Goal: Information Seeking & Learning: Check status

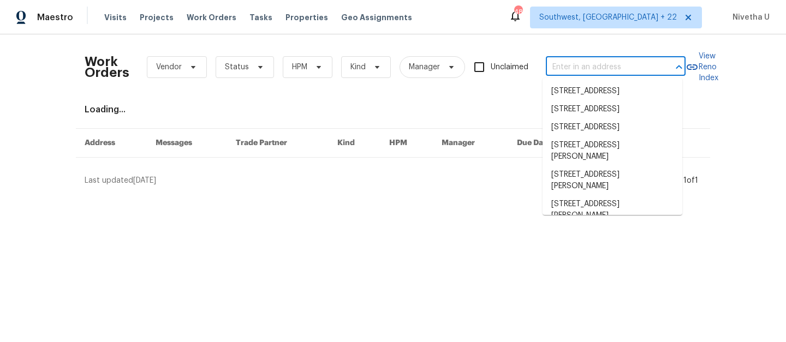
click at [592, 69] on input "text" at bounding box center [600, 67] width 109 height 17
paste input "4913 Belmont Rd Richmond, VA 23234"
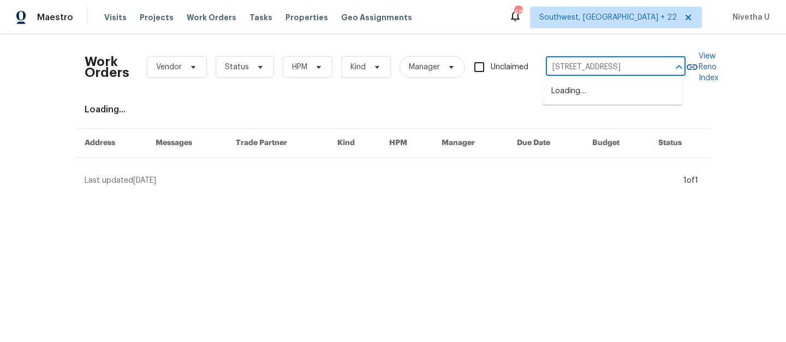
scroll to position [0, 34]
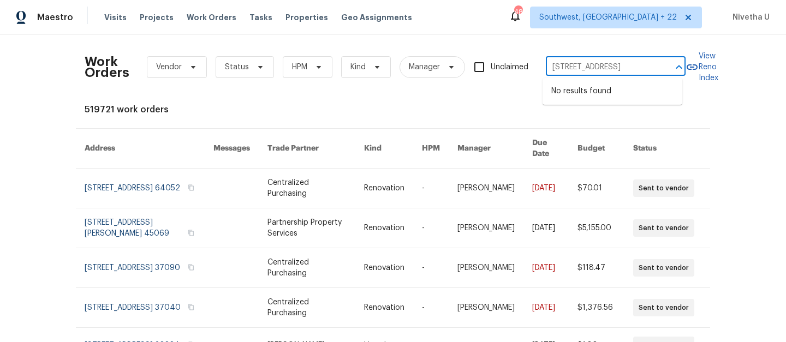
type input "4913 Belmont Rd Richmond, VA 23234"
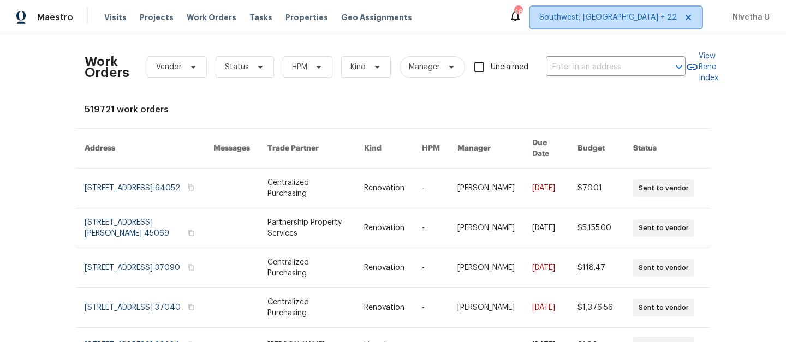
scroll to position [0, 0]
click at [641, 17] on span "Southwest, FL + 22" at bounding box center [607, 17] width 137 height 11
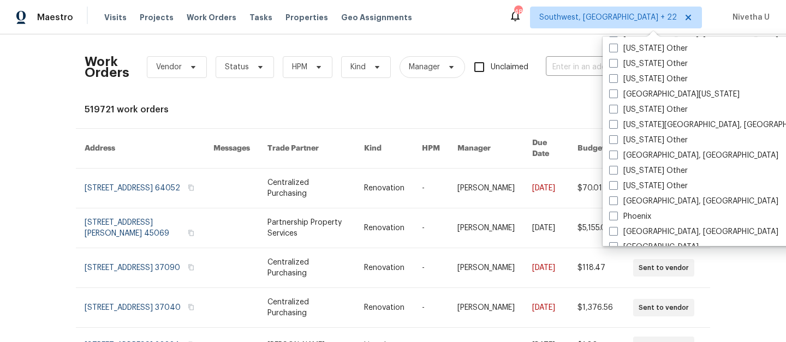
scroll to position [1305, 0]
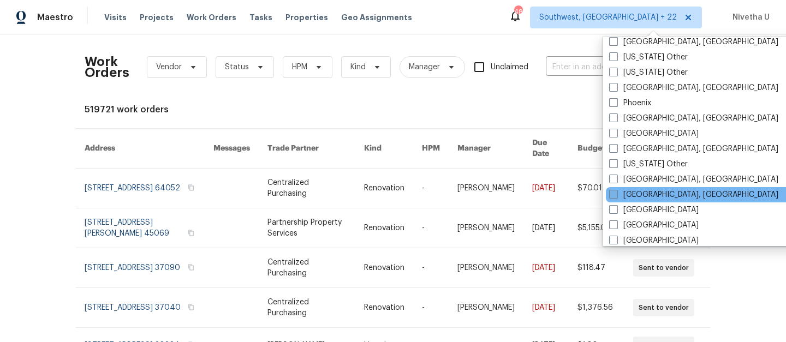
click at [659, 190] on label "[GEOGRAPHIC_DATA], [GEOGRAPHIC_DATA]" at bounding box center [693, 194] width 169 height 11
click at [616, 190] on input "[GEOGRAPHIC_DATA], [GEOGRAPHIC_DATA]" at bounding box center [612, 192] width 7 height 7
checkbox input "true"
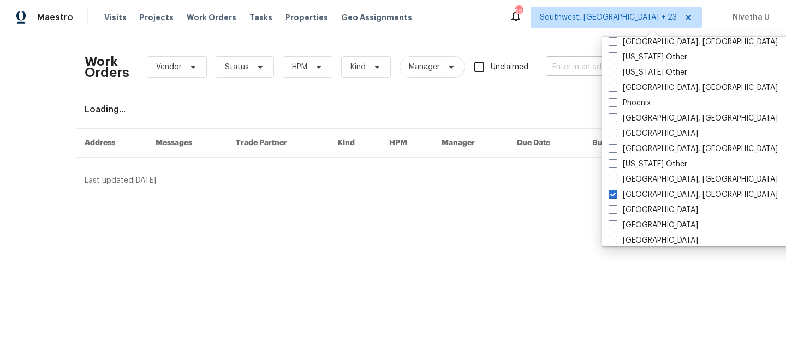
click at [562, 74] on input "text" at bounding box center [600, 67] width 109 height 17
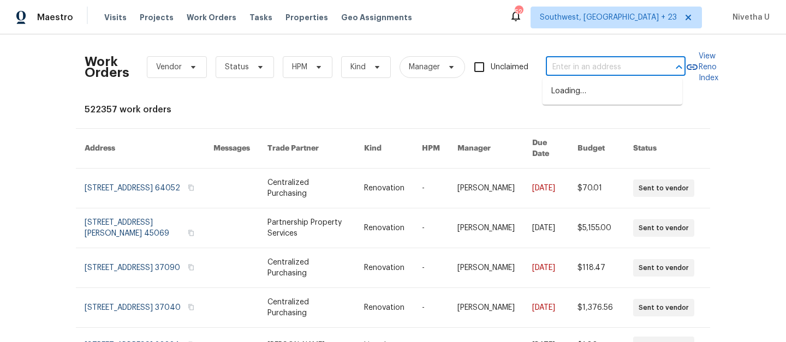
paste input "4913 Belmont Rd Richmond, VA 23234"
type input "4913 Belmont Rd Richmond, VA 23234"
click at [577, 97] on li "4913 Belmont Rd, Richmond, VA 23234" at bounding box center [612, 91] width 140 height 18
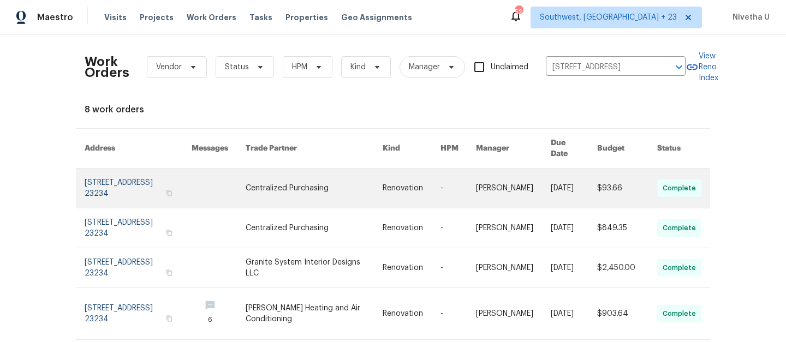
click at [111, 175] on link at bounding box center [138, 188] width 107 height 39
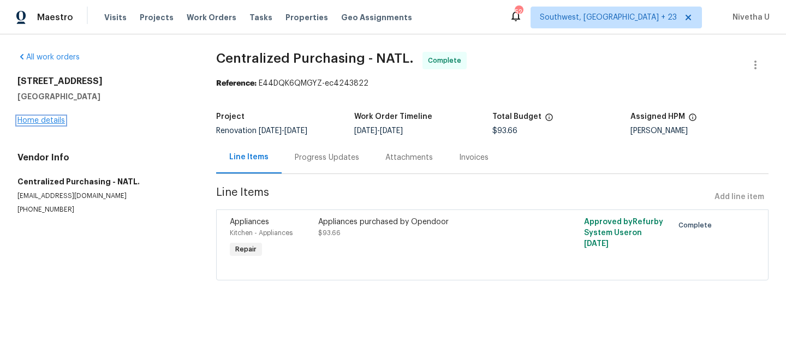
click at [36, 120] on link "Home details" at bounding box center [40, 121] width 47 height 8
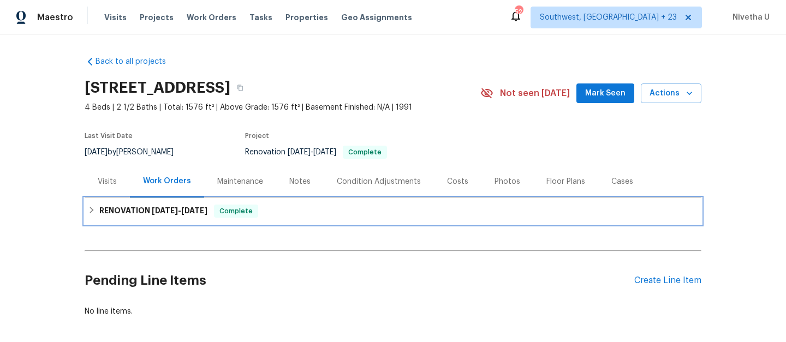
click at [344, 214] on div "RENOVATION 9/8/25 - 10/6/25 Complete" at bounding box center [393, 211] width 610 height 13
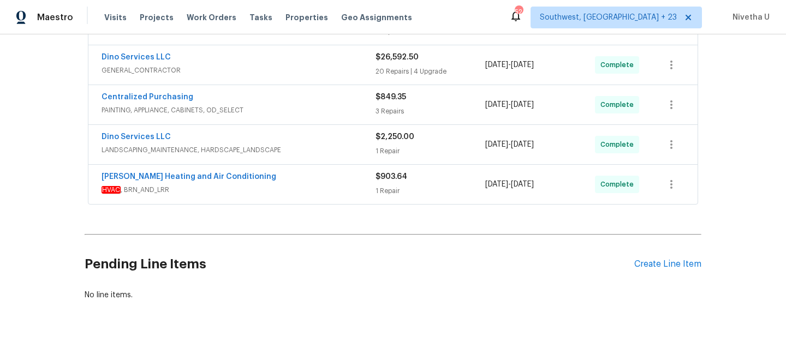
scroll to position [357, 0]
click at [280, 189] on span "HVAC , BRN_AND_LRR" at bounding box center [238, 190] width 274 height 11
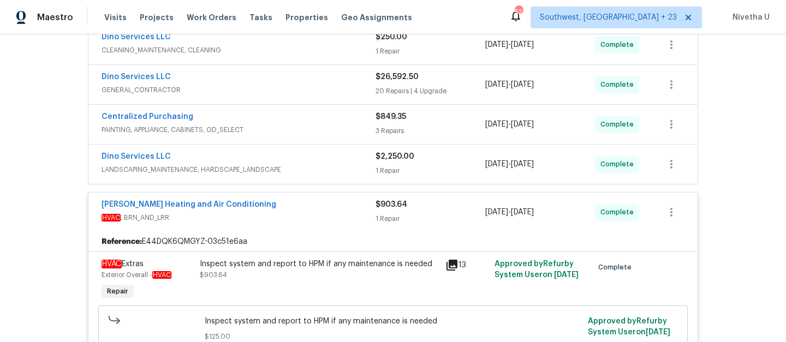
scroll to position [337, 0]
click at [276, 216] on span "HVAC , BRN_AND_LRR" at bounding box center [238, 218] width 274 height 11
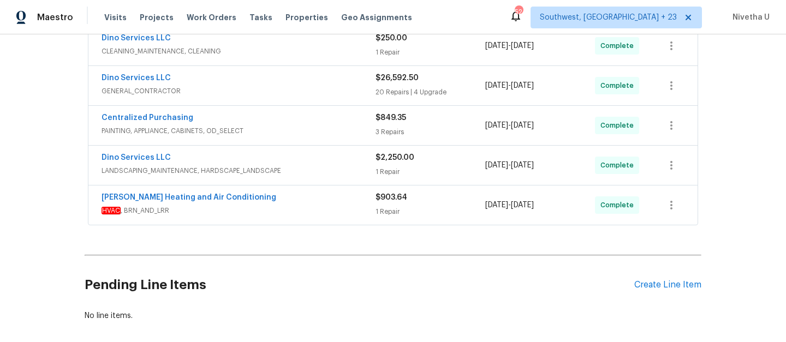
click at [288, 169] on span "LANDSCAPING_MAINTENANCE, HARDSCAPE_LANDSCAPE" at bounding box center [238, 170] width 274 height 11
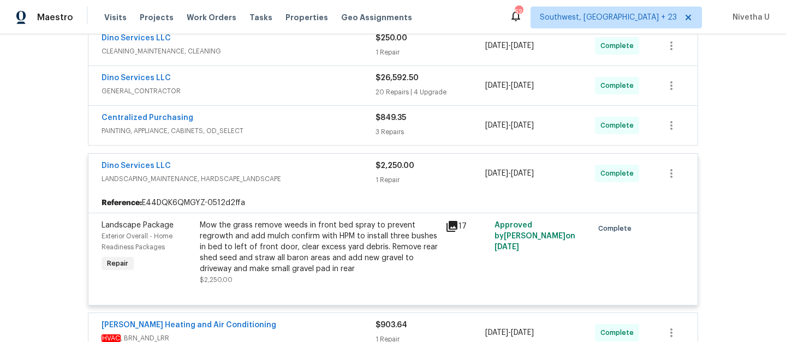
click at [297, 173] on span "LANDSCAPING_MAINTENANCE, HARDSCAPE_LANDSCAPE" at bounding box center [238, 178] width 274 height 11
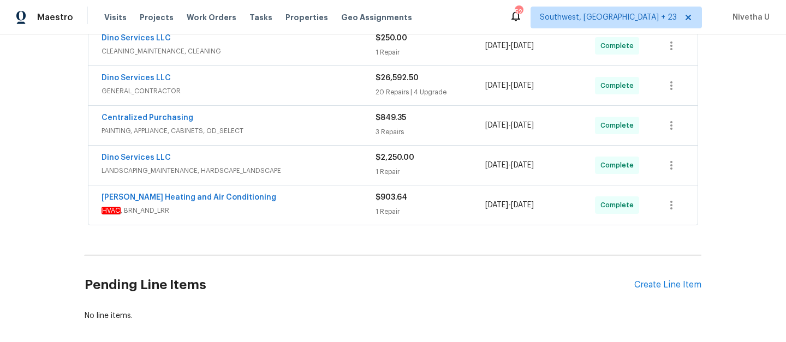
click at [291, 131] on span "PAINTING, APPLIANCE, CABINETS, OD_SELECT" at bounding box center [238, 130] width 274 height 11
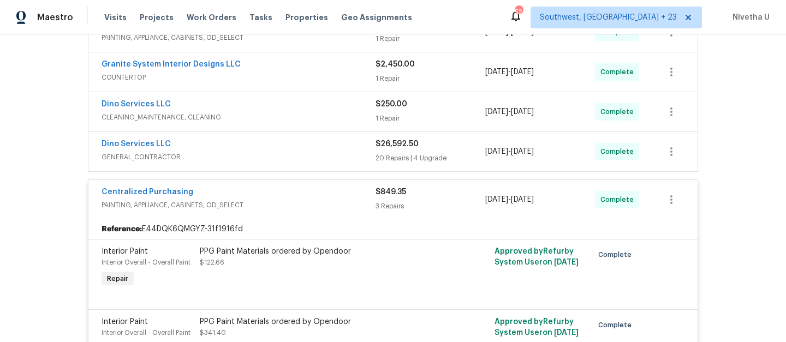
scroll to position [271, 0]
click at [299, 193] on div "Centralized Purchasing" at bounding box center [238, 193] width 274 height 13
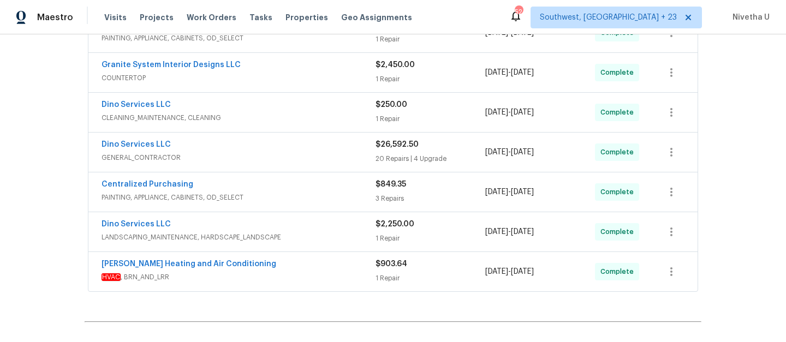
click at [290, 151] on div "Dino Services LLC" at bounding box center [238, 145] width 274 height 13
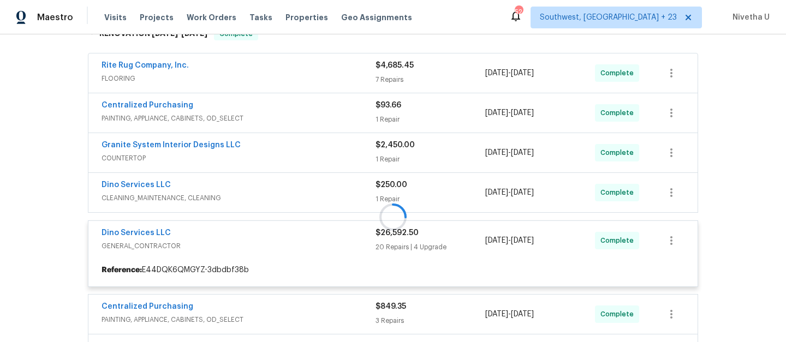
scroll to position [175, 0]
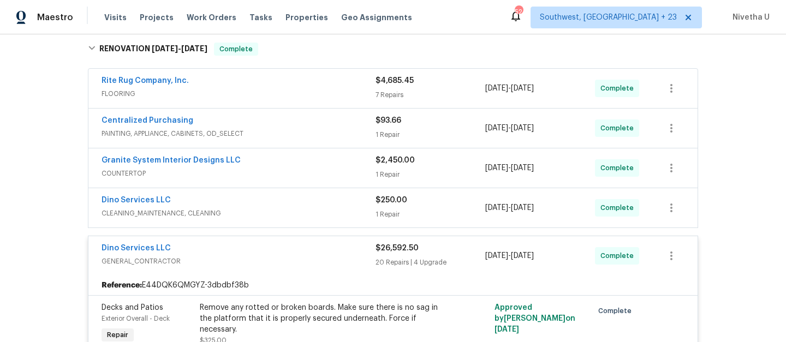
click at [295, 214] on span "CLEANING_MAINTENANCE, CLEANING" at bounding box center [238, 213] width 274 height 11
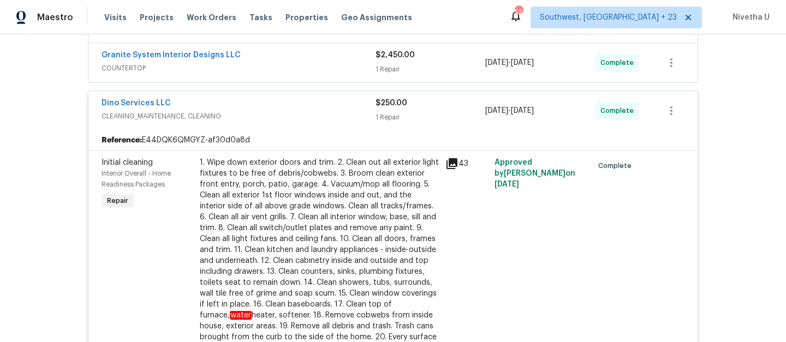
scroll to position [238, 0]
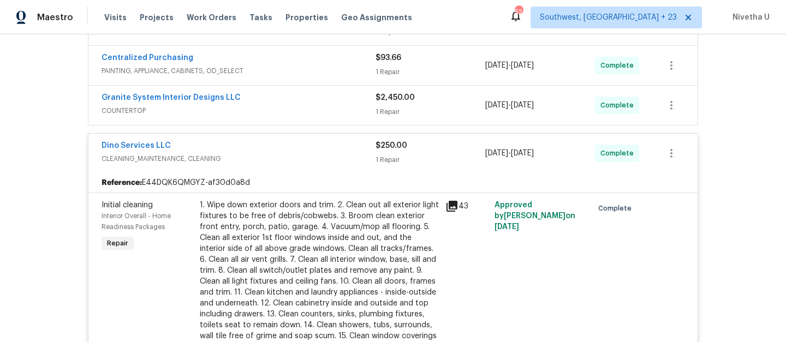
click at [277, 141] on div "Dino Services LLC" at bounding box center [238, 146] width 274 height 13
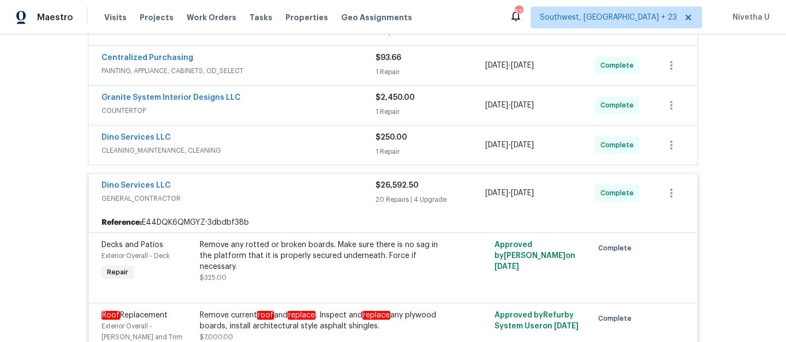
click at [276, 101] on div "Granite System Interior Designs LLC" at bounding box center [238, 98] width 274 height 13
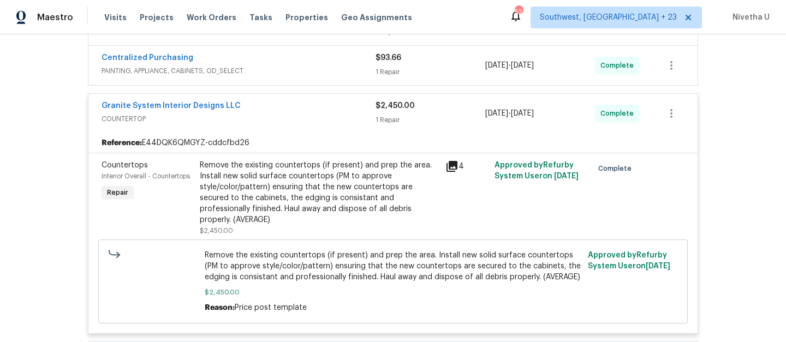
click at [296, 110] on div "Granite System Interior Designs LLC" at bounding box center [238, 106] width 274 height 13
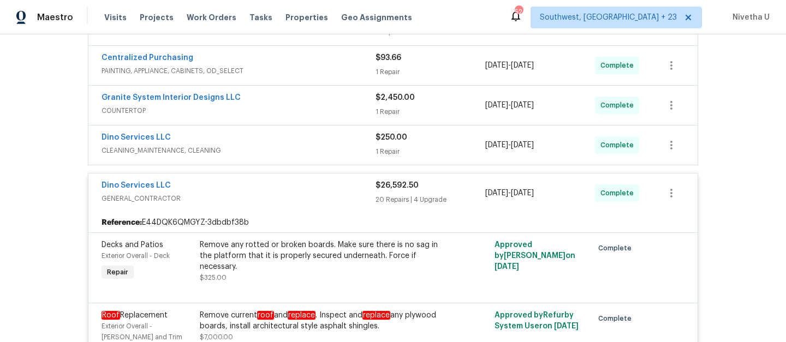
scroll to position [156, 0]
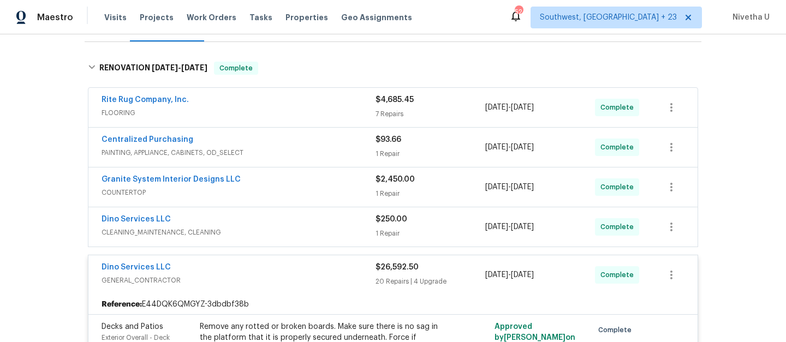
click at [291, 144] on div "Centralized Purchasing" at bounding box center [238, 140] width 274 height 13
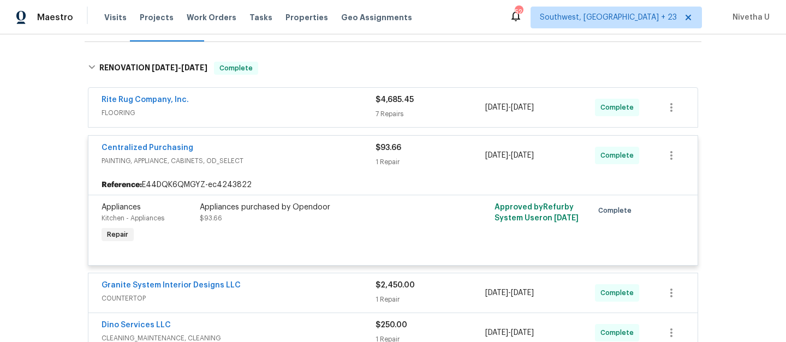
click at [296, 154] on div "Centralized Purchasing" at bounding box center [238, 148] width 274 height 13
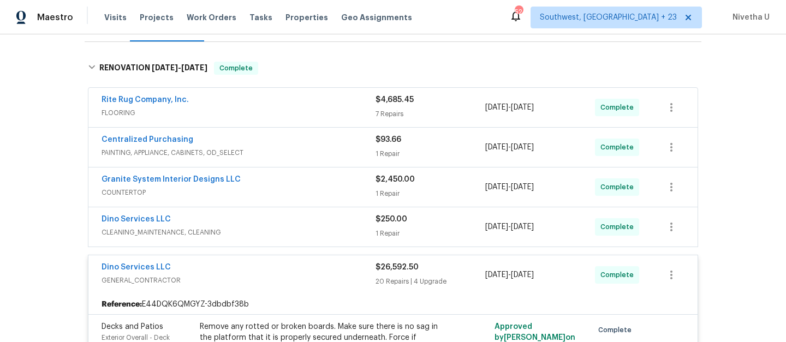
click at [290, 110] on span "FLOORING" at bounding box center [238, 112] width 274 height 11
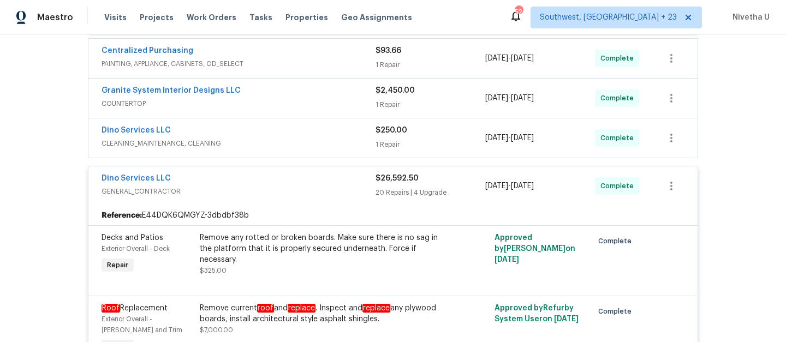
scroll to position [1128, 0]
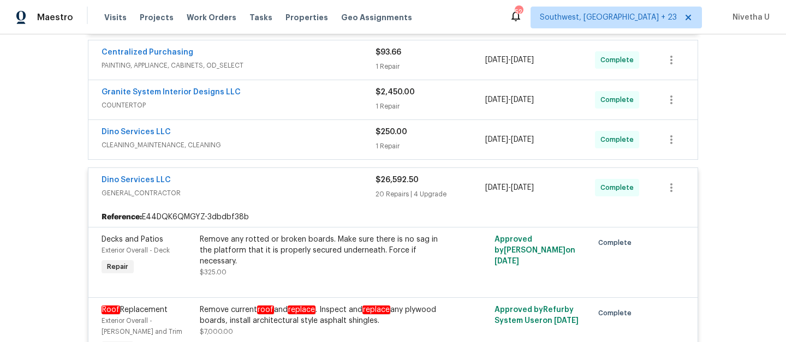
click at [299, 188] on span "GENERAL_CONTRACTOR" at bounding box center [238, 193] width 274 height 11
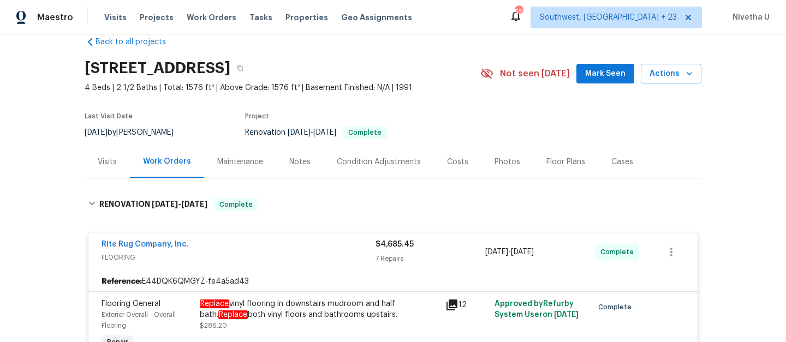
scroll to position [15, 0]
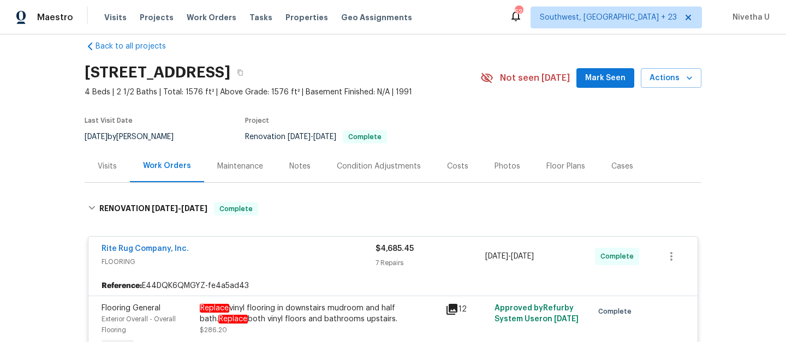
click at [298, 251] on div "Rite Rug Company, Inc." at bounding box center [238, 249] width 274 height 13
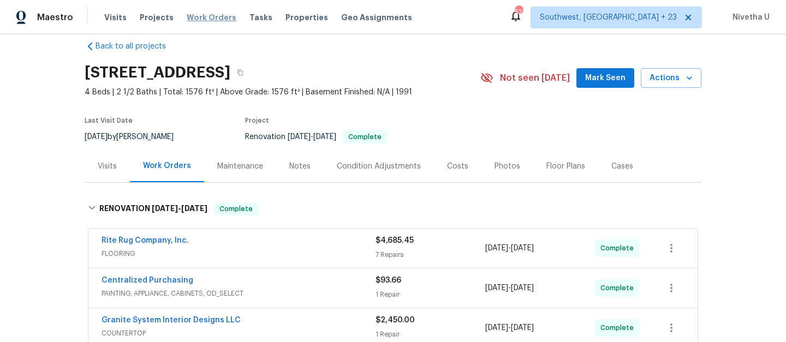
click at [215, 17] on span "Work Orders" at bounding box center [212, 17] width 50 height 11
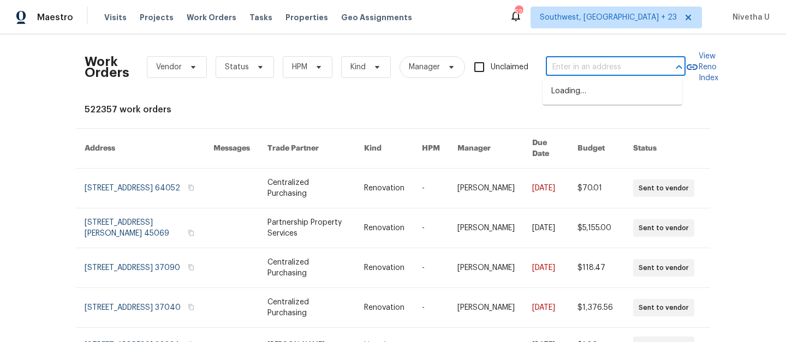
click at [579, 68] on input "text" at bounding box center [600, 67] width 109 height 17
paste input "10472 Eastpark Lake Dr Orlando, FL 32832"
type input "10472 Eastpark Lake Dr Orlando, FL 32832"
click at [600, 100] on li "10472 Eastpark Lake Dr, Orlando, FL 32832" at bounding box center [612, 91] width 140 height 18
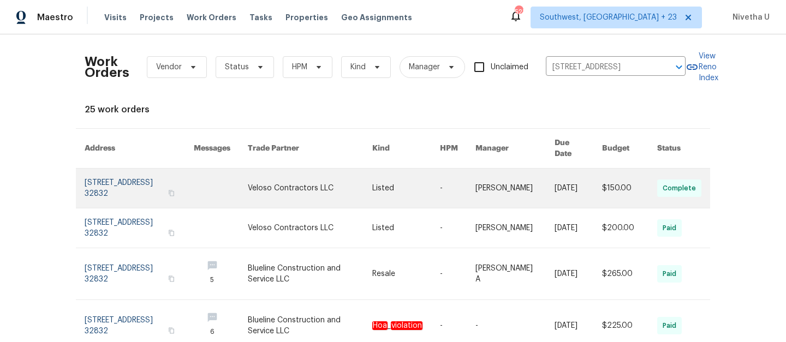
click at [107, 184] on link at bounding box center [139, 188] width 109 height 39
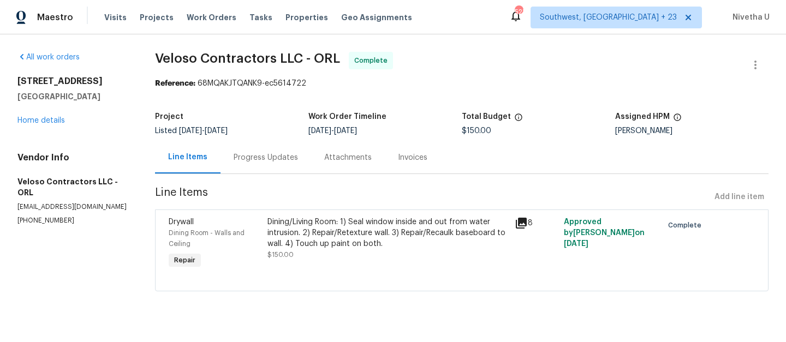
click at [34, 124] on div "10472 Eastpark Lake Dr Orlando, FL 32832 Home details" at bounding box center [72, 101] width 111 height 50
click at [33, 120] on link "Home details" at bounding box center [40, 121] width 47 height 8
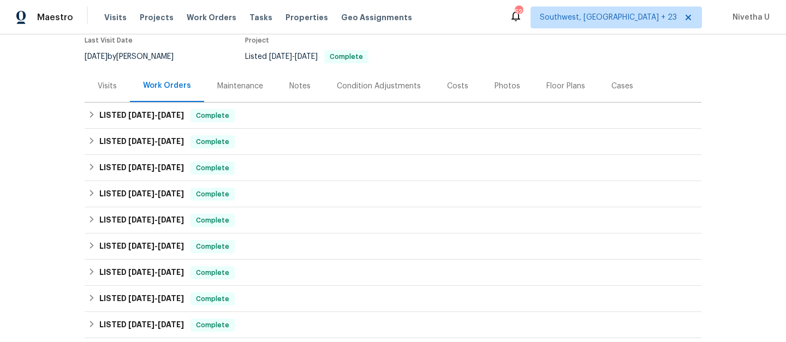
scroll to position [131, 0]
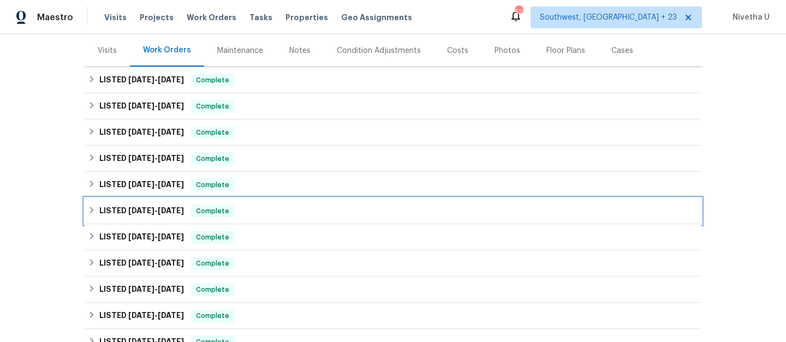
click at [254, 209] on div "LISTED 2/15/25 - 4/18/25 Complete" at bounding box center [393, 211] width 610 height 13
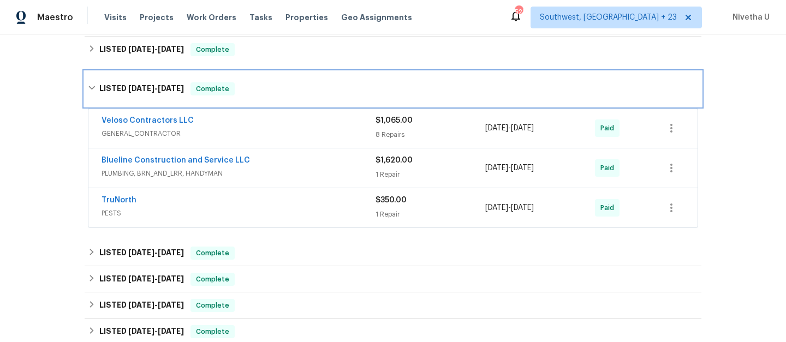
scroll to position [260, 0]
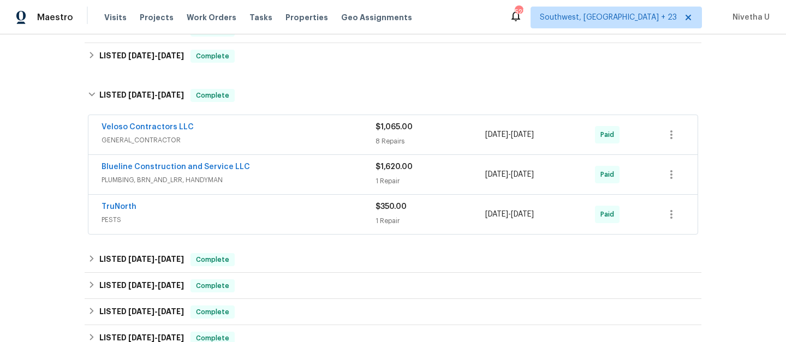
click at [301, 172] on div "Blueline Construction and Service LLC" at bounding box center [238, 167] width 274 height 13
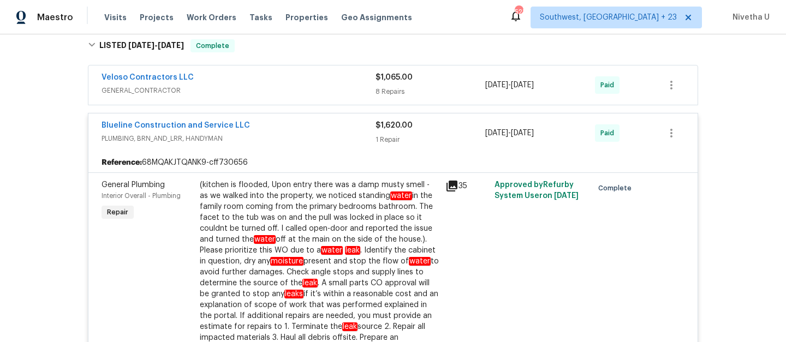
scroll to position [219, 0]
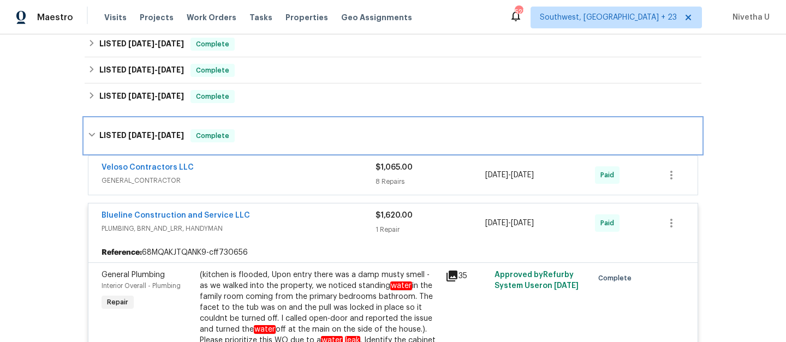
click at [277, 132] on div "LISTED 2/15/25 - 4/18/25 Complete" at bounding box center [393, 135] width 610 height 13
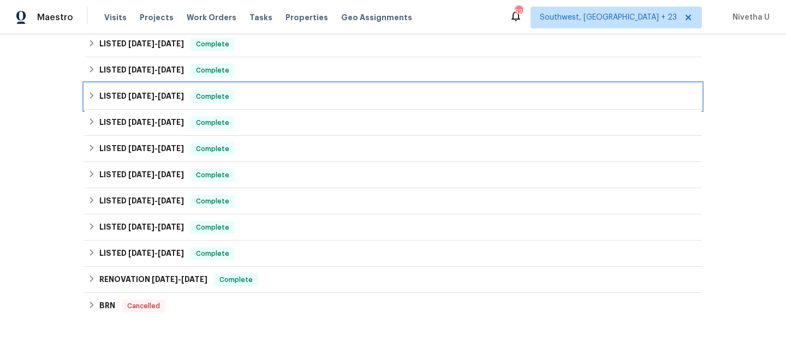
click at [262, 98] on div "LISTED 5/22/25 - 5/27/25 Complete" at bounding box center [393, 96] width 610 height 13
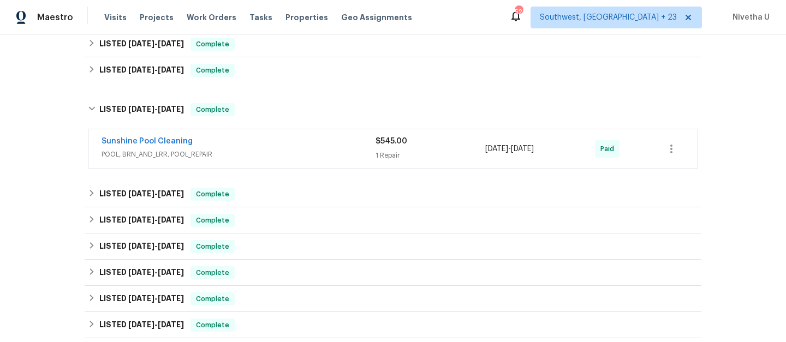
click at [300, 151] on span "POOL, BRN_AND_LRR, POOL_REPAIR" at bounding box center [238, 154] width 274 height 11
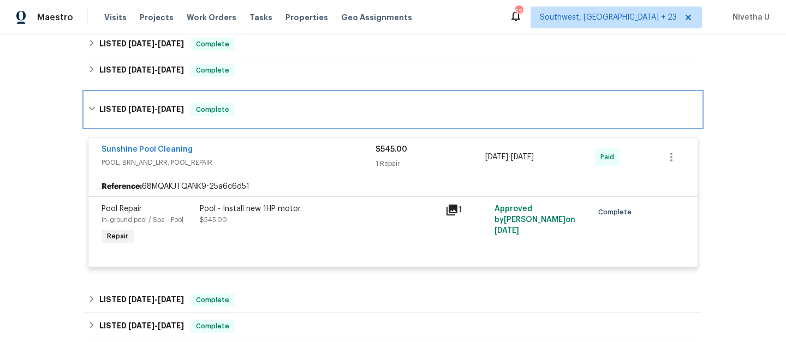
click at [294, 121] on div "LISTED 5/22/25 - 5/27/25 Complete" at bounding box center [393, 109] width 617 height 35
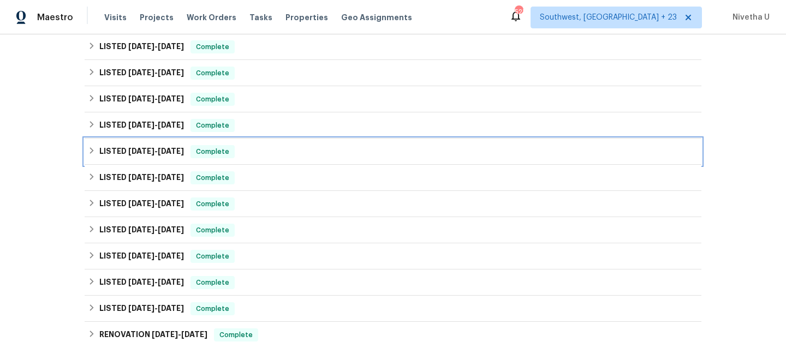
scroll to position [151, 0]
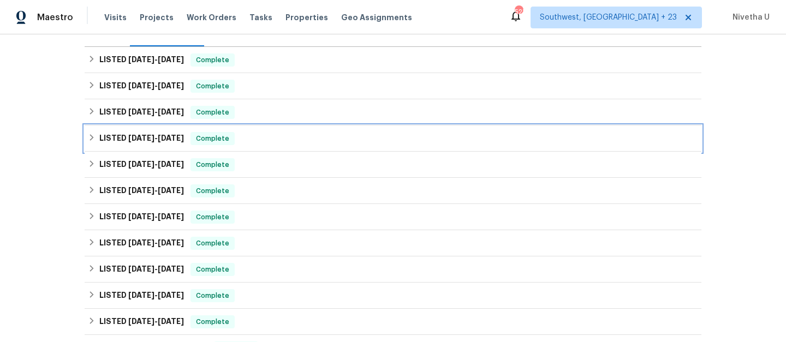
click at [266, 140] on div "LISTED 6/25/25 - 7/1/25 Complete" at bounding box center [393, 138] width 610 height 13
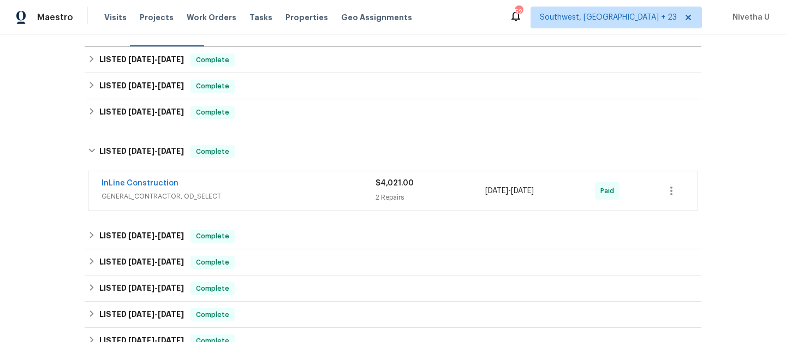
click at [286, 189] on div "InLine Construction" at bounding box center [238, 184] width 274 height 13
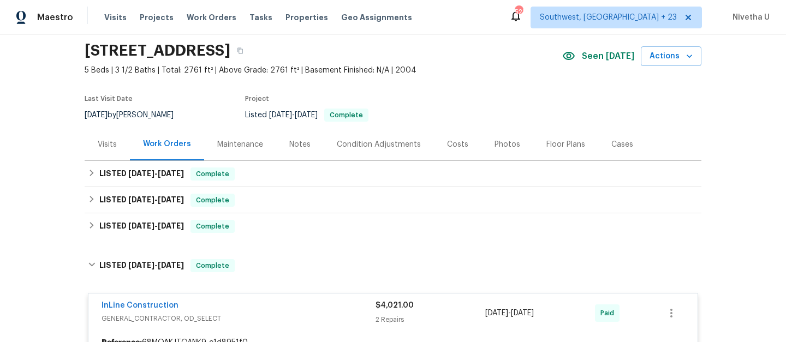
scroll to position [14, 0]
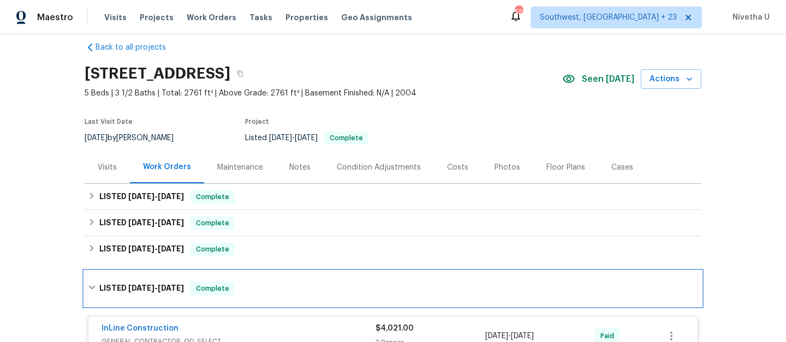
click at [256, 289] on div "LISTED 6/25/25 - 7/1/25 Complete" at bounding box center [393, 288] width 610 height 13
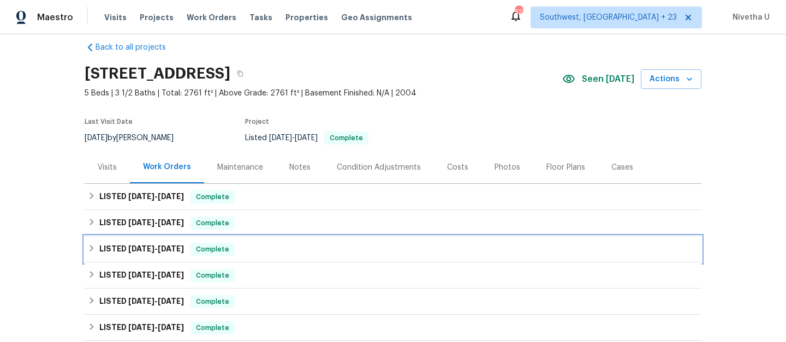
click at [247, 244] on div "LISTED 8/1/25 - 8/13/25 Complete" at bounding box center [393, 249] width 610 height 13
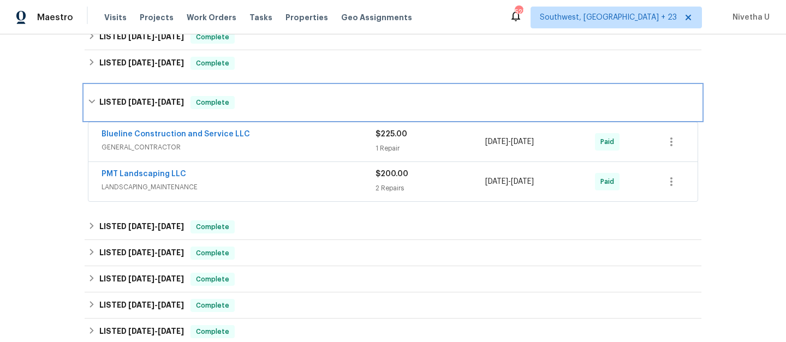
scroll to position [173, 0]
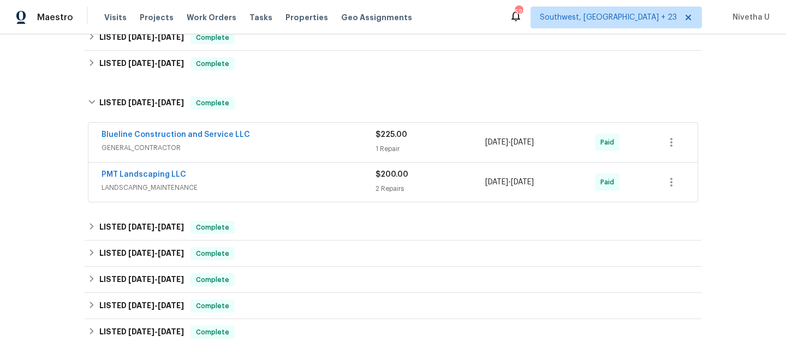
click at [270, 184] on span "LANDSCAPING_MAINTENANCE" at bounding box center [238, 187] width 274 height 11
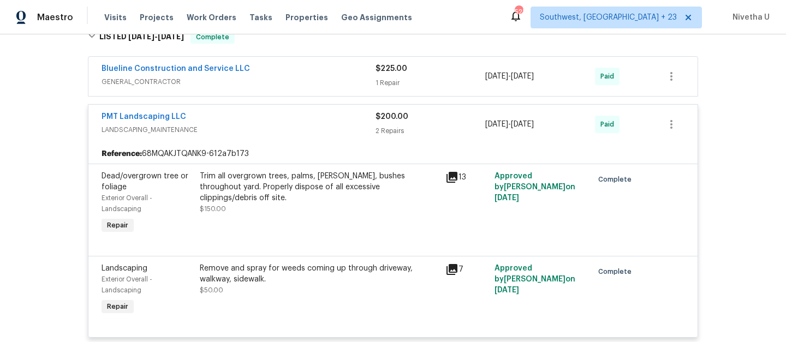
click at [267, 132] on span "LANDSCAPING_MAINTENANCE" at bounding box center [238, 129] width 274 height 11
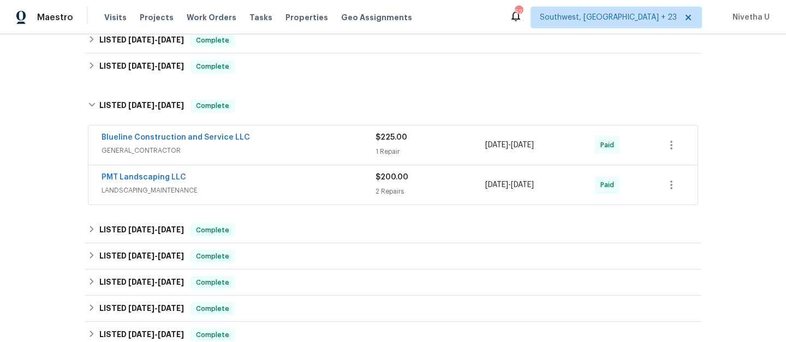
scroll to position [170, 0]
click at [267, 144] on div "Blueline Construction and Service LLC" at bounding box center [238, 139] width 274 height 13
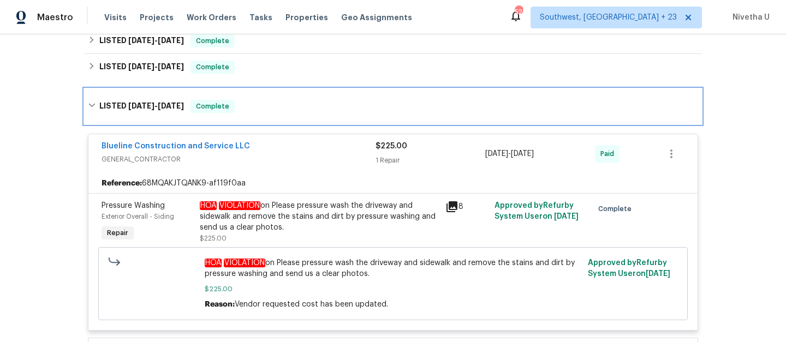
click at [273, 113] on div "LISTED 8/1/25 - 8/13/25 Complete" at bounding box center [393, 106] width 617 height 35
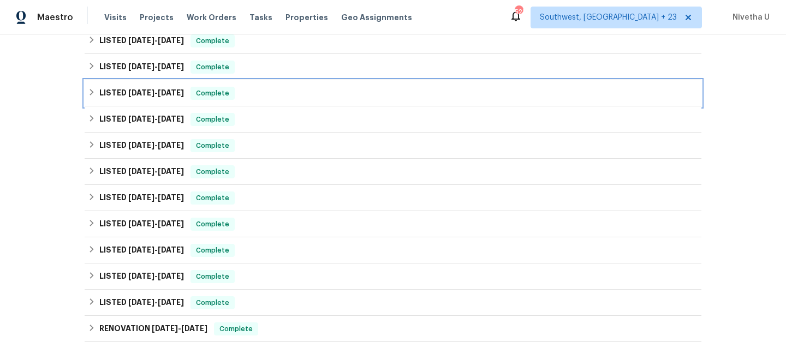
scroll to position [109, 0]
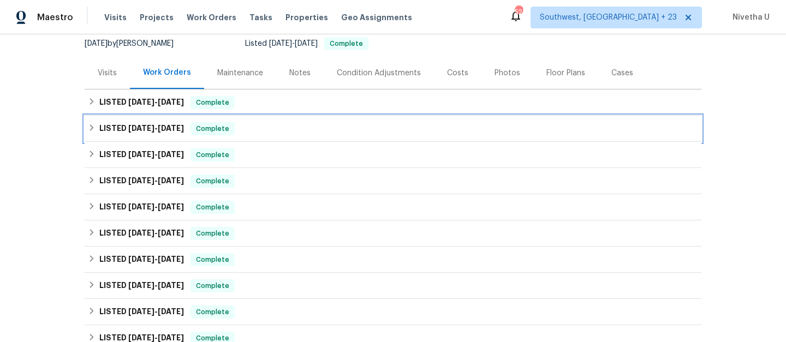
click at [258, 125] on div "LISTED 9/10/25 - 9/12/25 Complete" at bounding box center [393, 128] width 610 height 13
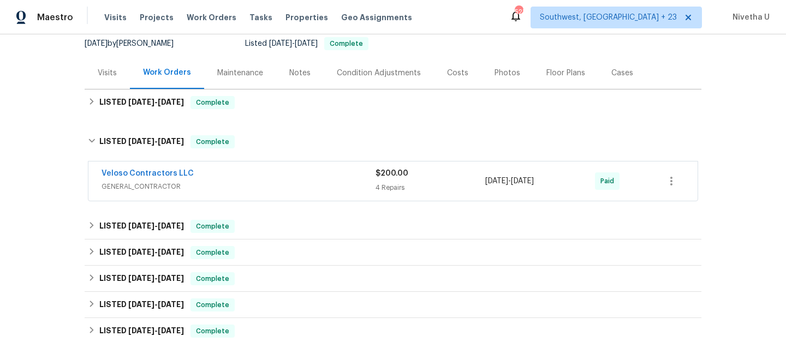
click at [277, 176] on div "Veloso Contractors LLC" at bounding box center [238, 174] width 274 height 13
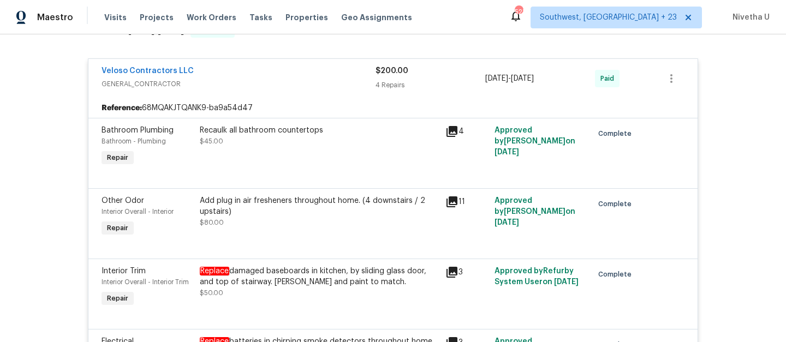
scroll to position [220, 0]
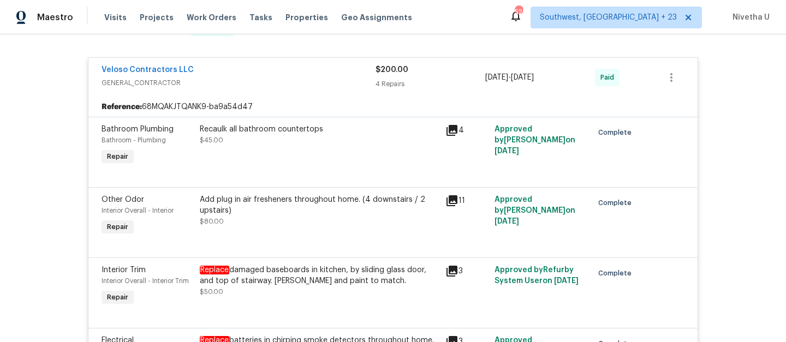
click at [290, 283] on div "Replace damaged baseboards in kitchen, by sliding glass door, and top of stairw…" at bounding box center [319, 276] width 239 height 22
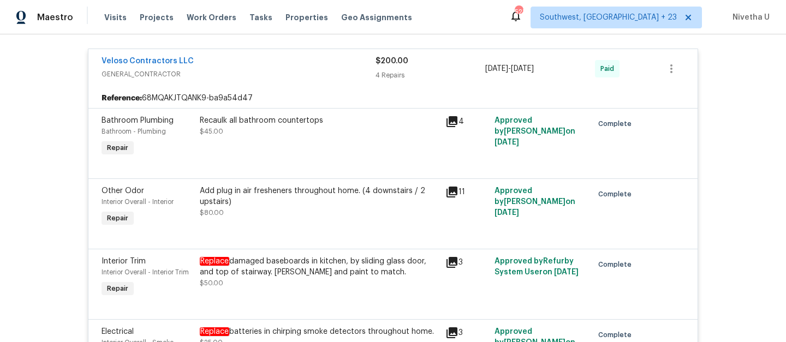
scroll to position [226, 0]
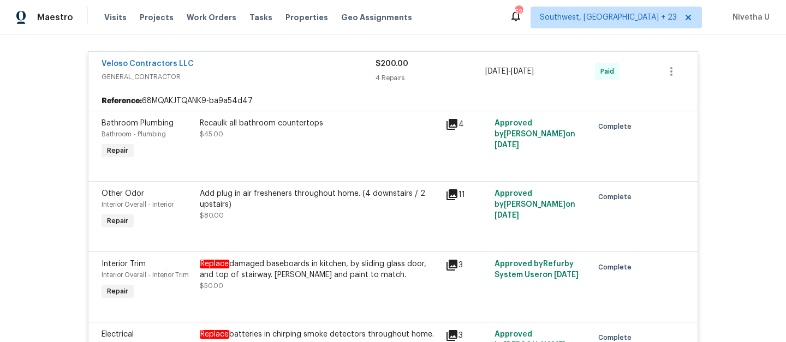
click at [304, 281] on div "Replace damaged baseboards in kitchen, by sliding glass door, and top of stairw…" at bounding box center [319, 275] width 239 height 33
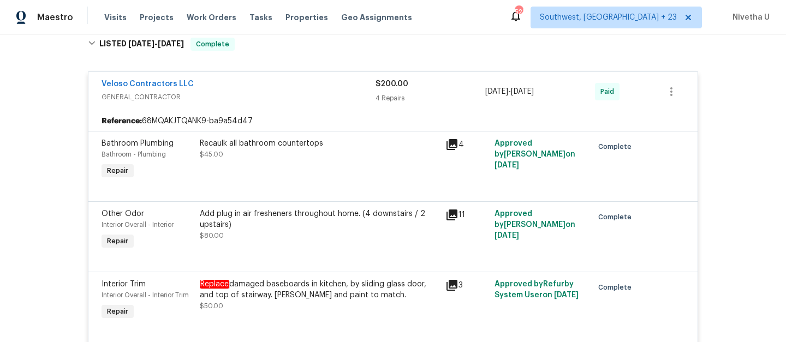
scroll to position [200, 0]
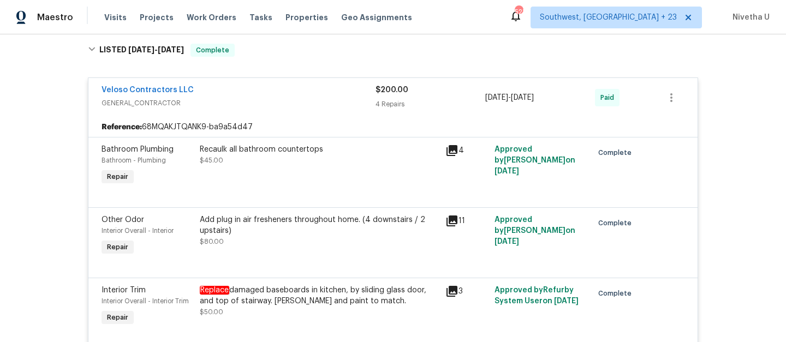
click at [243, 89] on div "Veloso Contractors LLC" at bounding box center [238, 91] width 274 height 13
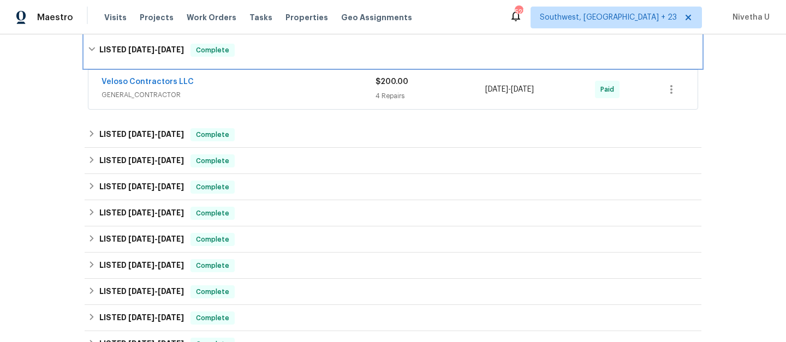
drag, startPoint x: 243, startPoint y: 63, endPoint x: 249, endPoint y: 147, distance: 83.7
click at [243, 64] on div "LISTED 9/10/25 - 9/12/25 Complete" at bounding box center [393, 50] width 617 height 35
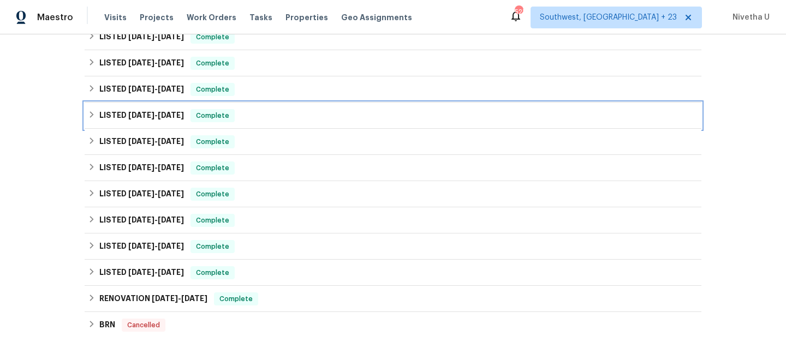
click at [233, 115] on span "Complete" at bounding box center [212, 115] width 42 height 11
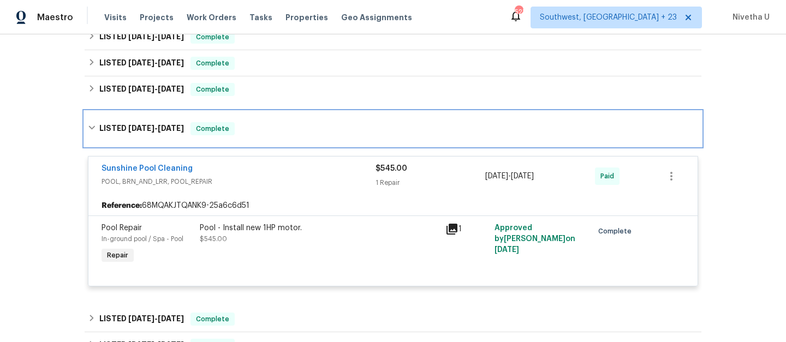
click at [270, 128] on div "LISTED 5/22/25 - 5/27/25 Complete" at bounding box center [393, 128] width 610 height 13
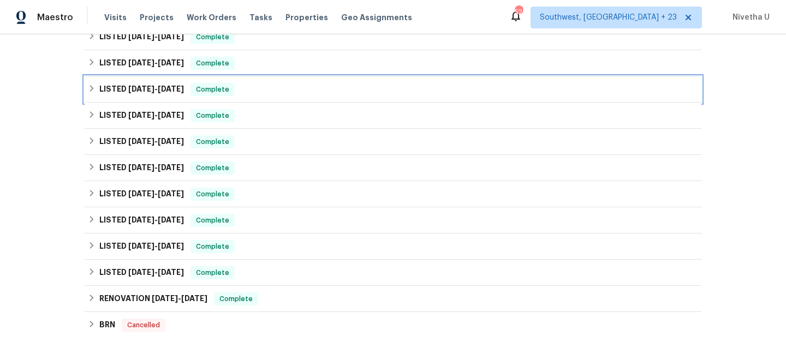
click at [260, 98] on div "LISTED 6/25/25 - 7/1/25 Complete" at bounding box center [393, 89] width 617 height 26
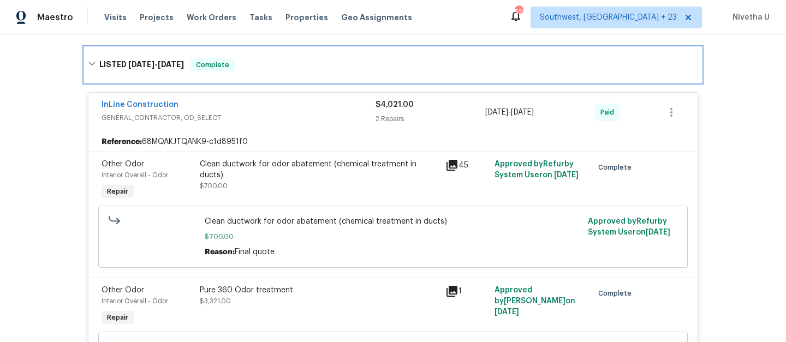
scroll to position [220, 0]
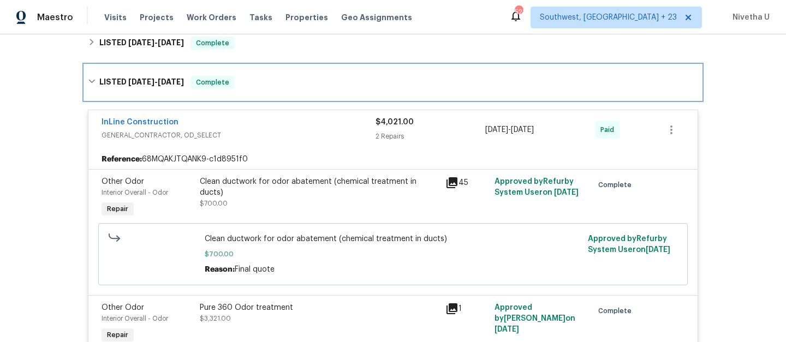
click at [271, 87] on div "LISTED 6/25/25 - 7/1/25 Complete" at bounding box center [393, 82] width 610 height 13
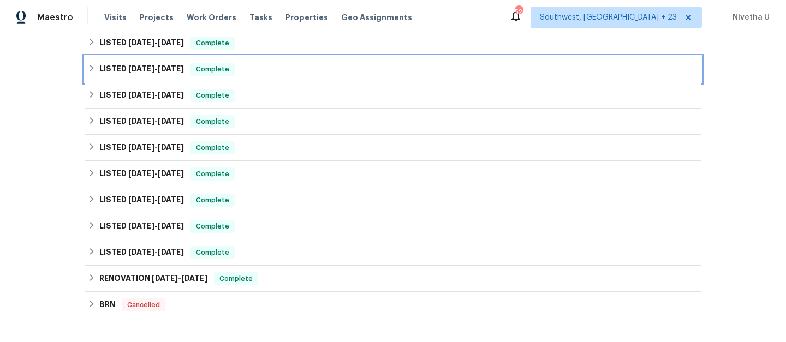
scroll to position [151, 0]
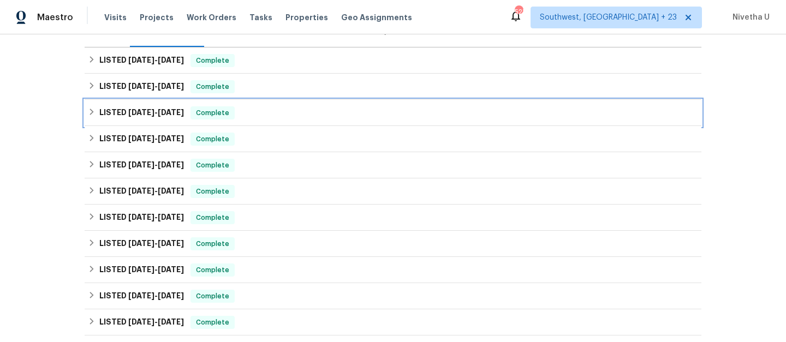
click at [256, 115] on div "LISTED 8/1/25 - 8/13/25 Complete" at bounding box center [393, 112] width 610 height 13
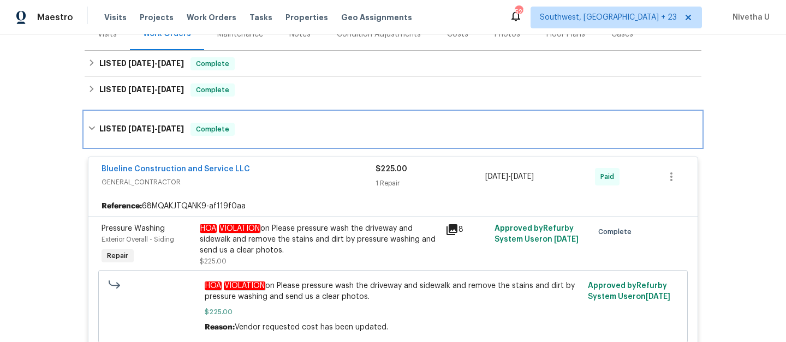
scroll to position [147, 0]
click at [251, 120] on div "LISTED 8/1/25 - 8/13/25 Complete" at bounding box center [393, 129] width 617 height 35
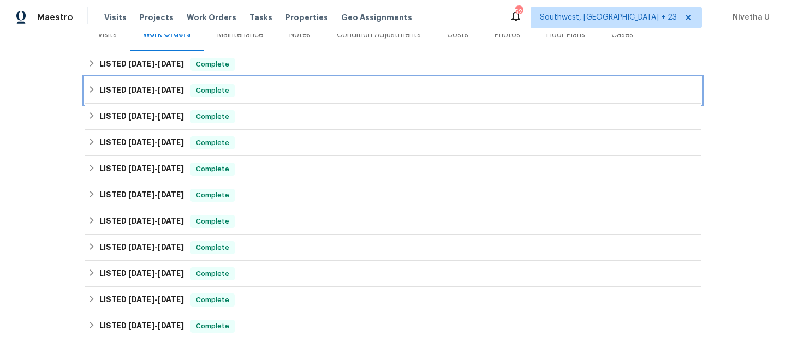
click at [247, 83] on div "LISTED 9/10/25 - 9/12/25 Complete" at bounding box center [393, 90] width 617 height 26
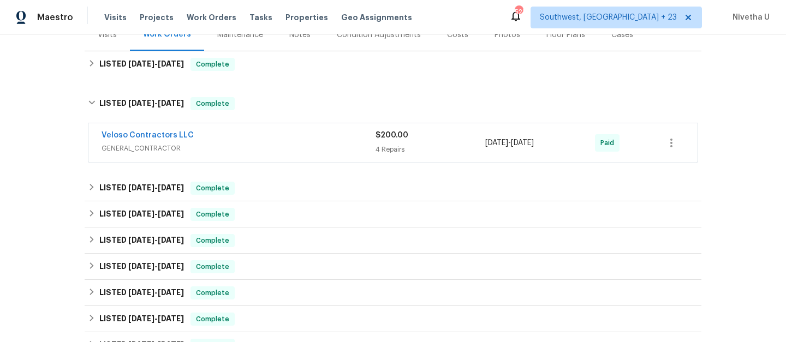
click at [264, 147] on span "GENERAL_CONTRACTOR" at bounding box center [238, 148] width 274 height 11
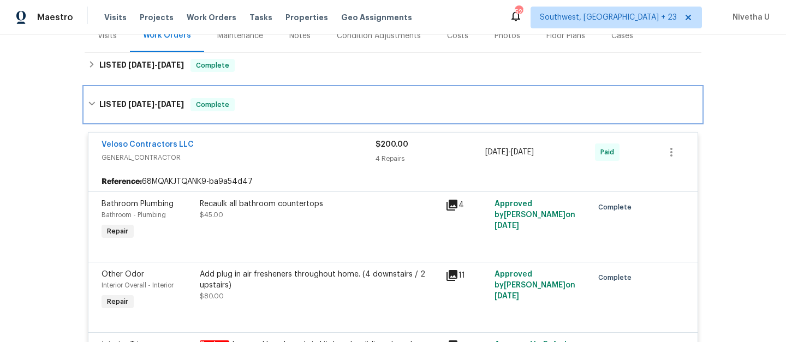
click at [247, 106] on div "LISTED 9/10/25 - 9/12/25 Complete" at bounding box center [393, 104] width 610 height 13
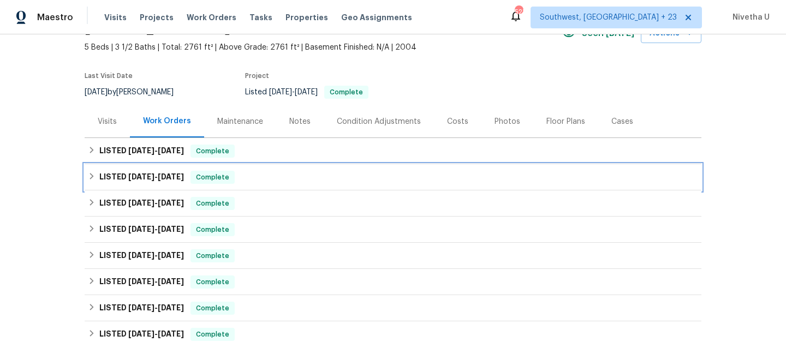
scroll to position [59, 0]
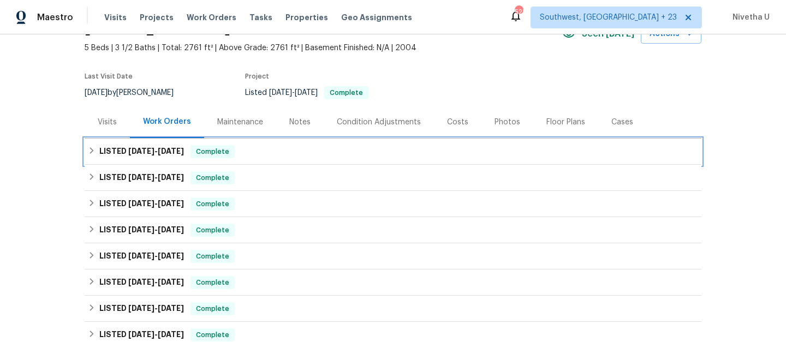
click at [247, 151] on div "LISTED 10/1/25 - 10/2/25 Complete" at bounding box center [393, 151] width 610 height 13
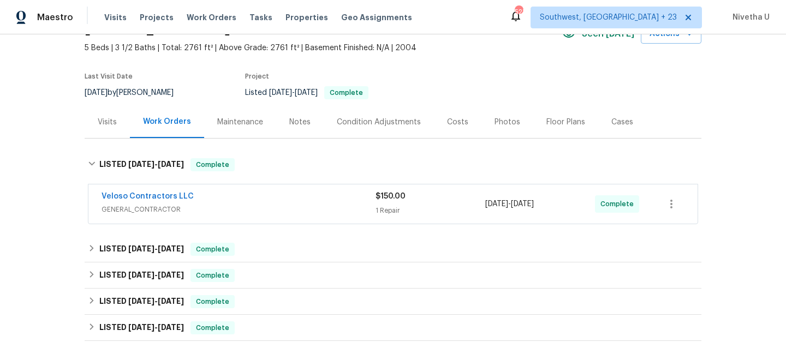
click at [269, 205] on span "GENERAL_CONTRACTOR" at bounding box center [238, 209] width 274 height 11
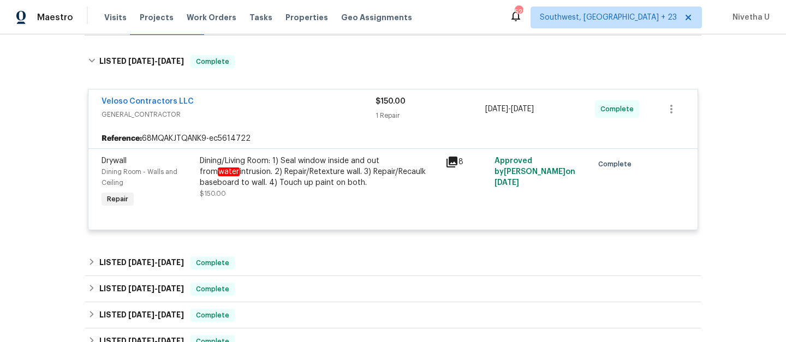
scroll to position [164, 0]
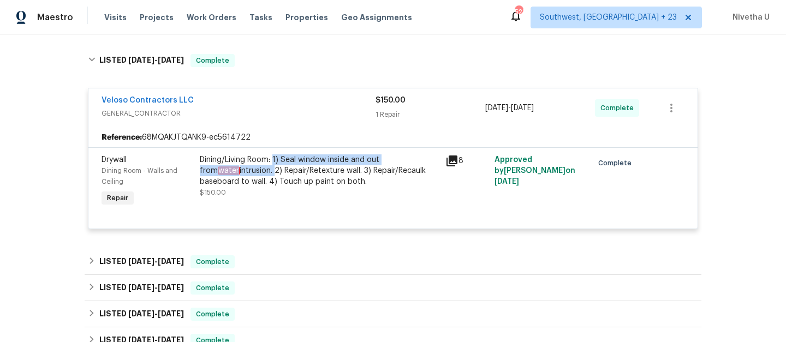
drag, startPoint x: 271, startPoint y: 163, endPoint x: 229, endPoint y: 176, distance: 44.4
click at [229, 176] on div "Dining/Living Room: 1) Seal window inside and out from water intrusion. 2) Repa…" at bounding box center [319, 170] width 239 height 33
copy div "1) Seal window inside and out from water intrusion."
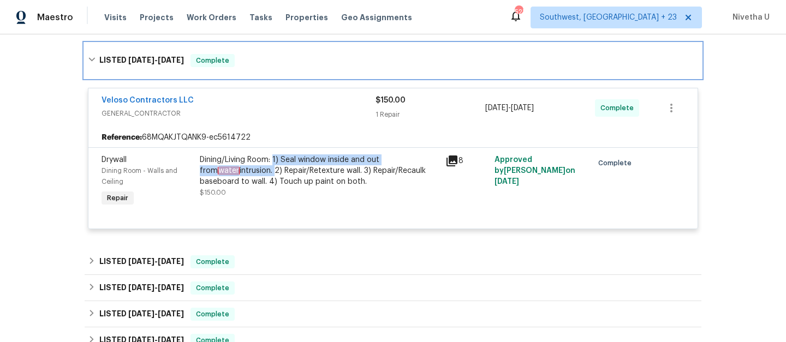
click at [264, 71] on div "LISTED 10/1/25 - 10/2/25 Complete" at bounding box center [393, 60] width 617 height 35
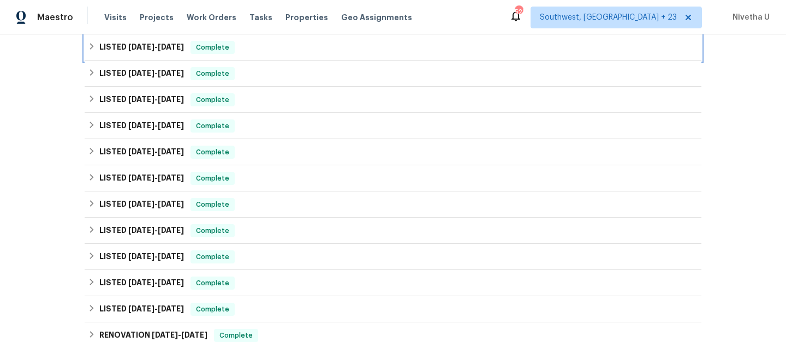
scroll to position [81, 0]
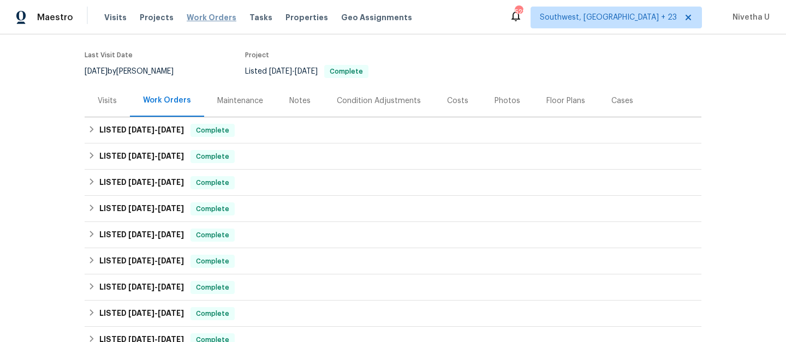
click at [213, 13] on span "Work Orders" at bounding box center [212, 17] width 50 height 11
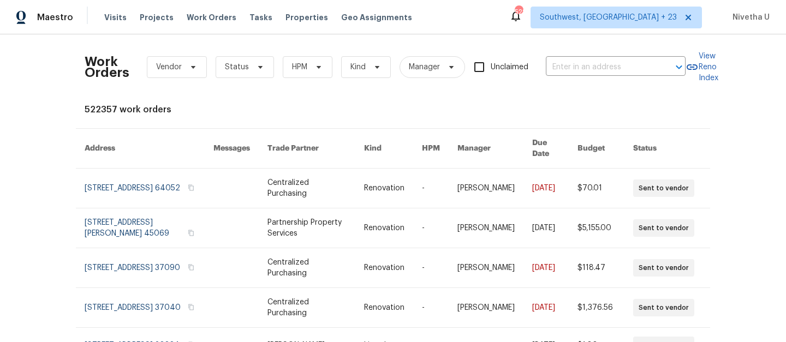
click at [583, 52] on div "Work Orders Vendor Status HPM Kind Manager Unclaimed ​" at bounding box center [385, 67] width 601 height 48
click at [583, 57] on div "Work Orders Vendor Status HPM Kind Manager Unclaimed ​" at bounding box center [385, 67] width 601 height 48
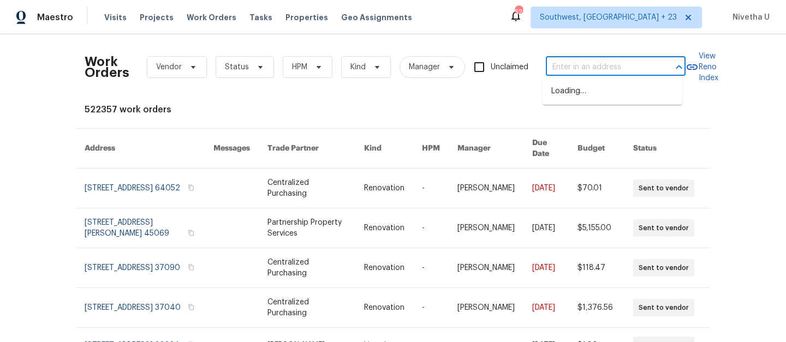
click at [583, 68] on input "text" at bounding box center [600, 67] width 109 height 17
paste input "4316 Chamberlayne Ave Richmond, VA 23227"
type input "4316 Chamberlayne Ave Richmond, VA 23227"
click at [630, 95] on li "4316 Chamberlayne Ave, Richmond, VA 23227" at bounding box center [612, 91] width 140 height 18
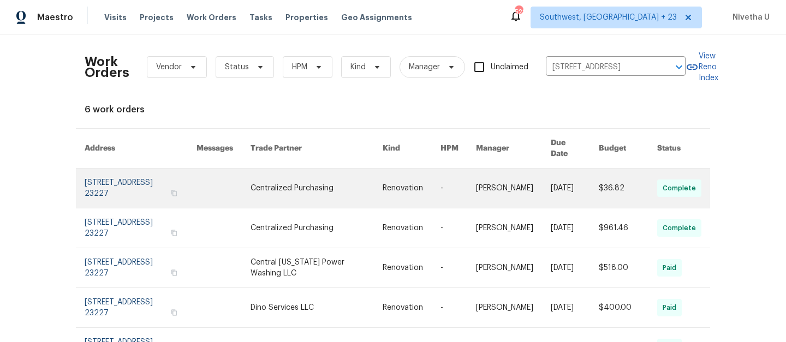
click at [112, 174] on link at bounding box center [141, 188] width 112 height 39
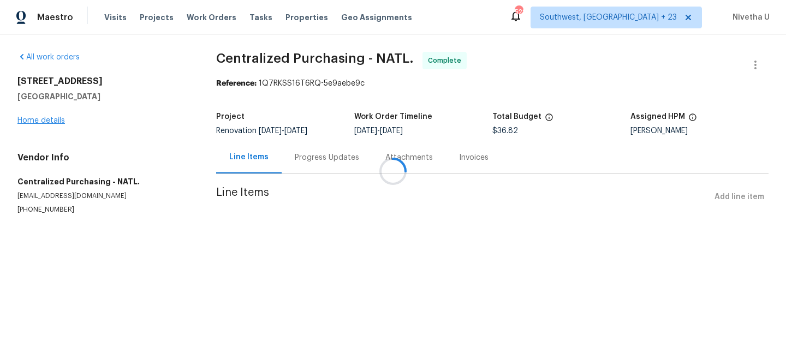
click at [35, 120] on div at bounding box center [393, 171] width 786 height 342
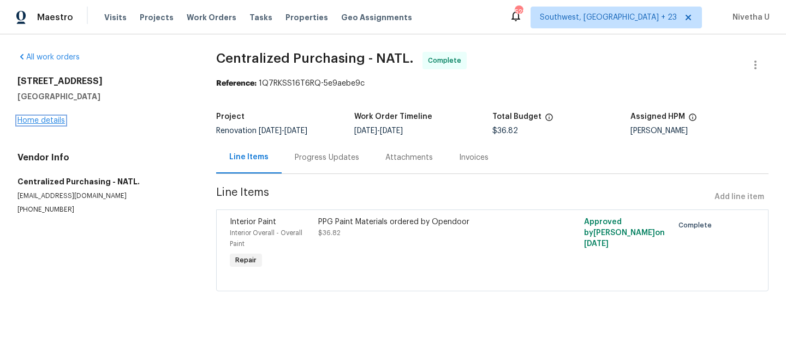
click at [35, 120] on link "Home details" at bounding box center [40, 121] width 47 height 8
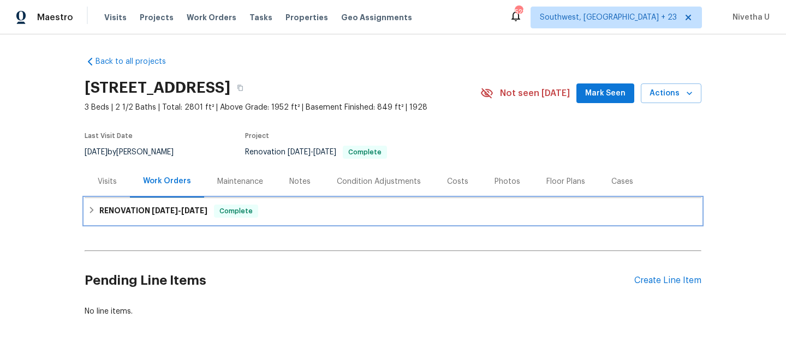
click at [356, 202] on div "RENOVATION 8/22/25 - 9/10/25 Complete" at bounding box center [393, 211] width 617 height 26
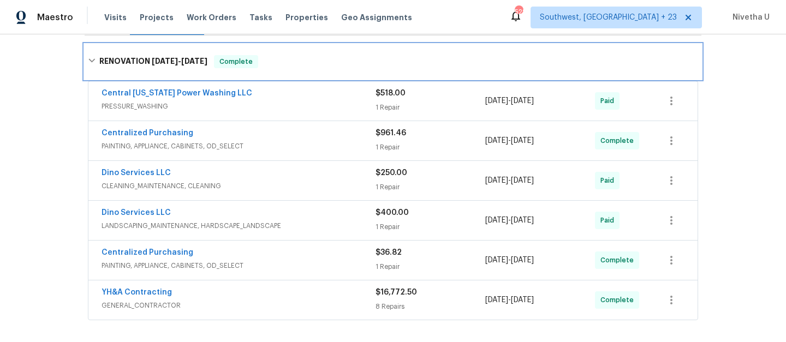
scroll to position [162, 0]
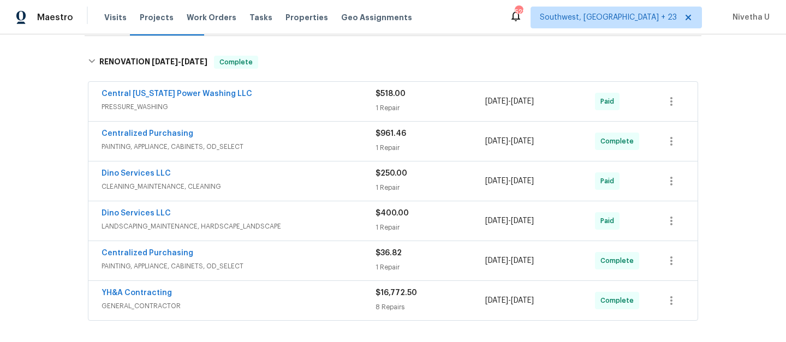
click at [314, 111] on span "PRESSURE_WASHING" at bounding box center [238, 106] width 274 height 11
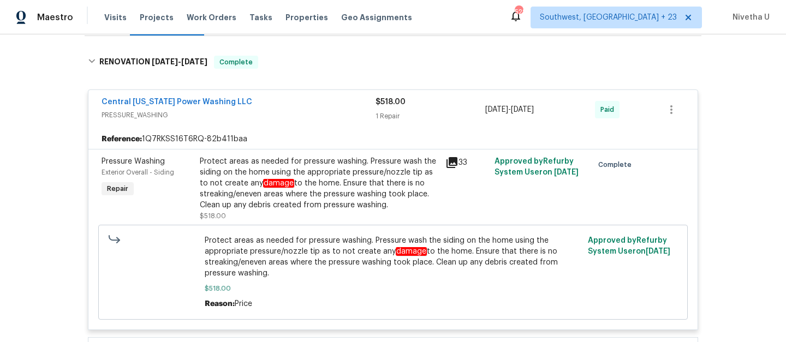
click at [316, 108] on div "Central Virginia Power Washing LLC" at bounding box center [238, 103] width 274 height 13
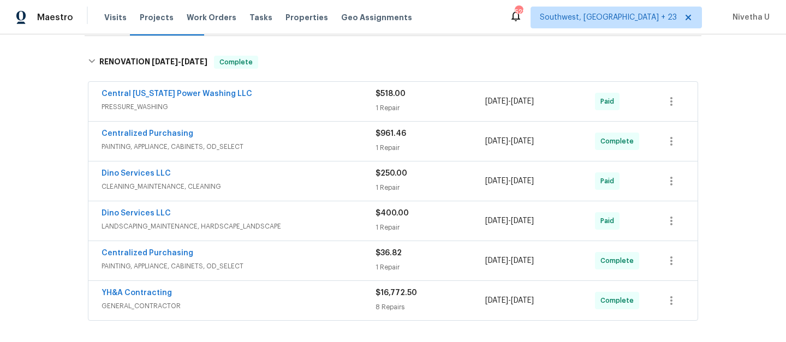
click at [309, 141] on span "PAINTING, APPLIANCE, CABINETS, OD_SELECT" at bounding box center [238, 146] width 274 height 11
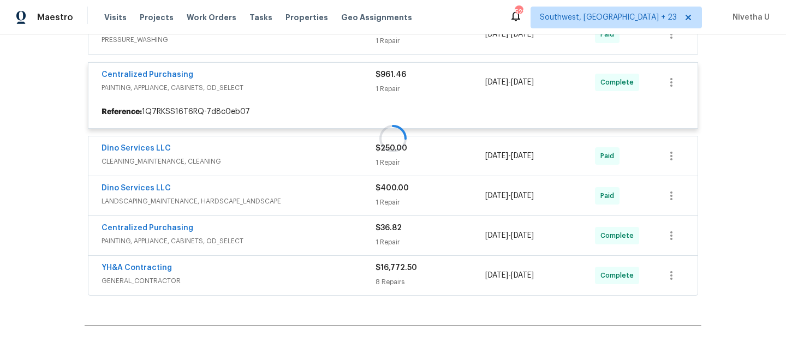
scroll to position [251, 0]
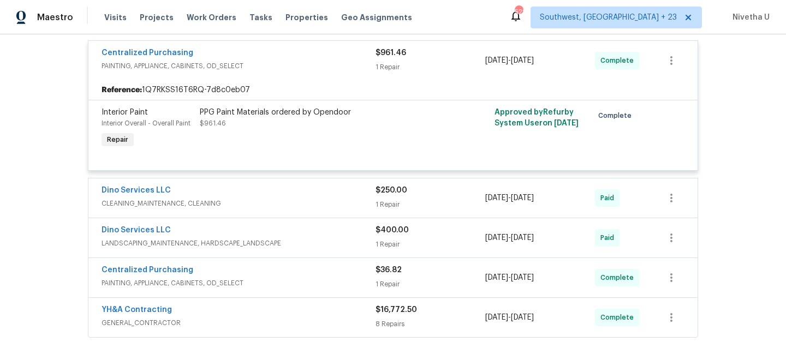
click at [291, 74] on div "Centralized Purchasing PAINTING, APPLIANCE, CABINETS, OD_SELECT $961.46 1 Repai…" at bounding box center [392, 60] width 609 height 39
click at [286, 56] on div "Centralized Purchasing" at bounding box center [238, 53] width 274 height 13
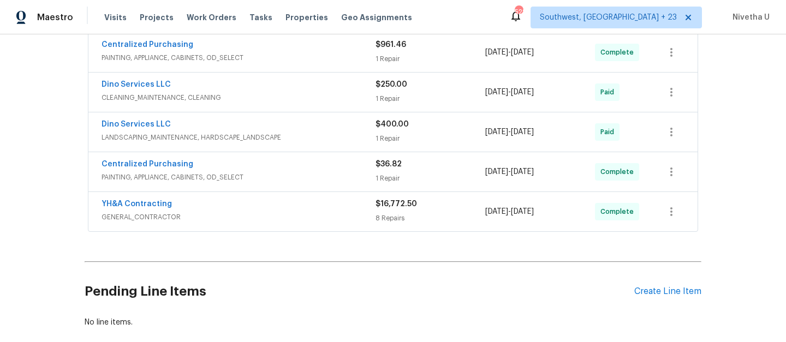
click at [286, 94] on span "CLEANING_MAINTENANCE, CLEANING" at bounding box center [238, 97] width 274 height 11
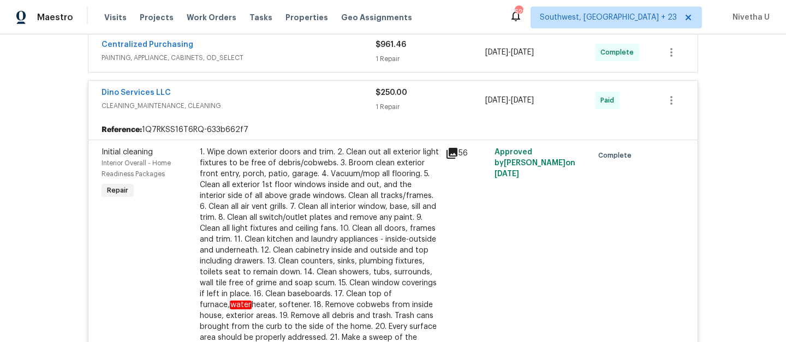
click at [290, 110] on span "CLEANING_MAINTENANCE, CLEANING" at bounding box center [238, 105] width 274 height 11
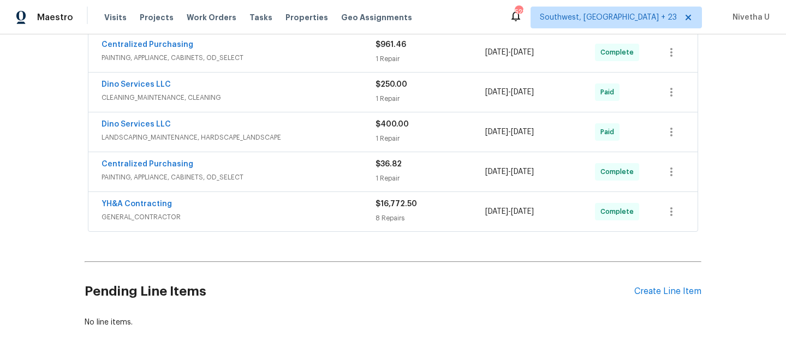
click at [288, 140] on span "LANDSCAPING_MAINTENANCE, HARDSCAPE_LANDSCAPE" at bounding box center [238, 137] width 274 height 11
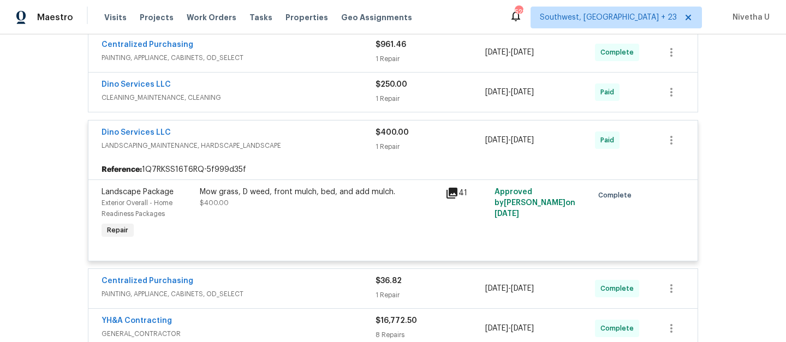
click at [289, 143] on span "LANDSCAPING_MAINTENANCE, HARDSCAPE_LANDSCAPE" at bounding box center [238, 145] width 274 height 11
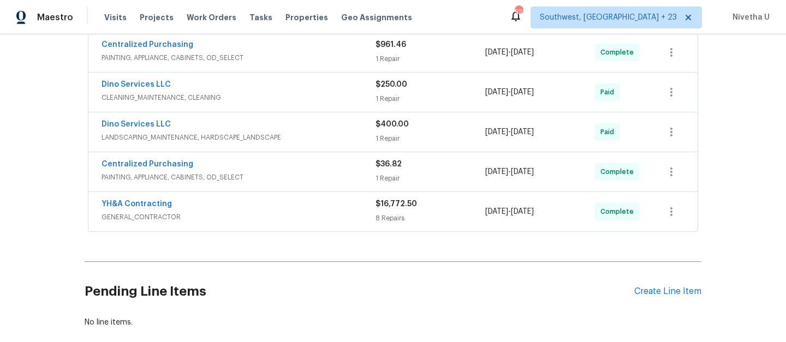
click at [289, 174] on span "PAINTING, APPLIANCE, CABINETS, OD_SELECT" at bounding box center [238, 177] width 274 height 11
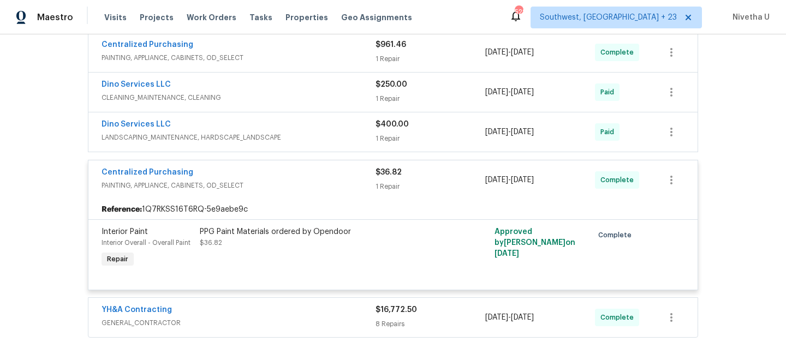
click at [289, 174] on div "Centralized Purchasing" at bounding box center [238, 173] width 274 height 13
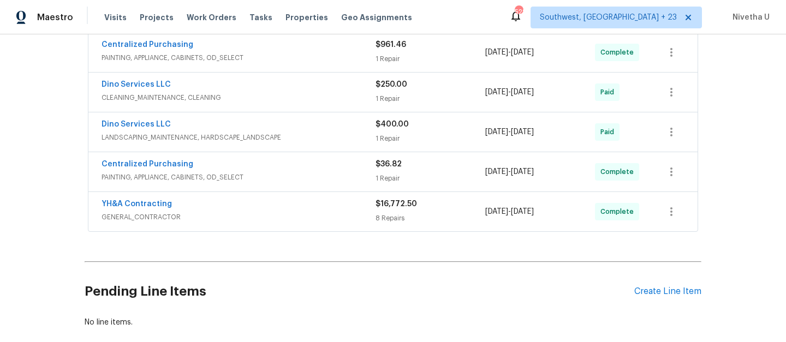
click at [290, 212] on span "GENERAL_CONTRACTOR" at bounding box center [238, 217] width 274 height 11
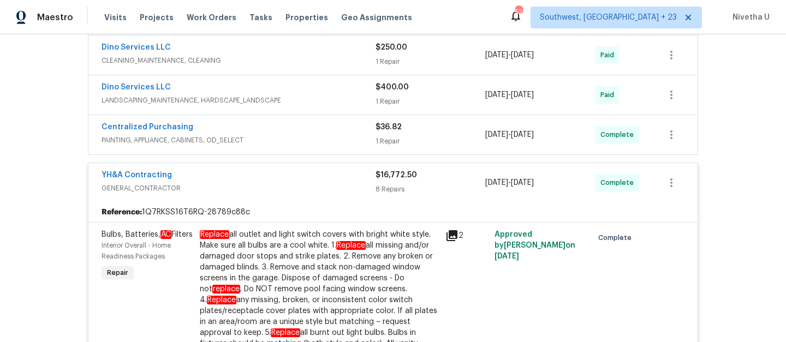
scroll to position [274, 0]
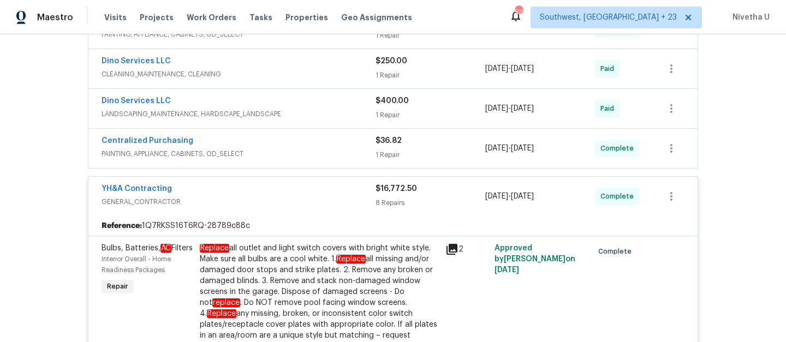
click at [337, 199] on span "GENERAL_CONTRACTOR" at bounding box center [238, 201] width 274 height 11
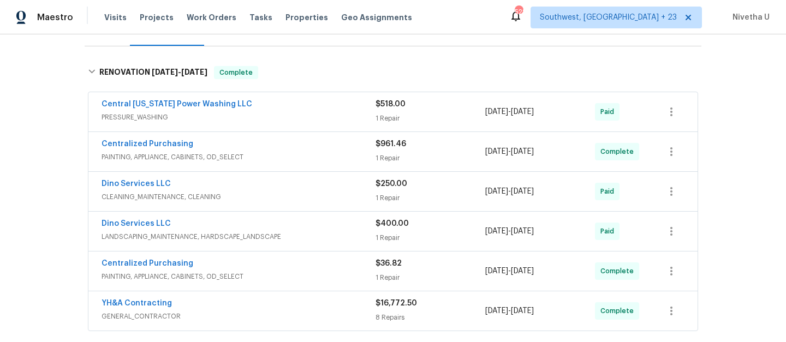
scroll to position [149, 0]
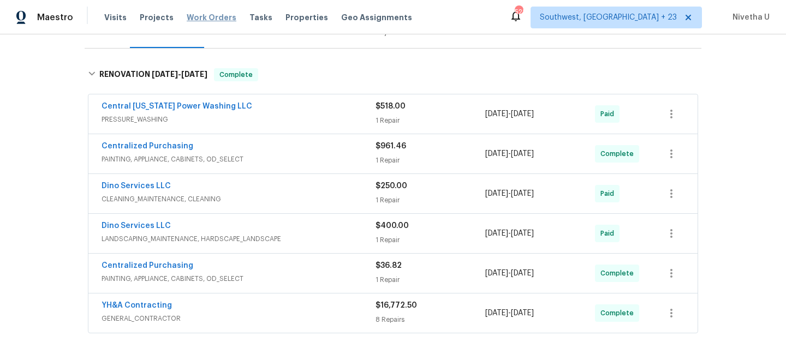
click at [211, 16] on span "Work Orders" at bounding box center [212, 17] width 50 height 11
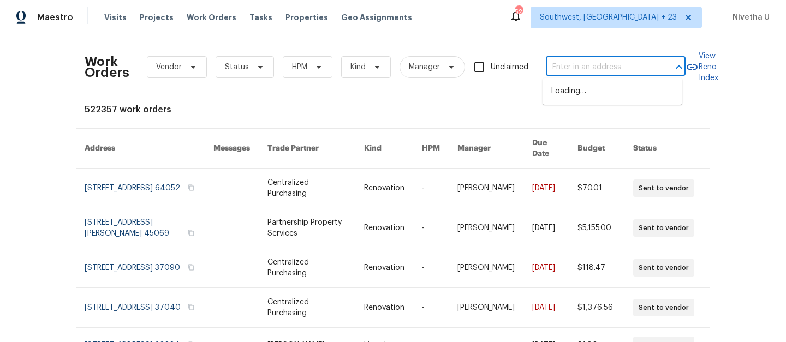
click at [567, 59] on input "text" at bounding box center [600, 67] width 109 height 17
paste input "12706 Forest Mill Dr Midlothian, VA 23112"
type input "12706 Forest Mill Dr Midlothian, VA 23112"
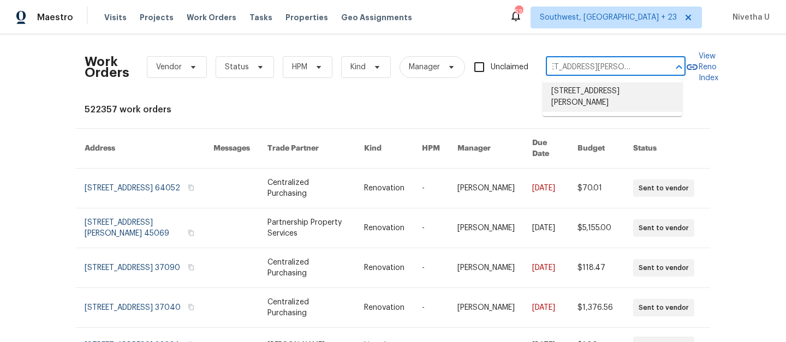
click at [579, 105] on li "12706 Forest Mill Dr, Midlothian, VA 23112" at bounding box center [612, 96] width 140 height 29
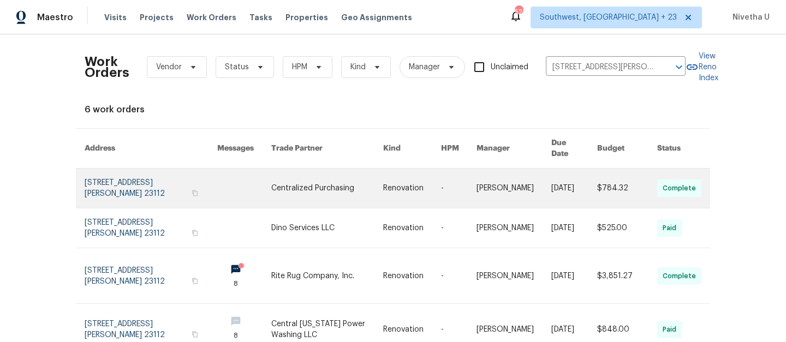
click at [95, 176] on link at bounding box center [151, 188] width 133 height 39
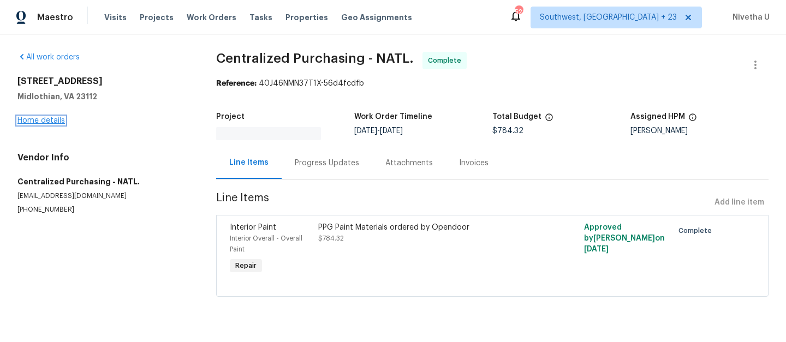
click at [29, 121] on link "Home details" at bounding box center [40, 121] width 47 height 8
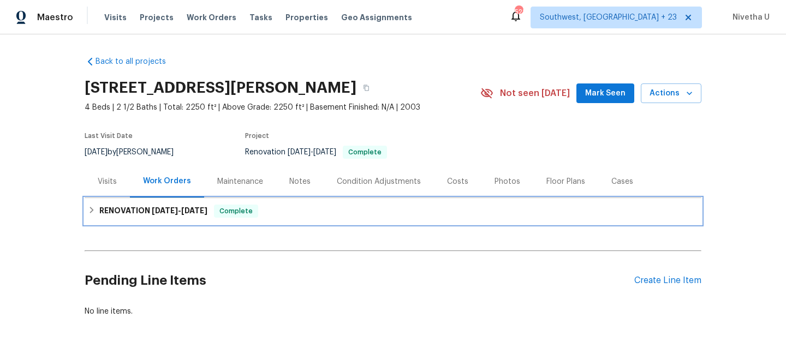
click at [290, 211] on div "RENOVATION 8/25/25 - 9/8/25 Complete" at bounding box center [393, 211] width 610 height 13
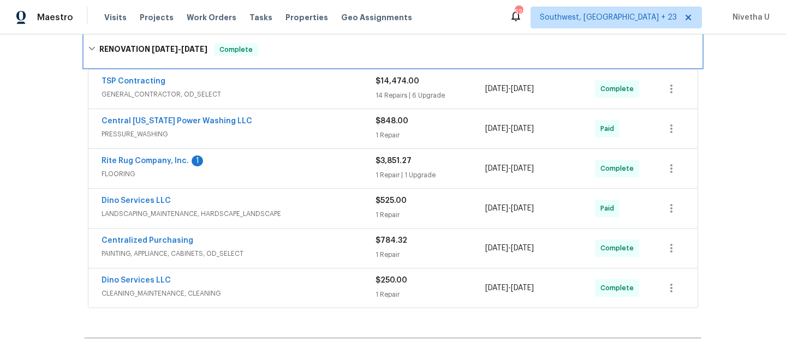
scroll to position [241, 0]
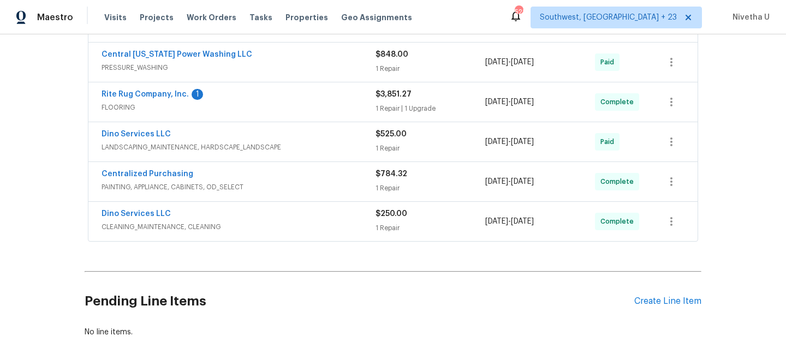
click at [290, 211] on div "Dino Services LLC" at bounding box center [238, 214] width 274 height 13
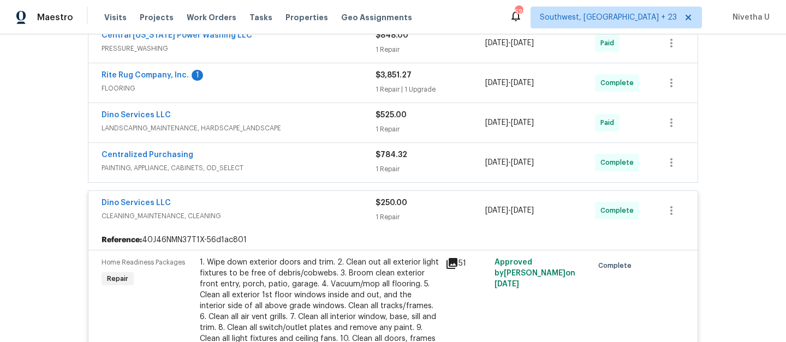
scroll to position [260, 0]
click at [290, 211] on span "CLEANING_MAINTENANCE, CLEANING" at bounding box center [238, 216] width 274 height 11
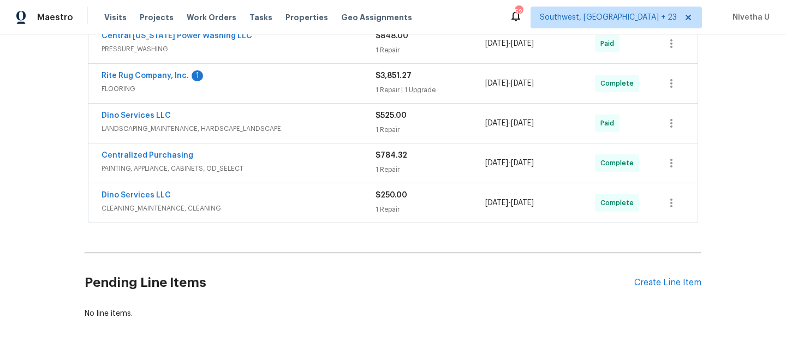
click at [278, 166] on span "PAINTING, APPLIANCE, CABINETS, OD_SELECT" at bounding box center [238, 168] width 274 height 11
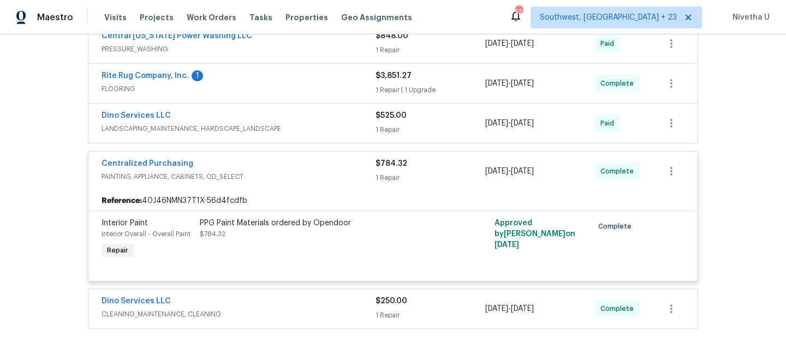
click at [278, 166] on div "Centralized Purchasing" at bounding box center [238, 164] width 274 height 13
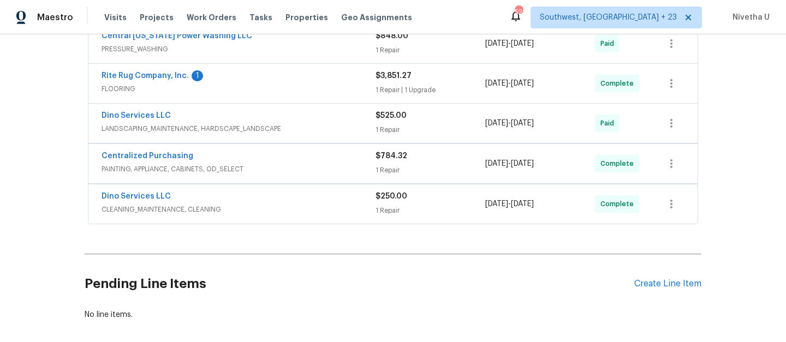
click at [280, 118] on div "Dino Services LLC" at bounding box center [238, 116] width 274 height 13
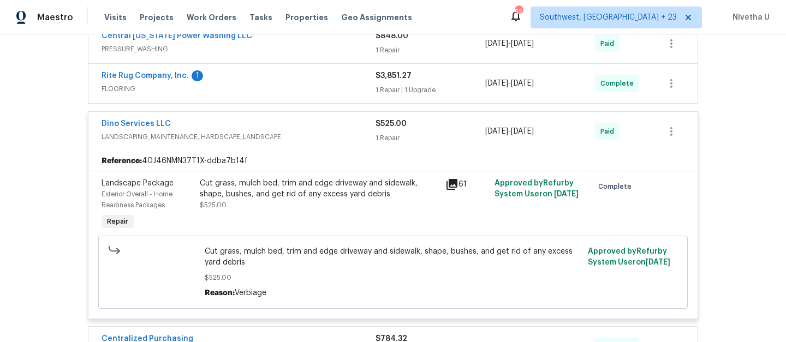
click at [289, 138] on span "LANDSCAPING_MAINTENANCE, HARDSCAPE_LANDSCAPE" at bounding box center [238, 136] width 274 height 11
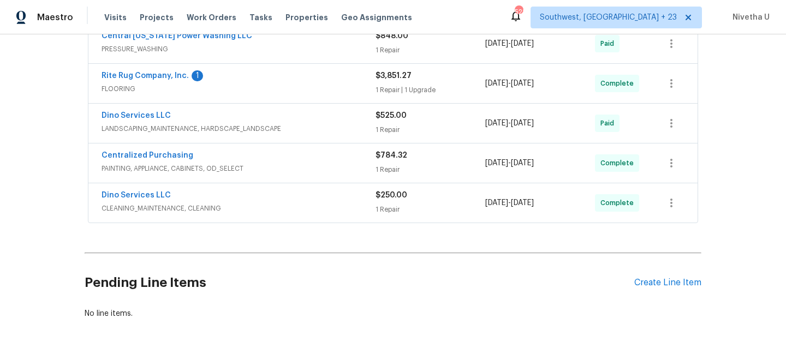
click at [296, 82] on div "Rite Rug Company, Inc. 1" at bounding box center [238, 76] width 274 height 13
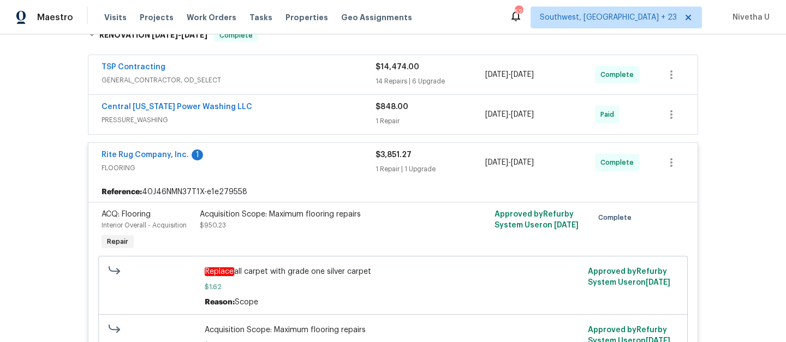
scroll to position [171, 0]
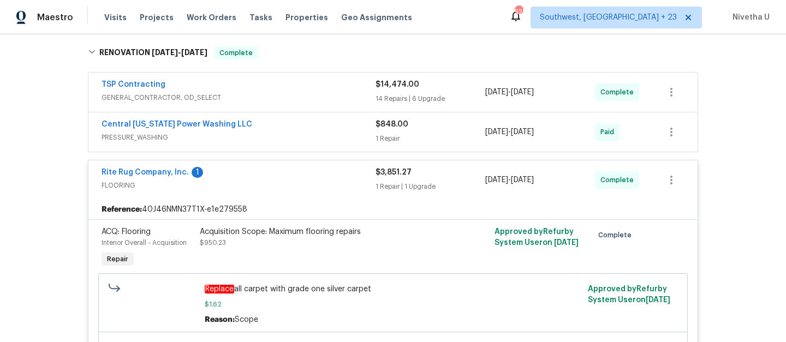
click at [337, 134] on span "PRESSURE_WASHING" at bounding box center [238, 137] width 274 height 11
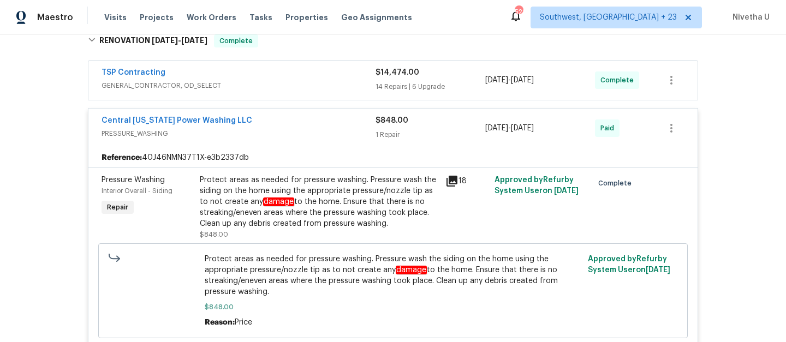
scroll to position [182, 0]
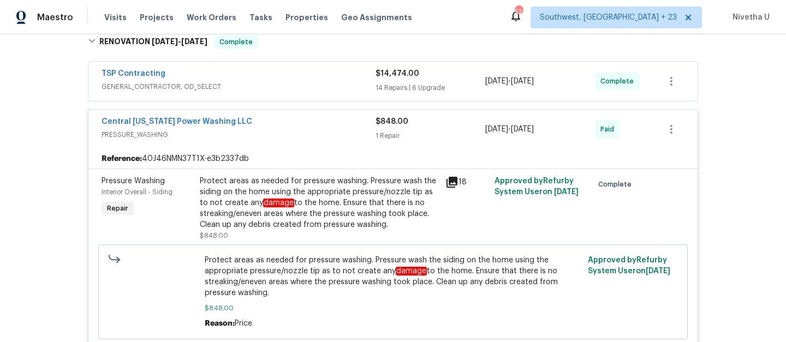
click at [337, 137] on span "PRESSURE_WASHING" at bounding box center [238, 134] width 274 height 11
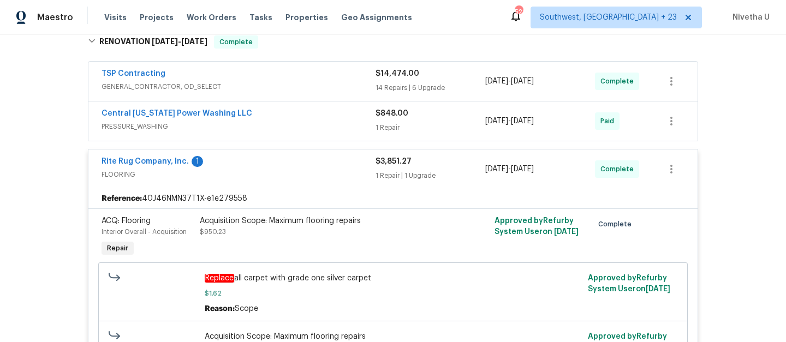
click at [321, 85] on span "GENERAL_CONTRACTOR, OD_SELECT" at bounding box center [238, 86] width 274 height 11
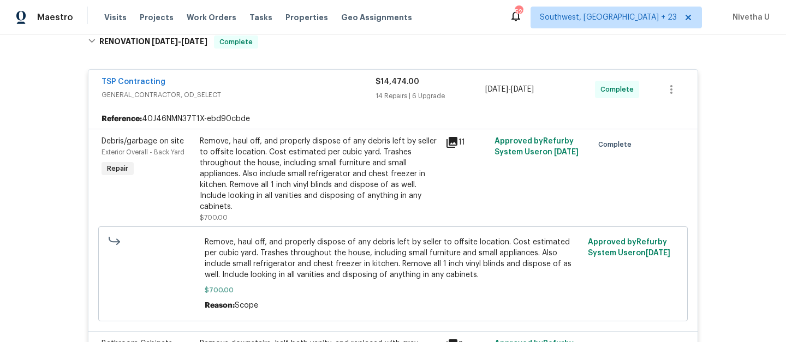
scroll to position [135, 0]
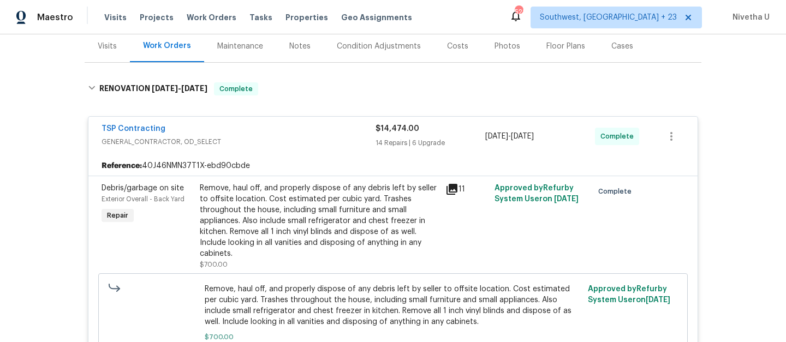
click at [302, 144] on span "GENERAL_CONTRACTOR, OD_SELECT" at bounding box center [238, 141] width 274 height 11
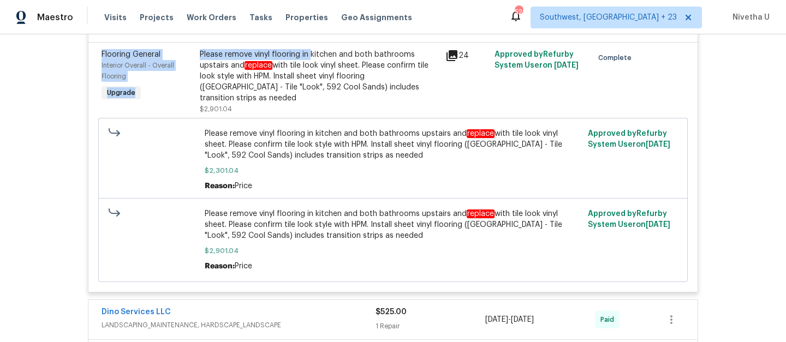
scroll to position [582, 0]
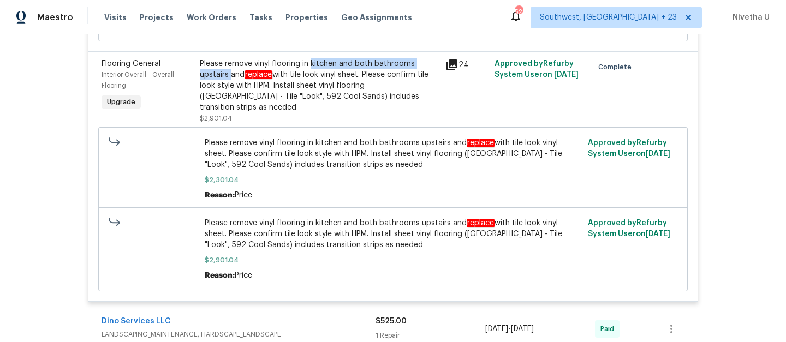
drag, startPoint x: 307, startPoint y: 40, endPoint x: 226, endPoint y: 74, distance: 87.3
click at [226, 74] on div "Please remove vinyl flooring in kitchen and both bathrooms upstairs and replace…" at bounding box center [319, 85] width 239 height 55
copy div "kitchen and both bathrooms upstairs"
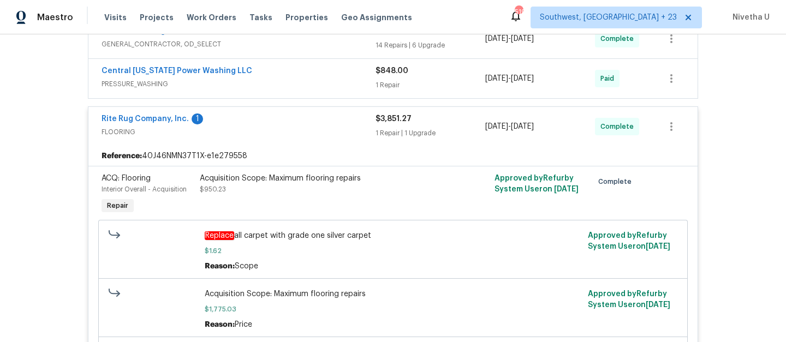
scroll to position [216, 0]
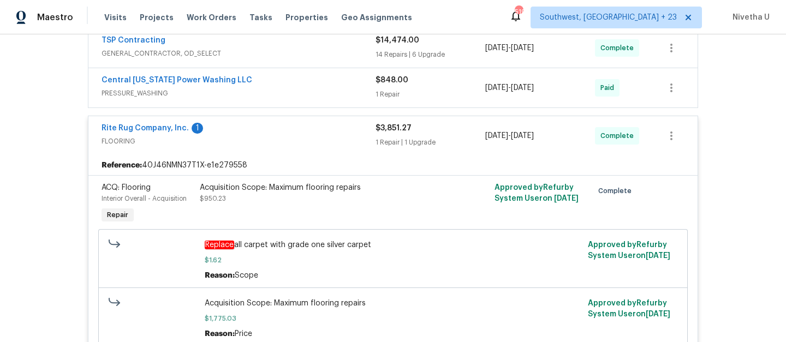
click at [338, 140] on span "FLOORING" at bounding box center [238, 141] width 274 height 11
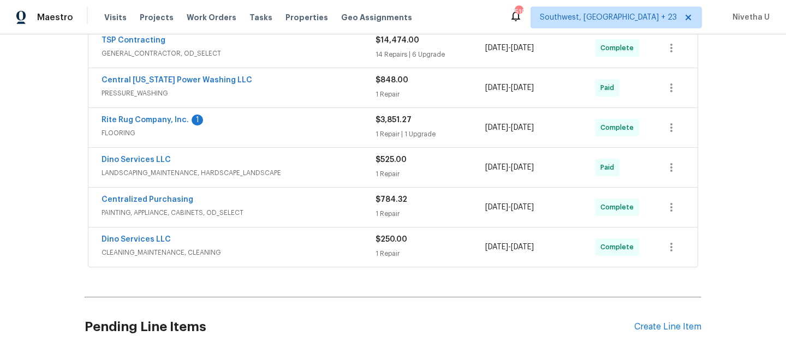
click at [194, 10] on div "Visits Projects Work Orders Tasks Properties Geo Assignments" at bounding box center [264, 18] width 321 height 22
click at [195, 16] on span "Work Orders" at bounding box center [212, 17] width 50 height 11
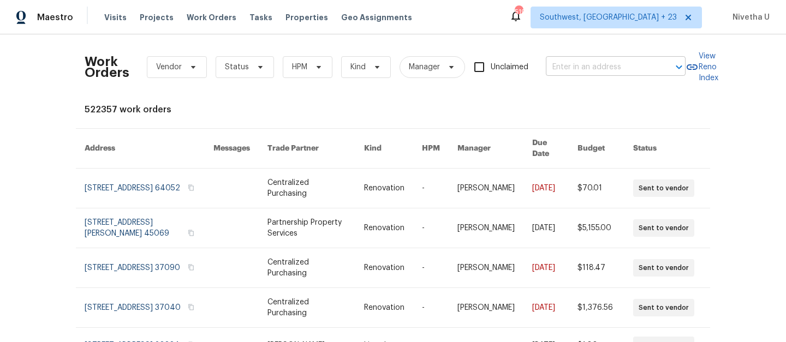
click at [608, 69] on input "text" at bounding box center [600, 67] width 109 height 17
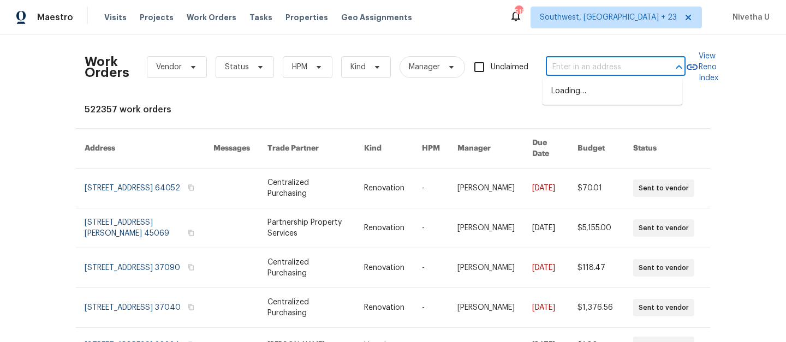
paste input "3832 Cherry Ridge Blvd Decatur, GA 30034"
type input "3832 Cherry Ridge Blvd Decatur, GA 30034"
click at [601, 100] on li "3832 Cherry Ridge Blvd, Decatur, GA 30034" at bounding box center [612, 91] width 140 height 18
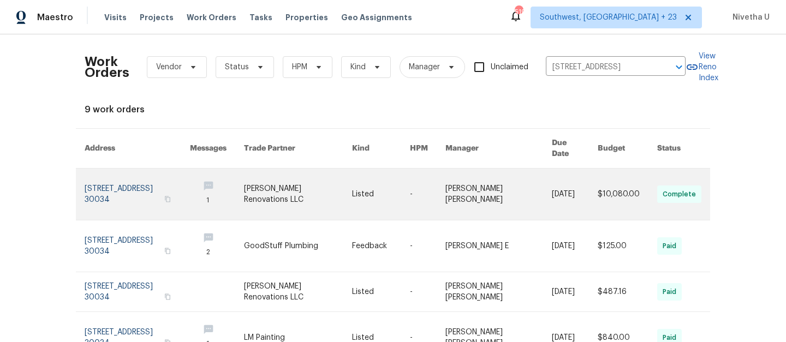
click at [105, 184] on link at bounding box center [137, 194] width 105 height 51
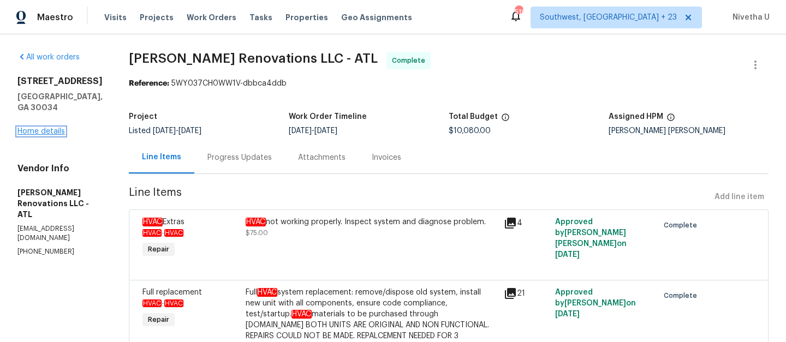
click at [39, 130] on link "Home details" at bounding box center [40, 132] width 47 height 8
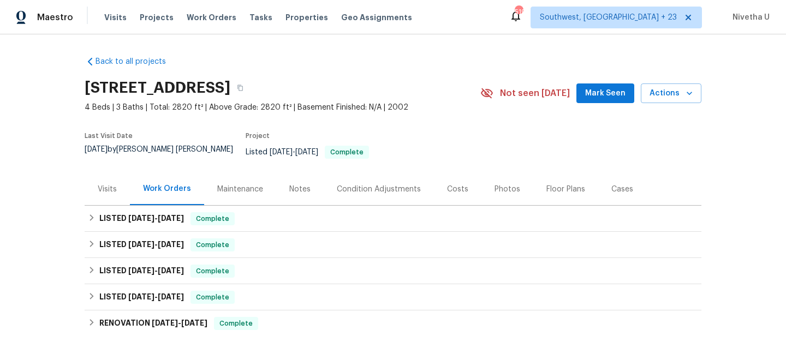
scroll to position [82, 0]
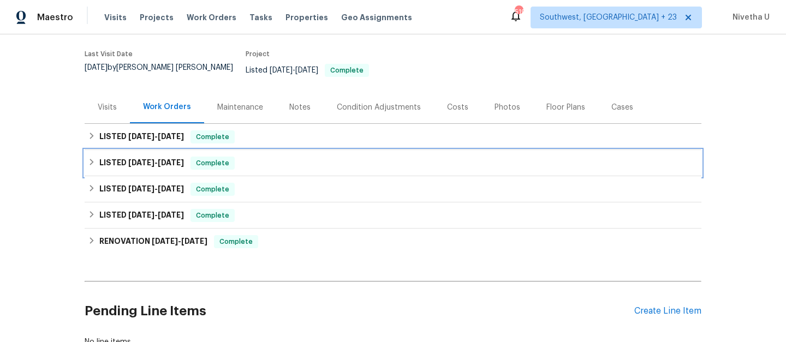
click at [244, 157] on div "LISTED 9/12/25 - 9/17/25 Complete" at bounding box center [393, 163] width 610 height 13
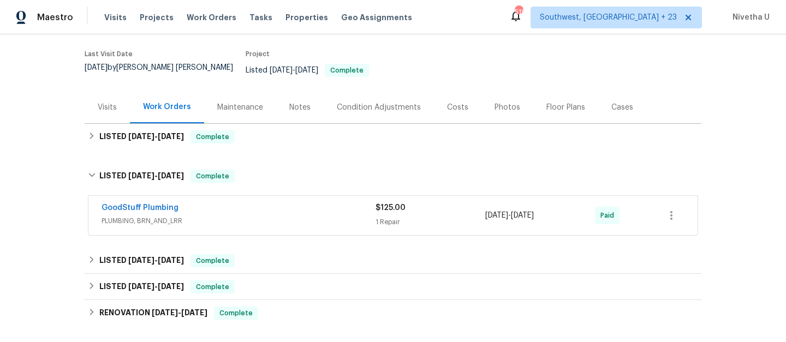
click at [244, 216] on span "PLUMBING, BRN_AND_LRR" at bounding box center [238, 221] width 274 height 11
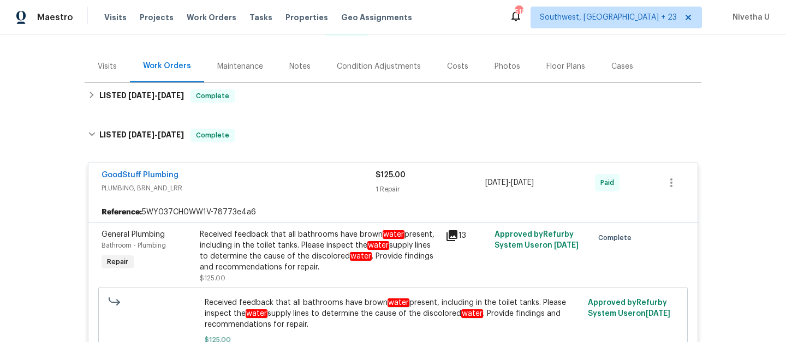
scroll to position [122, 0]
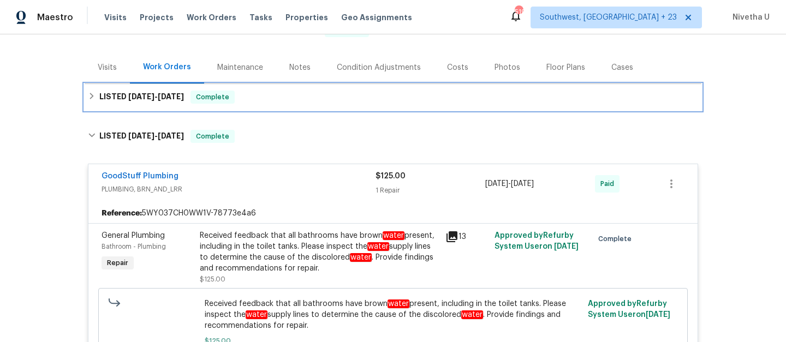
click at [251, 91] on div "LISTED 9/23/25 - 9/26/25 Complete" at bounding box center [393, 97] width 610 height 13
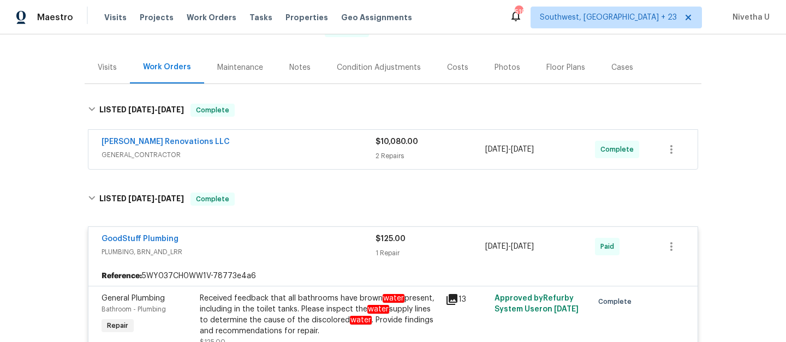
click at [272, 139] on div "Aseem Renovations LLC" at bounding box center [238, 142] width 274 height 13
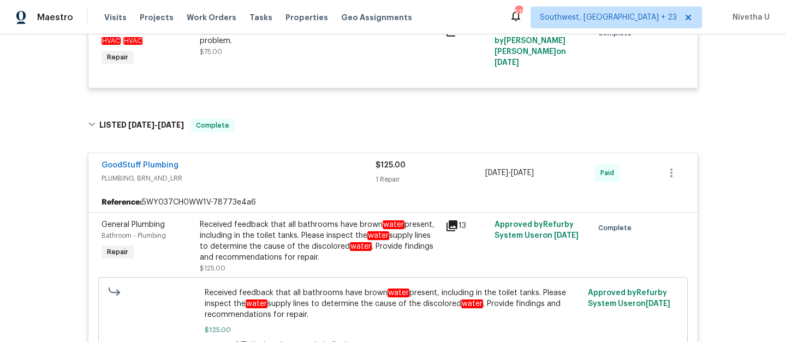
scroll to position [393, 0]
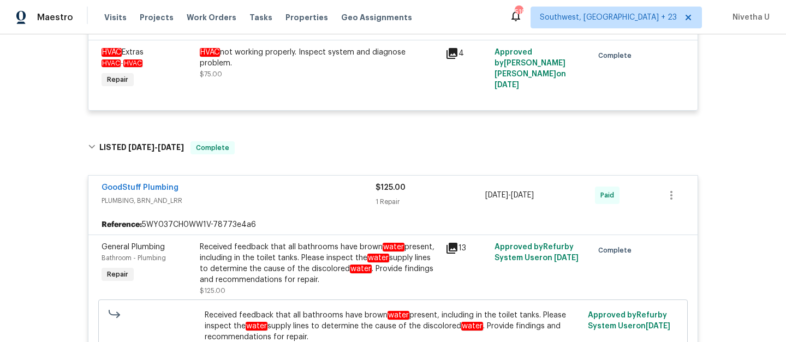
click at [318, 182] on div "GoodStuff Plumbing" at bounding box center [238, 188] width 274 height 13
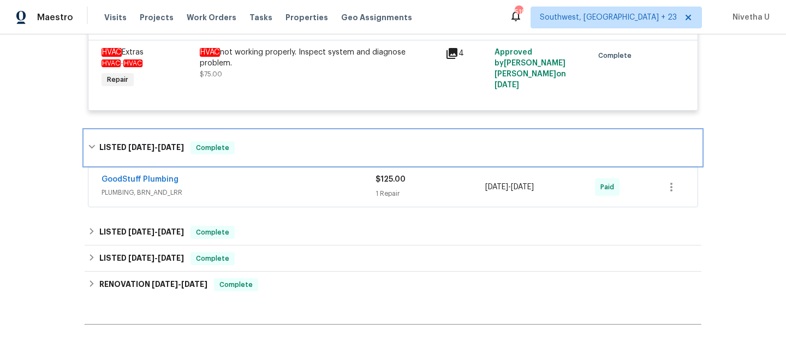
click at [308, 146] on div "LISTED 9/12/25 - 9/17/25 Complete" at bounding box center [393, 147] width 617 height 35
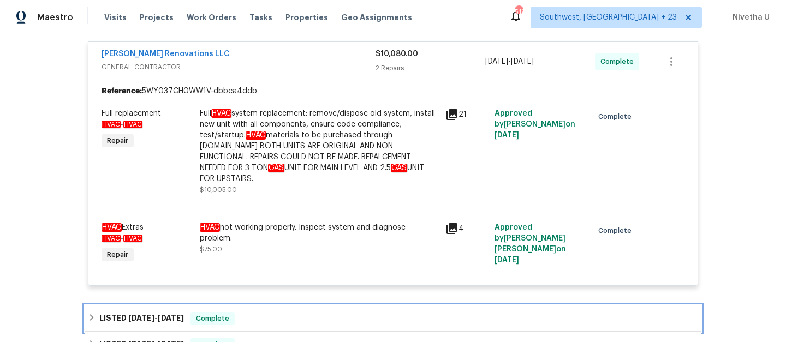
scroll to position [207, 0]
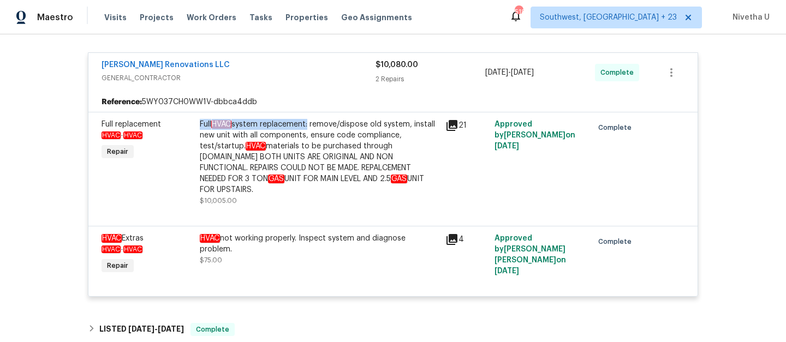
drag, startPoint x: 194, startPoint y: 116, endPoint x: 306, endPoint y: 118, distance: 111.9
click at [306, 118] on div "Full HVAC system replacement: remove/dispose old system, install new unit with …" at bounding box center [319, 163] width 246 height 94
copy div "Full HVAC system replacement"
drag, startPoint x: 379, startPoint y: 161, endPoint x: 213, endPoint y: 174, distance: 166.4
click at [213, 174] on div "Full HVAC system replacement: remove/dispose old system, install new unit with …" at bounding box center [319, 157] width 239 height 76
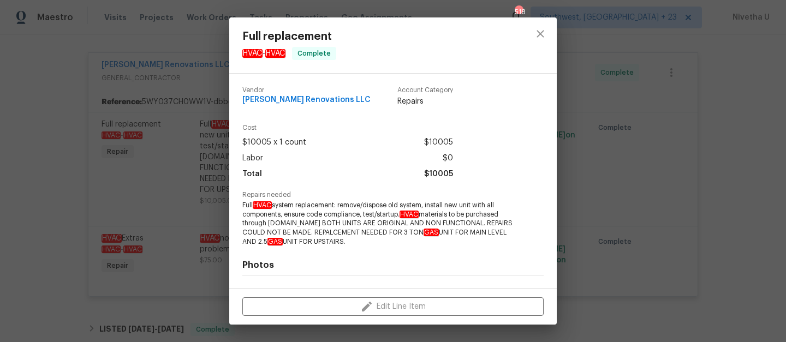
copy div "3 TON GAS UNIT"
click at [537, 28] on icon "close" at bounding box center [540, 33] width 13 height 13
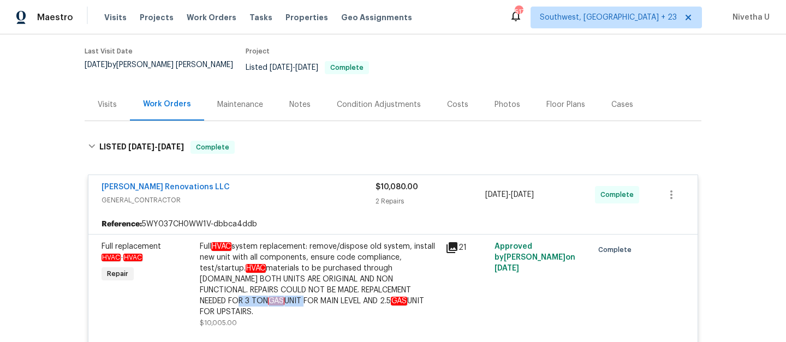
scroll to position [61, 0]
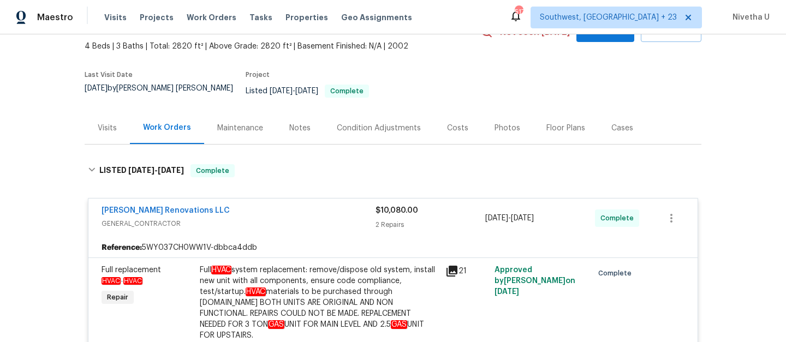
click at [341, 199] on div "Aseem Renovations LLC GENERAL_CONTRACTOR $10,080.00 2 Repairs 9/23/2025 - 9/26/…" at bounding box center [392, 218] width 609 height 39
click at [341, 207] on div "Aseem Renovations LLC" at bounding box center [238, 211] width 274 height 13
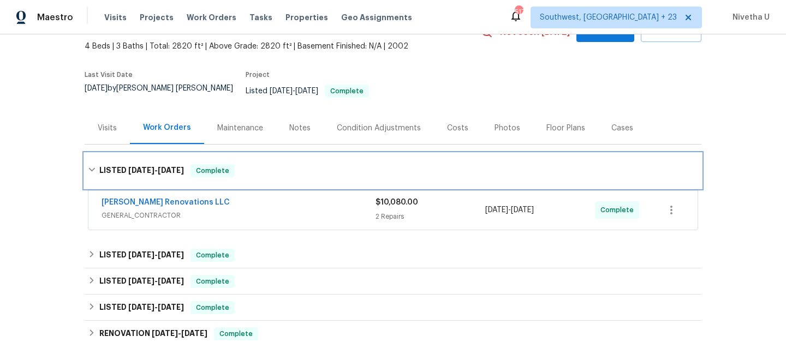
click at [317, 164] on div "LISTED 9/23/25 - 9/26/25 Complete" at bounding box center [393, 170] width 610 height 13
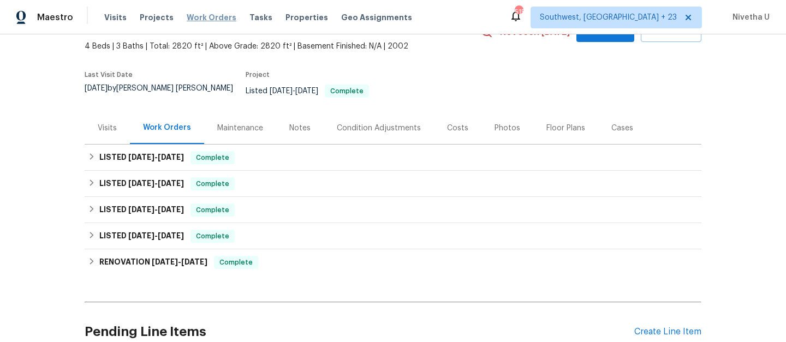
click at [204, 20] on span "Work Orders" at bounding box center [212, 17] width 50 height 11
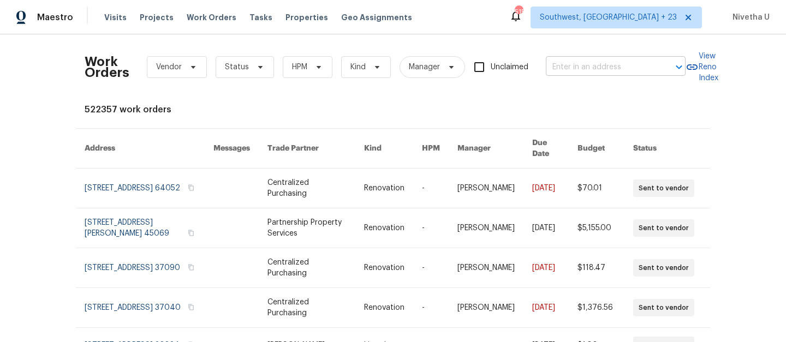
click at [604, 71] on input "text" at bounding box center [600, 67] width 109 height 17
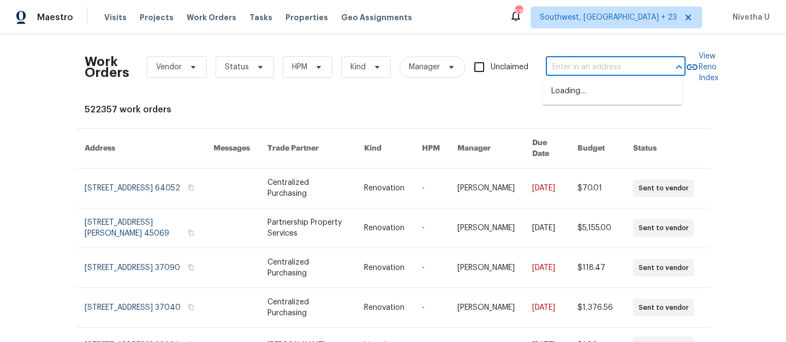
paste input "[STREET_ADDRESS][PERSON_NAME]"
type input "[STREET_ADDRESS][PERSON_NAME]"
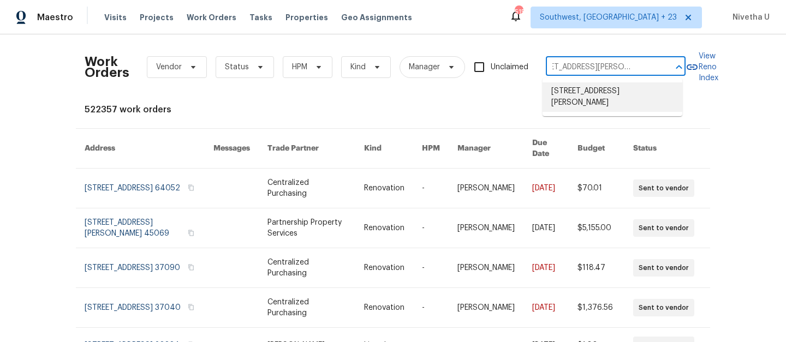
click at [603, 98] on li "[STREET_ADDRESS][PERSON_NAME]" at bounding box center [612, 96] width 140 height 29
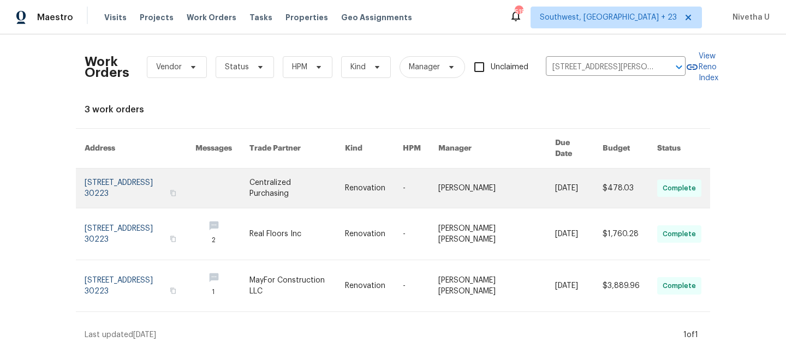
click at [134, 187] on link at bounding box center [140, 188] width 111 height 39
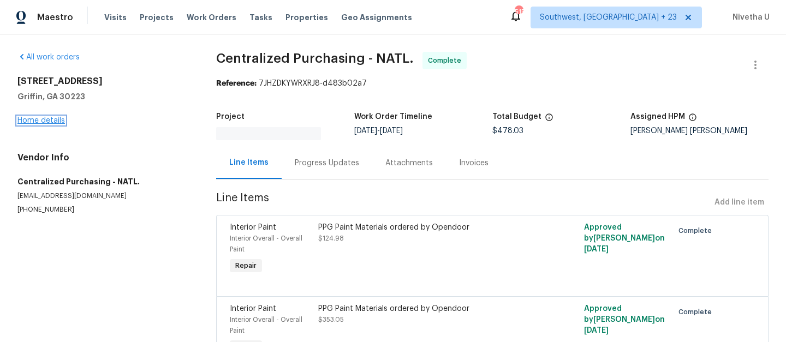
click at [43, 123] on link "Home details" at bounding box center [40, 121] width 47 height 8
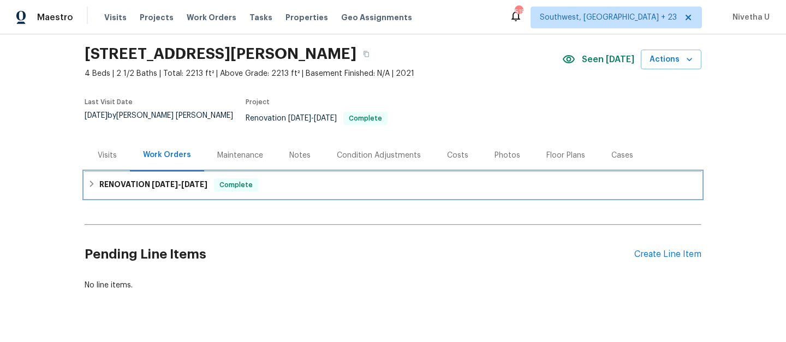
click at [254, 179] on span "Complete" at bounding box center [236, 184] width 42 height 11
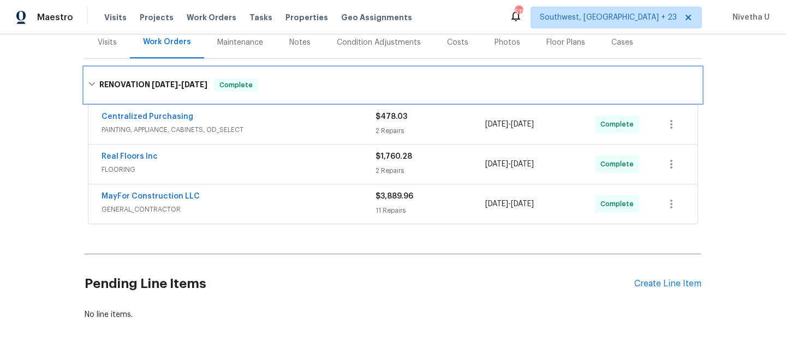
scroll to position [148, 0]
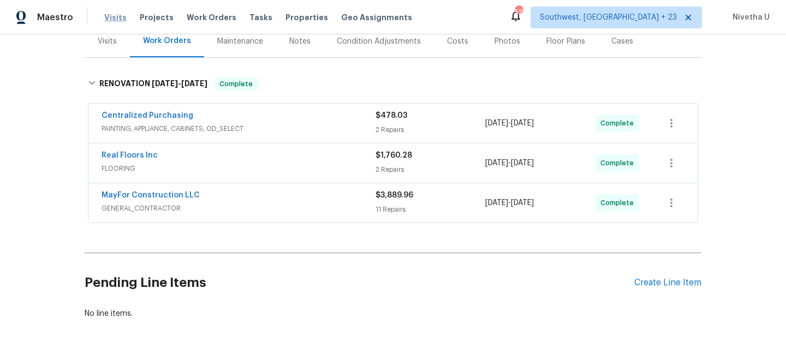
click at [104, 20] on span "Visits" at bounding box center [115, 17] width 22 height 11
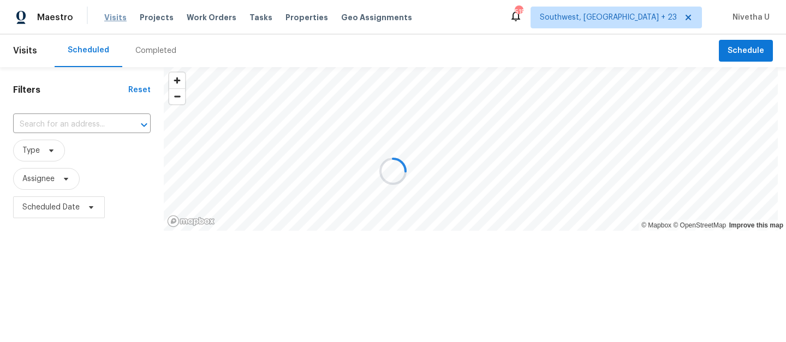
click at [109, 18] on div at bounding box center [393, 171] width 786 height 342
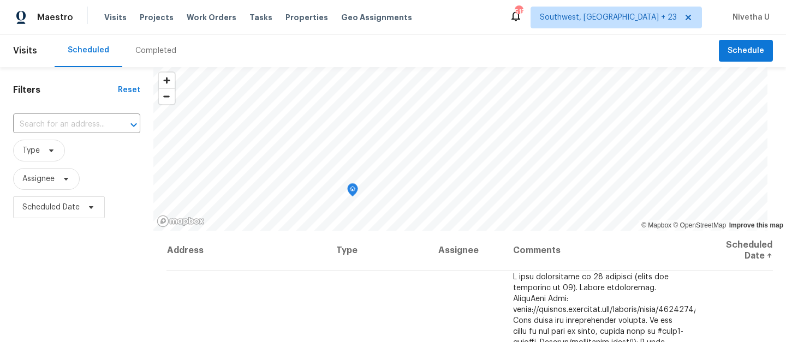
click at [171, 59] on div "Completed" at bounding box center [155, 50] width 67 height 33
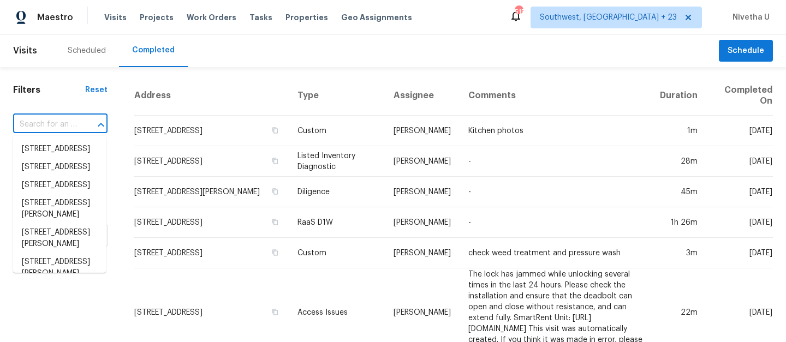
click at [64, 126] on input "text" at bounding box center [45, 124] width 64 height 17
paste input "[STREET_ADDRESS][PERSON_NAME]"
type input "[STREET_ADDRESS][PERSON_NAME]"
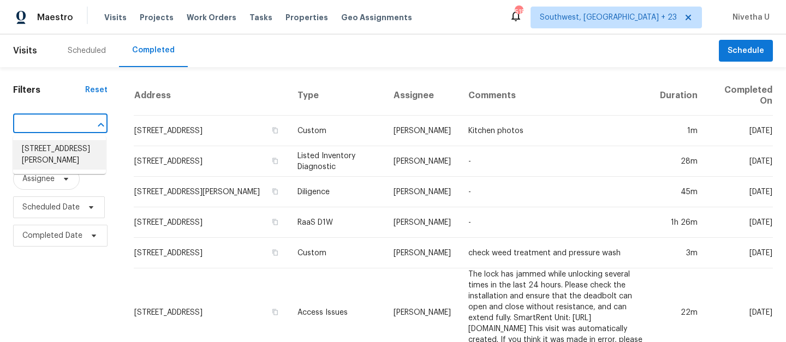
click at [83, 160] on li "[STREET_ADDRESS][PERSON_NAME]" at bounding box center [59, 154] width 93 height 29
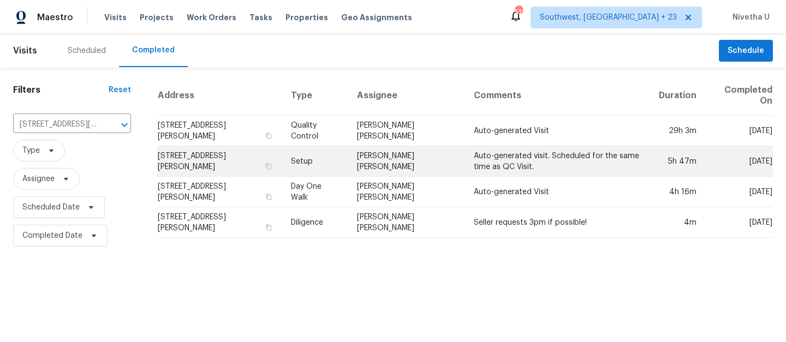
click at [328, 159] on td "Setup" at bounding box center [315, 161] width 66 height 31
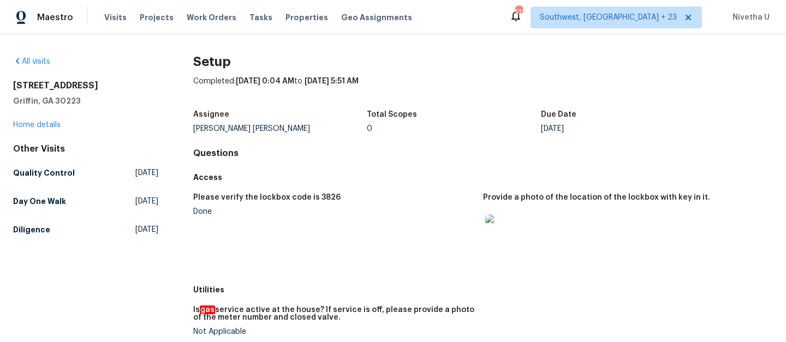
click at [82, 183] on div "Other Visits Quality Control Fri, Oct 03 2025 Day One Walk Wed, Sep 24 2025 Dil…" at bounding box center [85, 191] width 145 height 96
click at [73, 167] on link "Quality Control Fri, Oct 03 2025" at bounding box center [85, 173] width 145 height 20
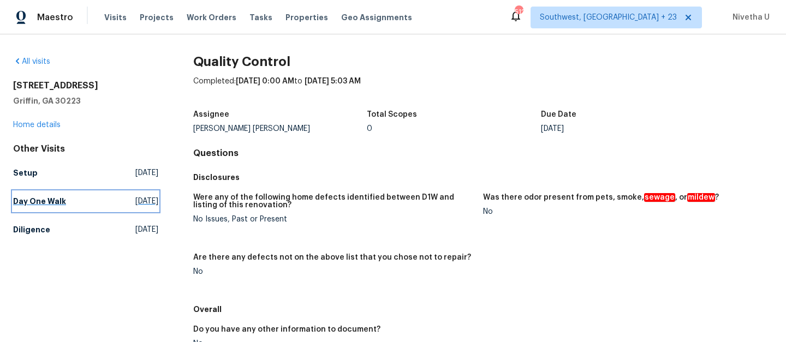
click at [62, 196] on h5 "Day One Walk" at bounding box center [39, 201] width 53 height 11
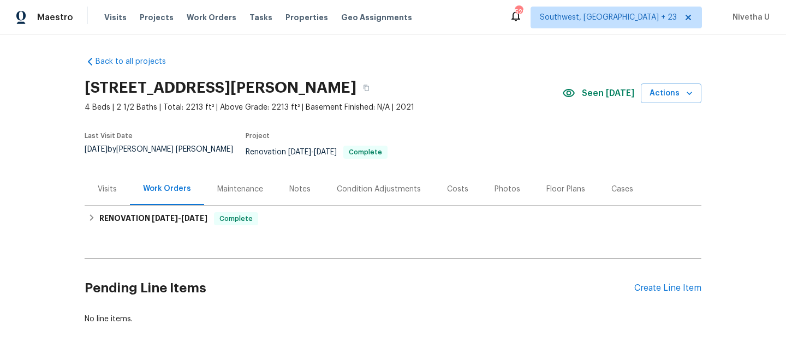
click at [205, 11] on div "Visits Projects Work Orders Tasks Properties Geo Assignments" at bounding box center [264, 18] width 321 height 22
click at [208, 19] on span "Work Orders" at bounding box center [212, 17] width 50 height 11
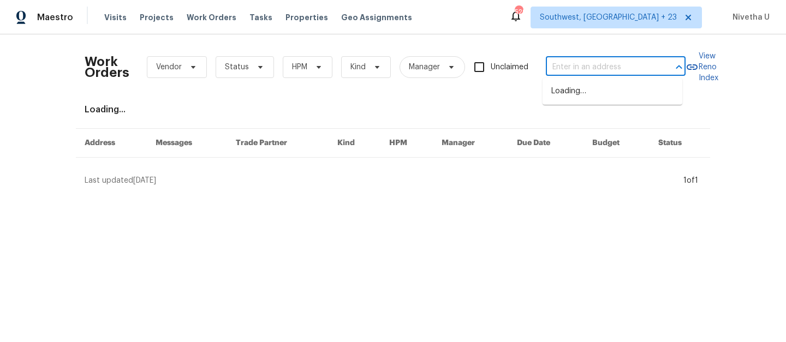
click at [613, 68] on input "text" at bounding box center [600, 67] width 109 height 17
paste input "[STREET_ADDRESS][PERSON_NAME]"
type input "[STREET_ADDRESS][PERSON_NAME]"
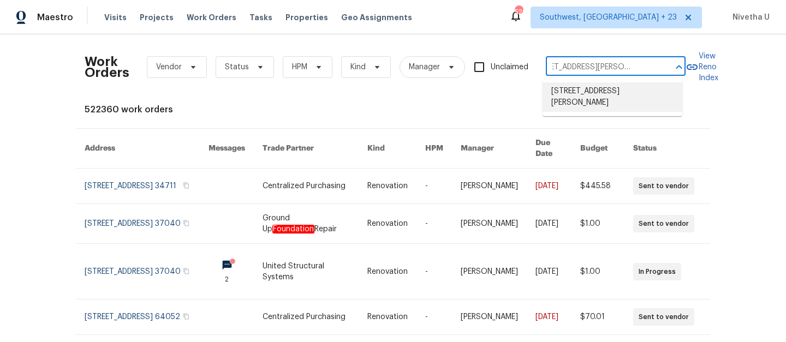
click at [619, 101] on li "[STREET_ADDRESS][PERSON_NAME]" at bounding box center [612, 96] width 140 height 29
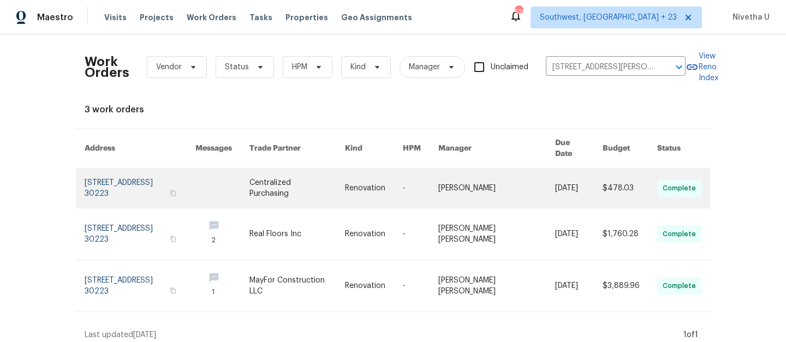
click at [110, 178] on link at bounding box center [140, 188] width 111 height 39
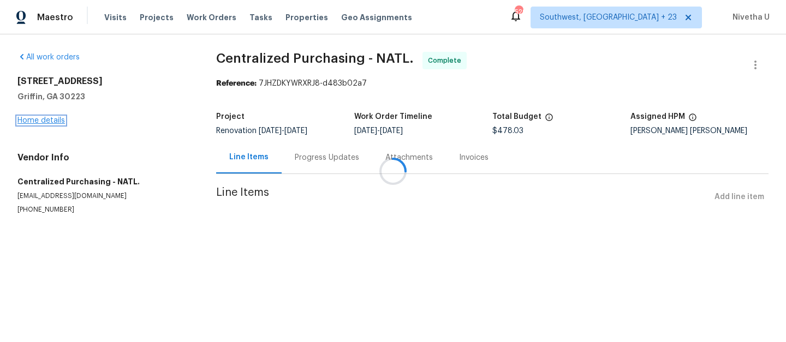
click at [32, 122] on link "Home details" at bounding box center [40, 121] width 47 height 8
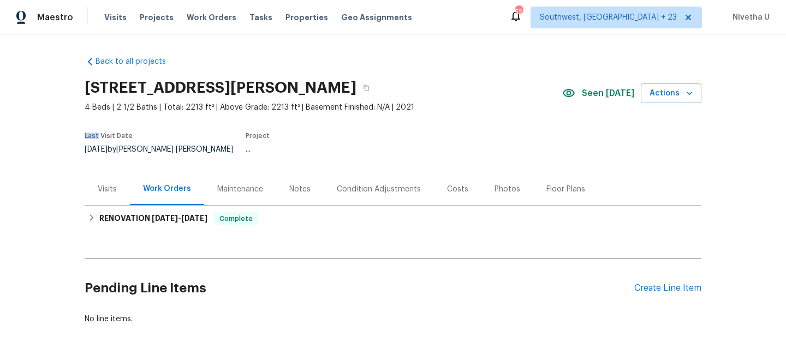
click at [32, 122] on div "Back to all projects [STREET_ADDRESS][PERSON_NAME] 4 Beds | 2 1/2 Baths | Total…" at bounding box center [393, 188] width 786 height 308
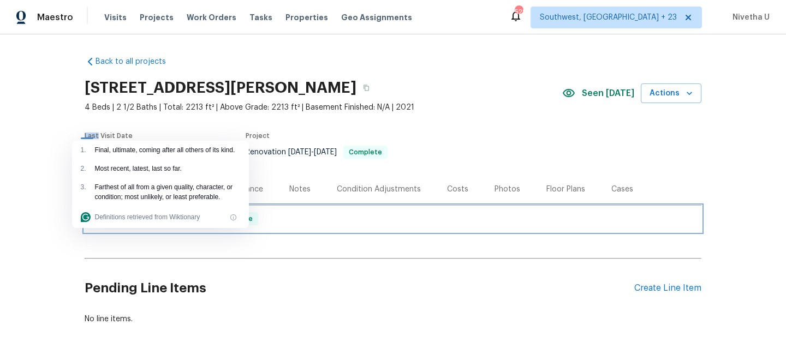
click at [308, 219] on div "RENOVATION [DATE] - [DATE] Complete" at bounding box center [393, 219] width 617 height 26
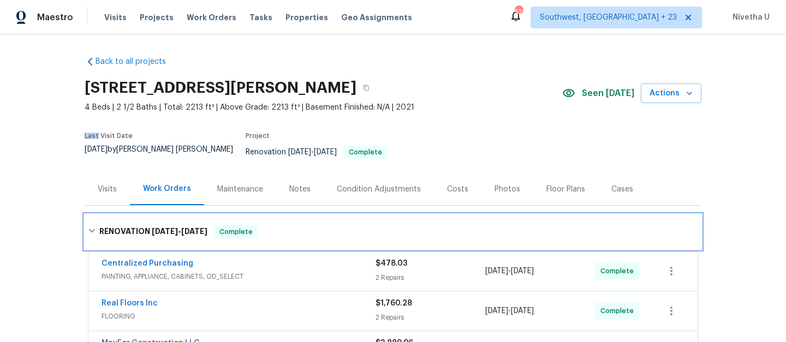
scroll to position [177, 0]
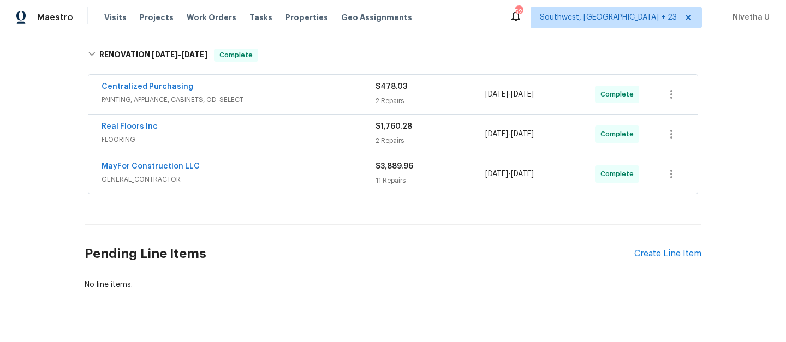
click at [304, 154] on div "MayFor Construction LLC GENERAL_CONTRACTOR $3,889.96 11 Repairs [DATE] - [DATE]…" at bounding box center [392, 173] width 609 height 39
click at [304, 161] on div "MayFor Construction LLC" at bounding box center [238, 167] width 274 height 13
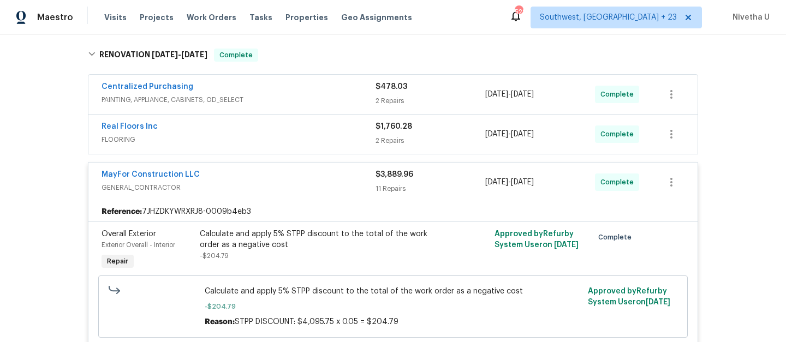
click at [299, 122] on div "Real Floors Inc" at bounding box center [238, 127] width 274 height 13
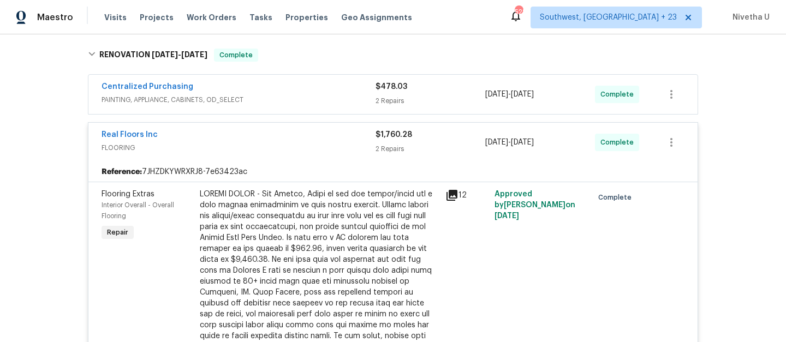
click at [299, 94] on span "PAINTING, APPLIANCE, CABINETS, OD_SELECT" at bounding box center [238, 99] width 274 height 11
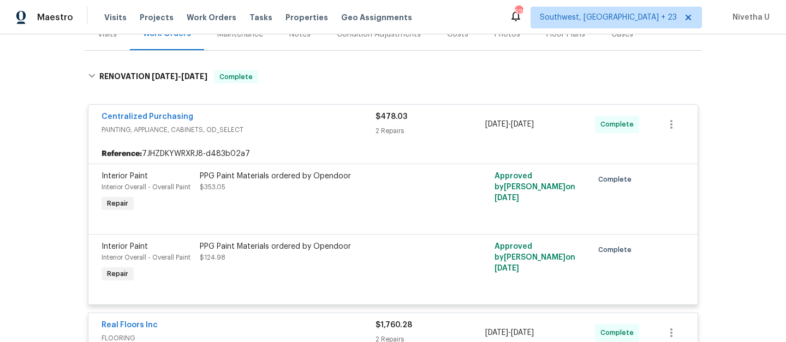
scroll to position [156, 0]
click at [344, 110] on div "Centralized Purchasing" at bounding box center [238, 116] width 274 height 13
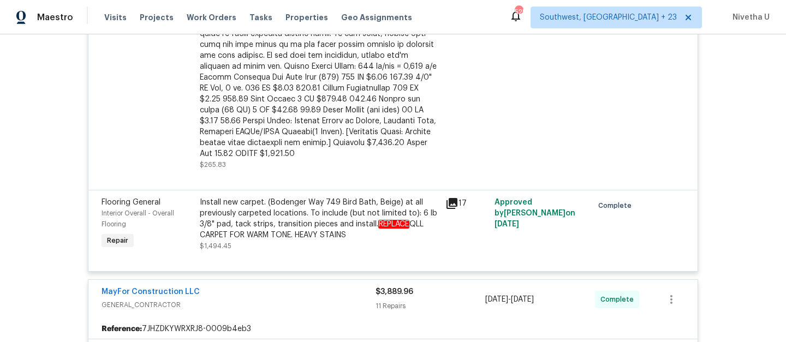
scroll to position [461, 0]
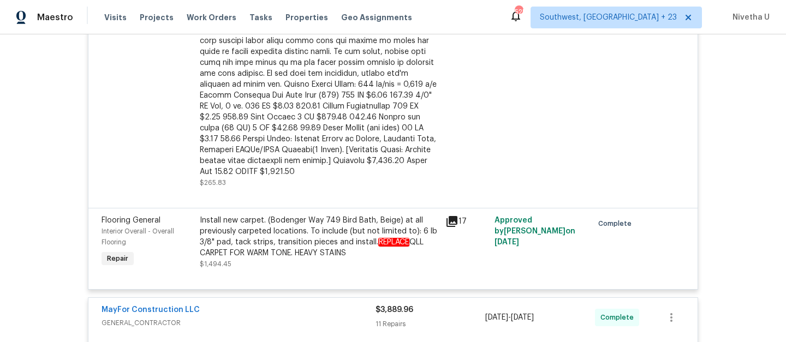
click at [340, 304] on div "MayFor Construction LLC" at bounding box center [238, 310] width 274 height 13
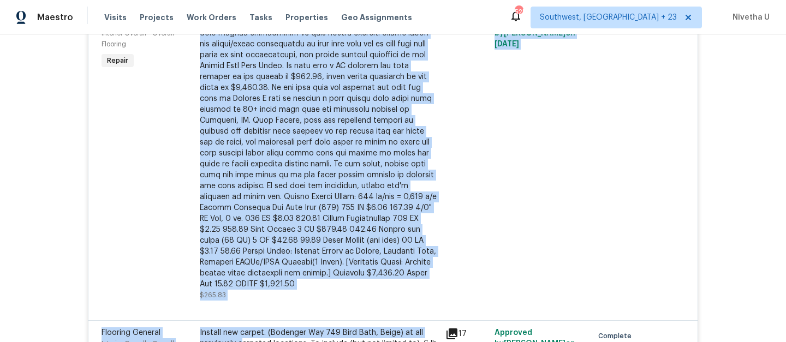
scroll to position [349, 0]
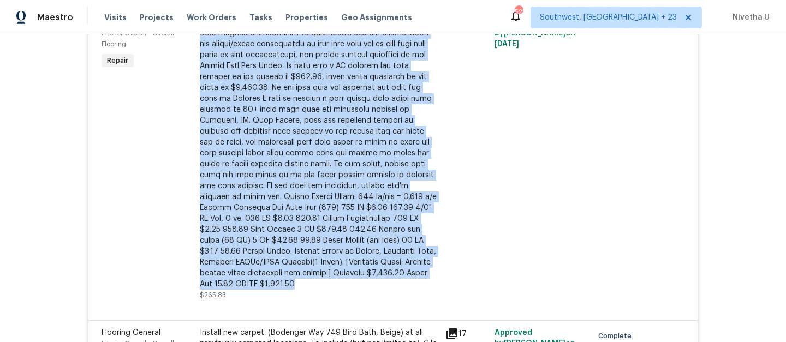
drag, startPoint x: 195, startPoint y: 76, endPoint x: 314, endPoint y: 268, distance: 225.6
click at [314, 268] on div at bounding box center [319, 153] width 239 height 273
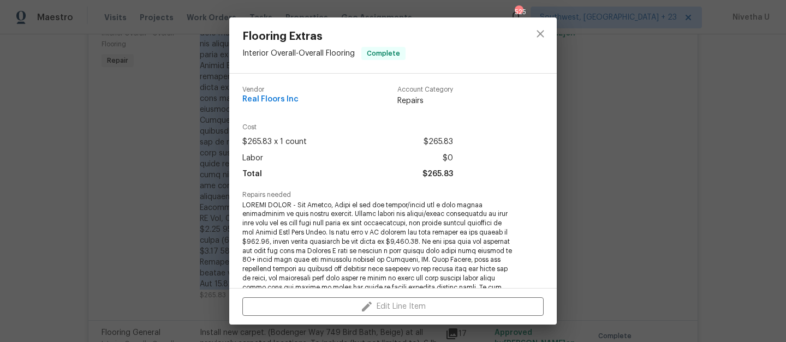
copy div "CHANGE ORDER - Hey [PERSON_NAME], Below is the pdf layout/quote for a full carp…"
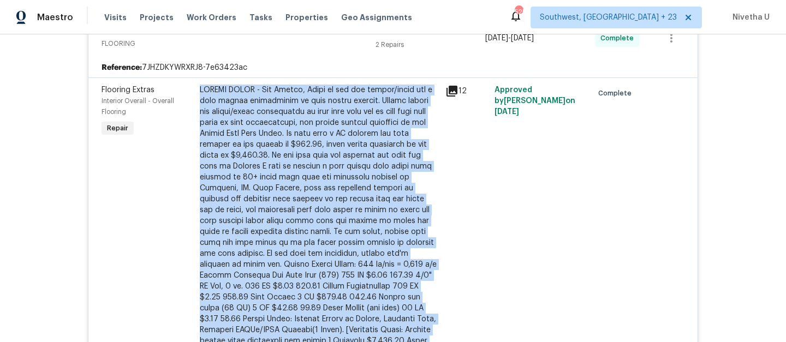
scroll to position [280, 0]
click at [295, 185] on div at bounding box center [319, 221] width 239 height 273
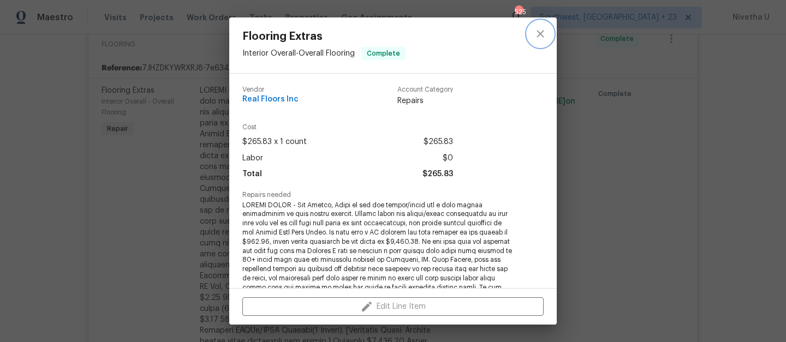
click at [537, 28] on icon "close" at bounding box center [540, 33] width 13 height 13
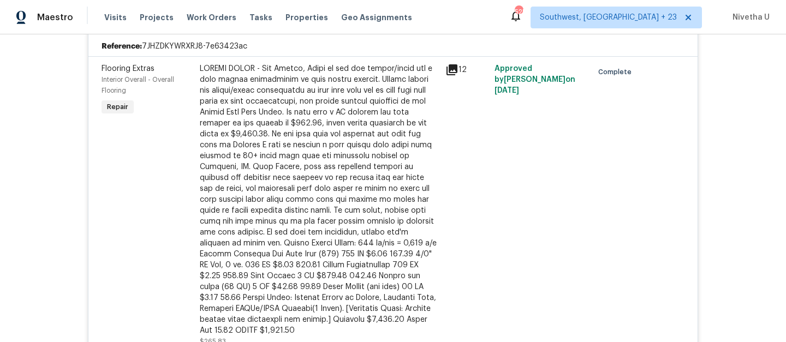
scroll to position [149, 0]
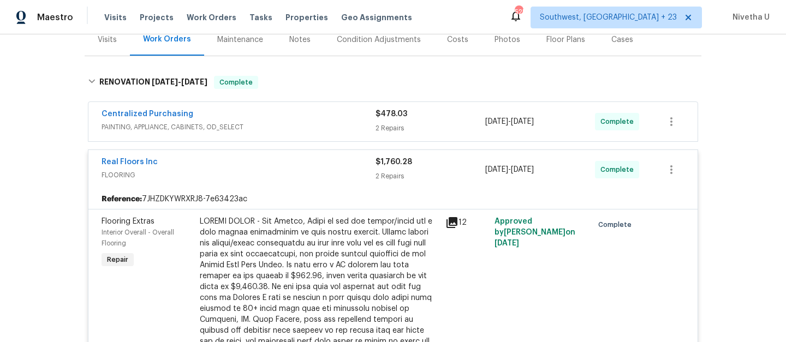
click at [349, 170] on span "FLOORING" at bounding box center [238, 175] width 274 height 11
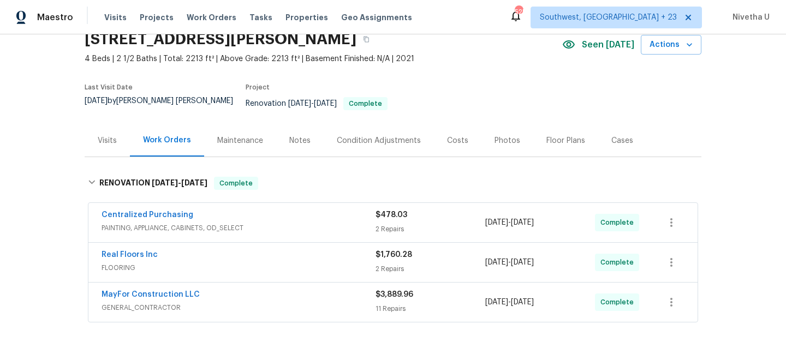
scroll to position [17, 0]
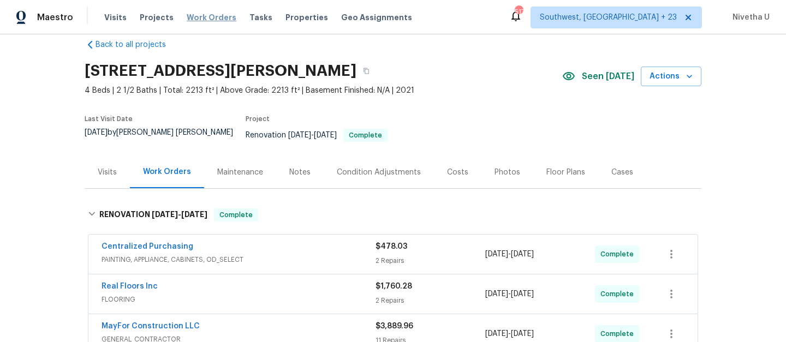
click at [211, 17] on span "Work Orders" at bounding box center [212, 17] width 50 height 11
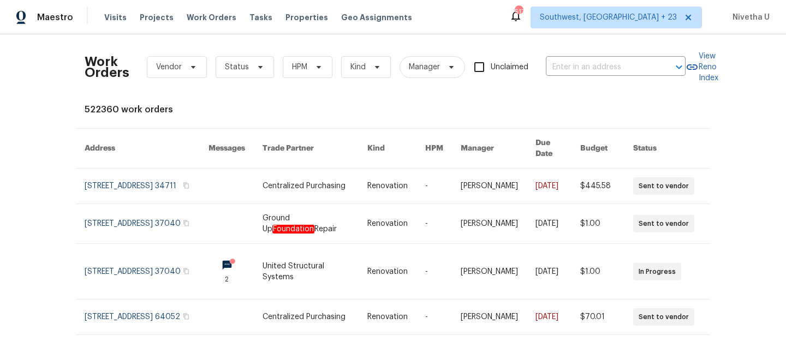
click at [602, 57] on div "Work Orders Vendor Status HPM Kind Manager Unclaimed ​" at bounding box center [385, 67] width 601 height 48
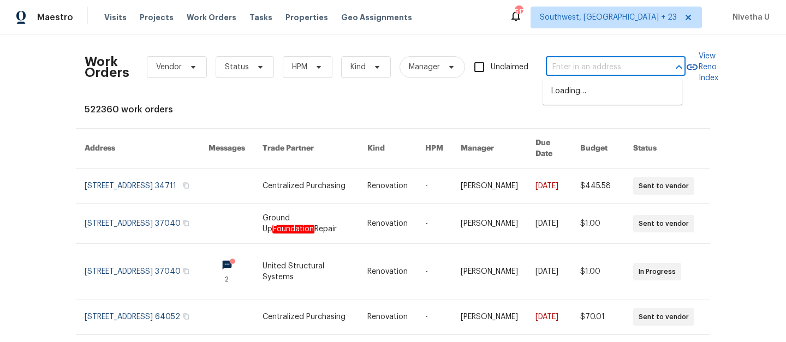
click at [602, 68] on input "text" at bounding box center [600, 67] width 109 height 17
paste input "[STREET_ADDRESS]"
type input "[STREET_ADDRESS]"
click at [606, 100] on li "[STREET_ADDRESS]" at bounding box center [612, 91] width 140 height 18
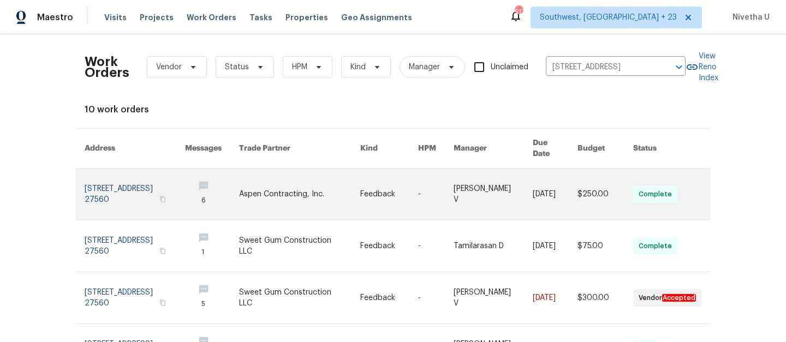
click at [104, 178] on link at bounding box center [135, 194] width 100 height 51
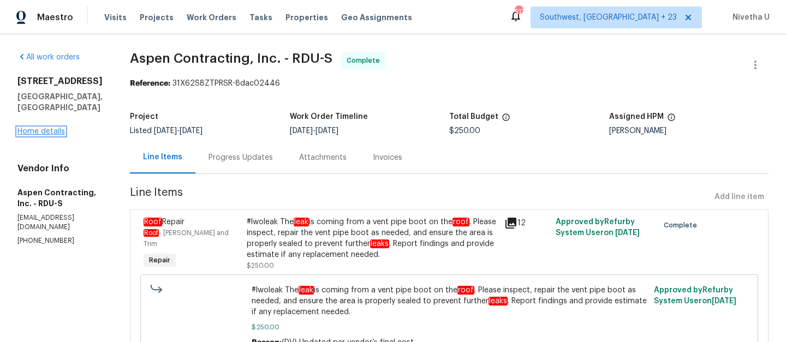
click at [45, 128] on link "Home details" at bounding box center [40, 132] width 47 height 8
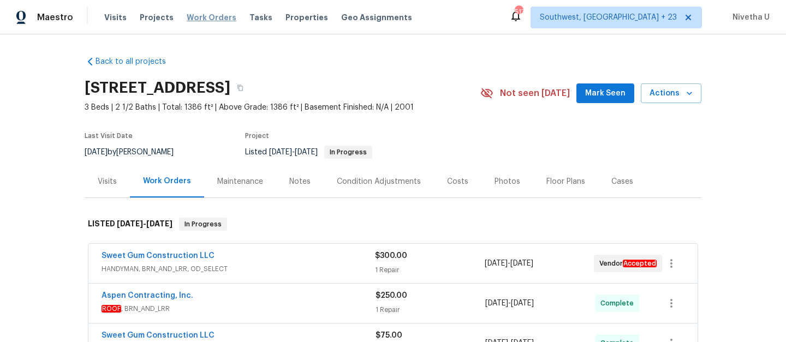
click at [202, 19] on span "Work Orders" at bounding box center [212, 17] width 50 height 11
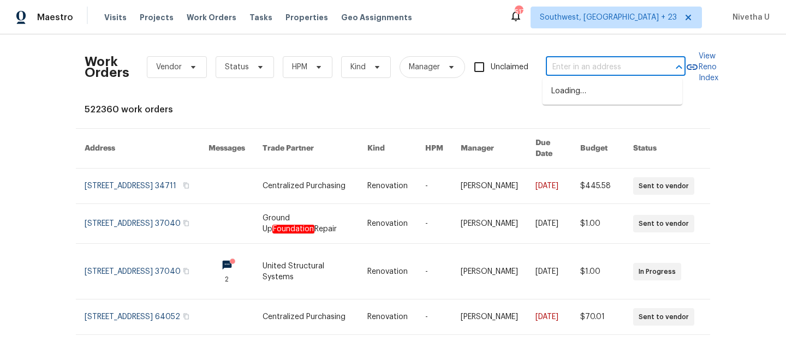
click at [630, 72] on input "text" at bounding box center [600, 67] width 109 height 17
paste input "[STREET_ADDRESS]"
type input "[STREET_ADDRESS]"
click at [629, 83] on li "[STREET_ADDRESS]" at bounding box center [612, 91] width 140 height 18
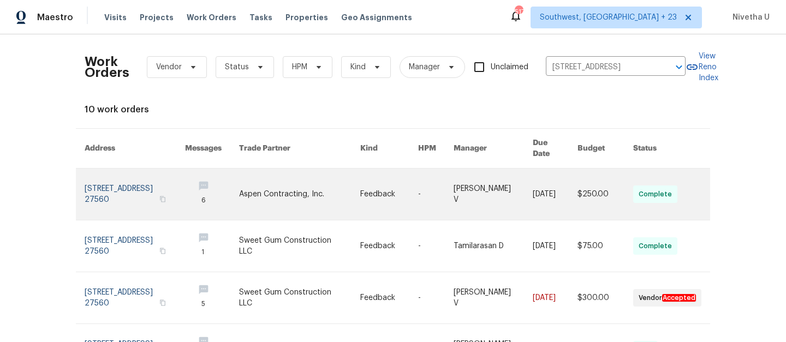
click at [115, 184] on link at bounding box center [135, 194] width 100 height 51
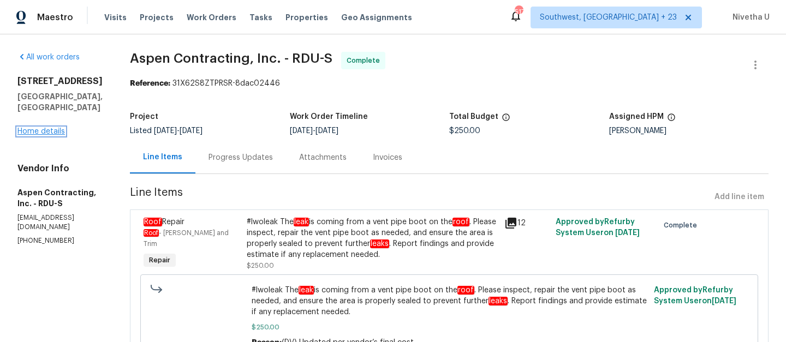
click at [36, 128] on link "Home details" at bounding box center [40, 132] width 47 height 8
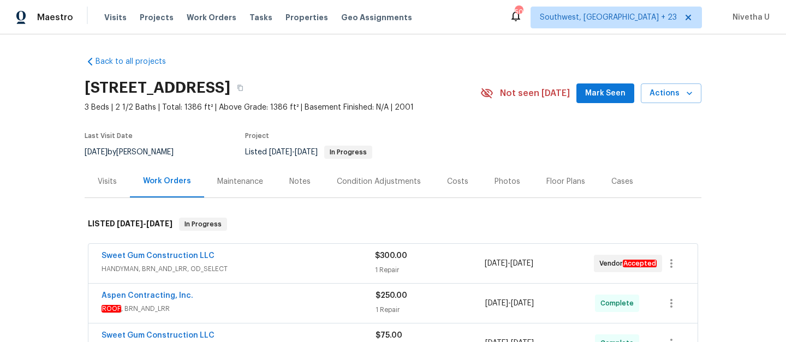
click at [210, 23] on div "Visits Projects Work Orders Tasks Properties Geo Assignments" at bounding box center [264, 18] width 321 height 22
click at [210, 20] on span "Work Orders" at bounding box center [212, 17] width 50 height 11
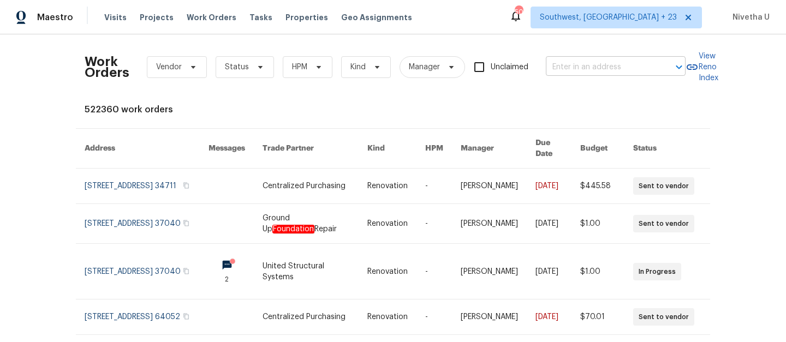
click at [615, 63] on input "text" at bounding box center [600, 67] width 109 height 17
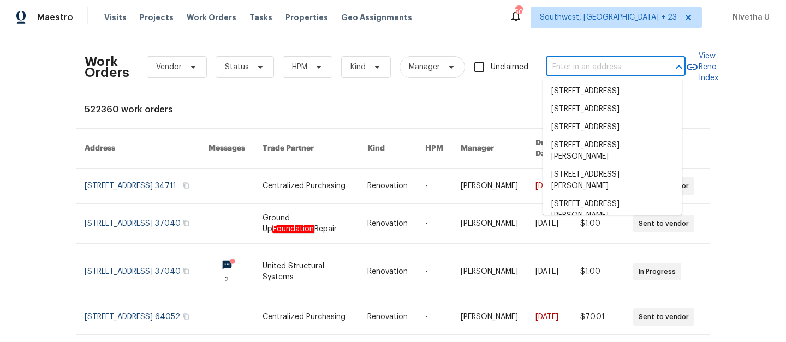
paste input "1955 Hillspring Ln Lithonia, GA 30058"
type input "1955 Hillspring Ln Lithonia, GA 30058"
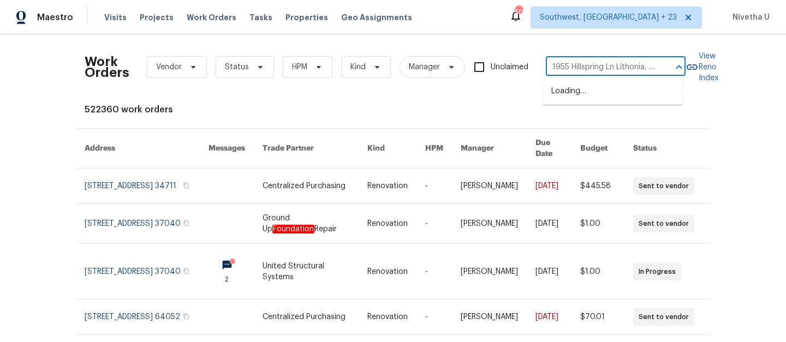
scroll to position [0, 32]
click at [626, 100] on li "[STREET_ADDRESS]" at bounding box center [612, 91] width 140 height 18
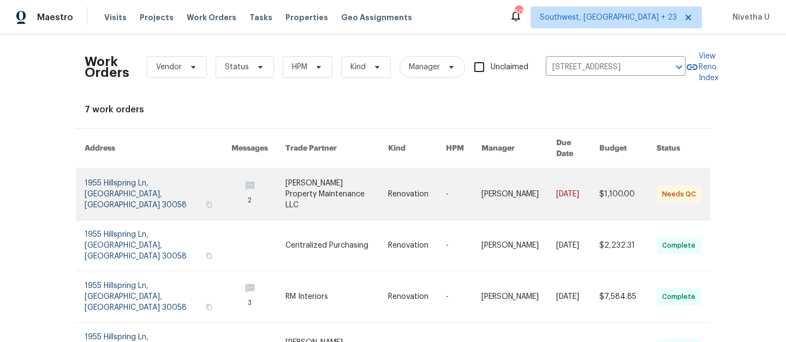
click at [127, 190] on link at bounding box center [158, 194] width 147 height 51
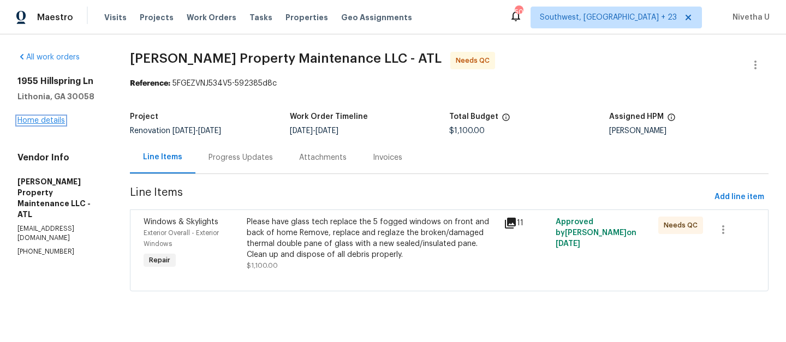
click at [36, 122] on link "Home details" at bounding box center [40, 121] width 47 height 8
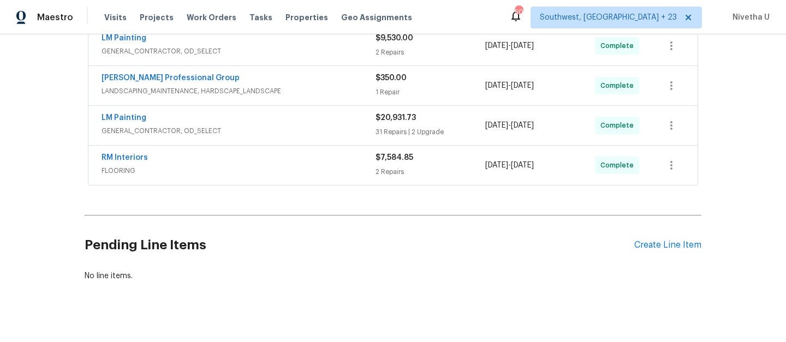
scroll to position [176, 0]
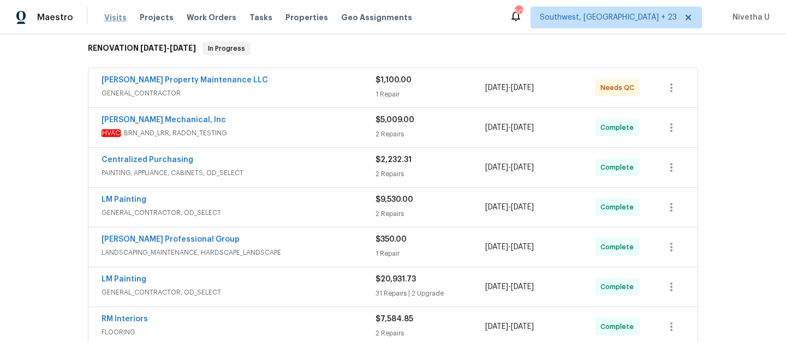
click at [112, 20] on span "Visits" at bounding box center [115, 17] width 22 height 11
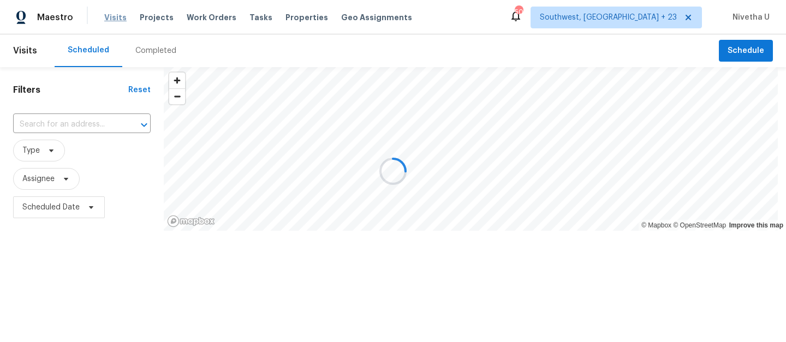
click at [112, 17] on div at bounding box center [393, 171] width 786 height 342
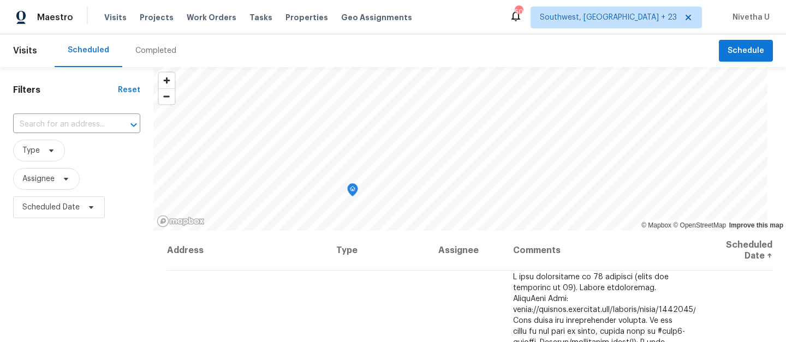
click at [169, 55] on div "Completed" at bounding box center [155, 50] width 41 height 11
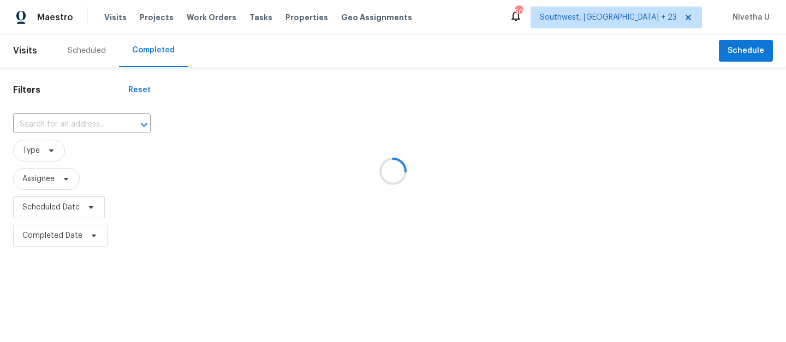
click at [646, 9] on div at bounding box center [393, 171] width 786 height 342
click at [646, 15] on div at bounding box center [393, 171] width 786 height 342
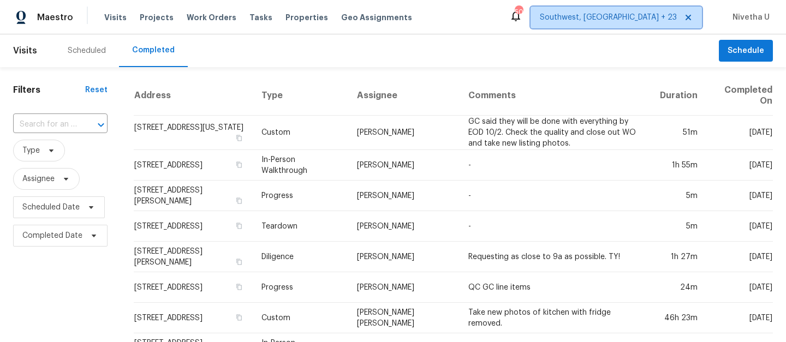
click at [646, 15] on span "Southwest, [GEOGRAPHIC_DATA] + 23" at bounding box center [608, 17] width 137 height 11
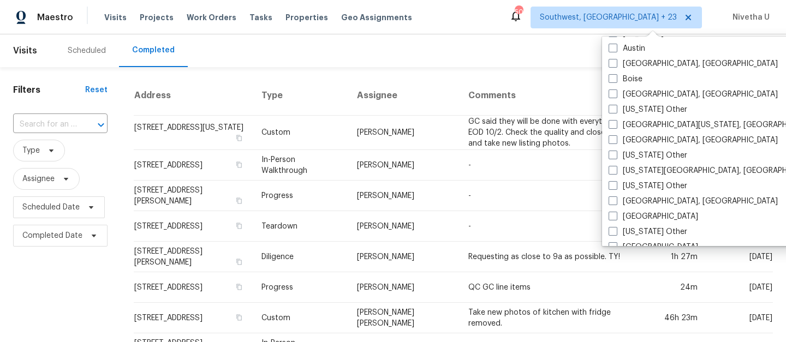
scroll to position [540, 0]
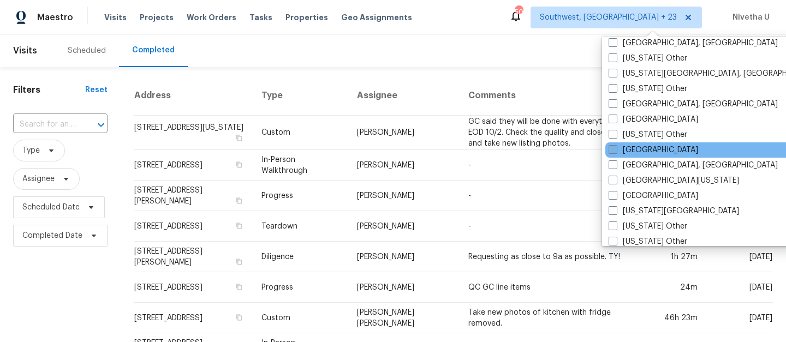
click at [639, 154] on label "[GEOGRAPHIC_DATA]" at bounding box center [652, 150] width 89 height 11
click at [615, 152] on input "[GEOGRAPHIC_DATA]" at bounding box center [611, 148] width 7 height 7
checkbox input "true"
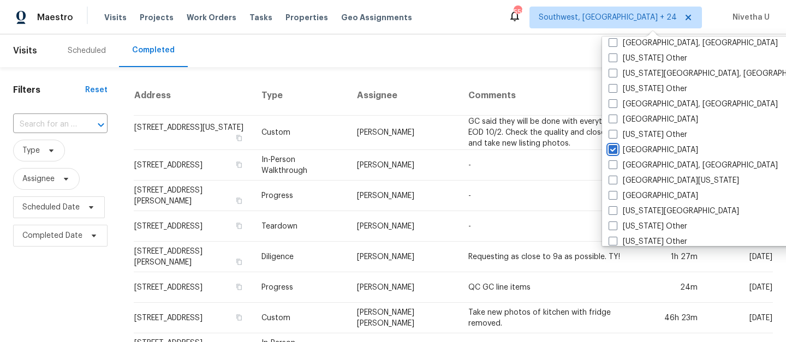
click at [76, 121] on div "​" at bounding box center [60, 124] width 94 height 17
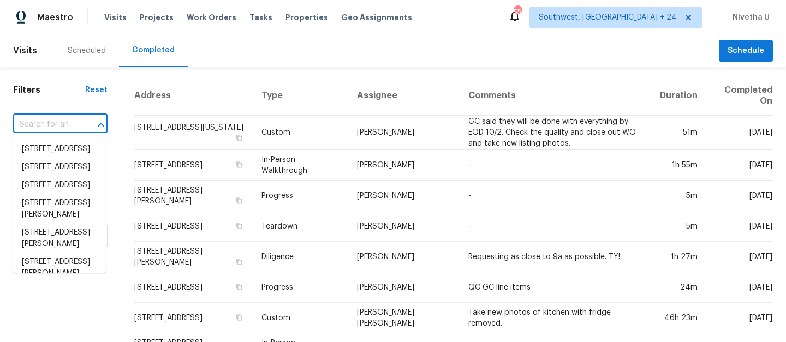
paste input "[STREET_ADDRESS][PERSON_NAME]"
type input "[STREET_ADDRESS][PERSON_NAME]"
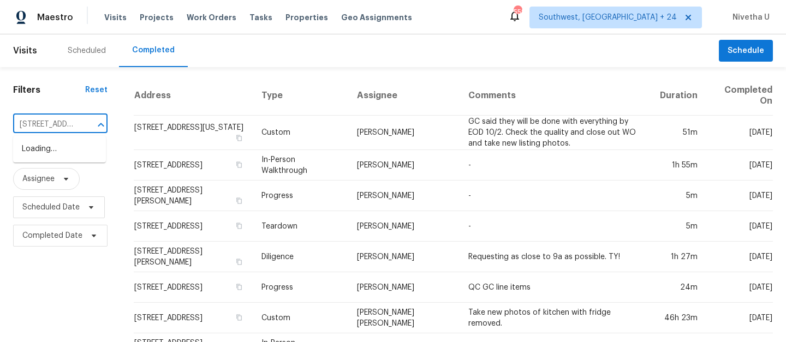
scroll to position [0, 95]
click at [86, 154] on li "[STREET_ADDRESS]" at bounding box center [59, 149] width 93 height 18
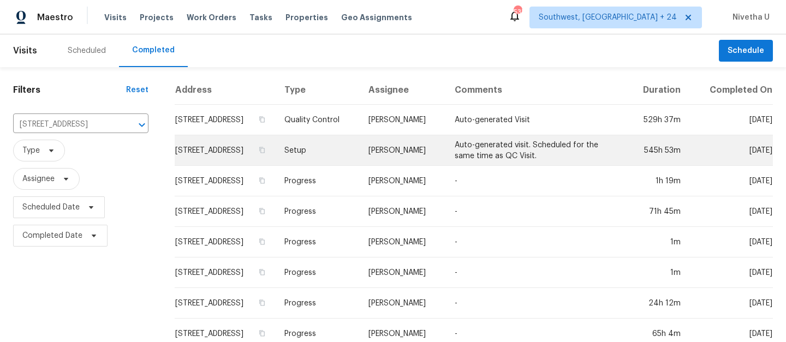
click at [329, 159] on td "Setup" at bounding box center [318, 150] width 84 height 31
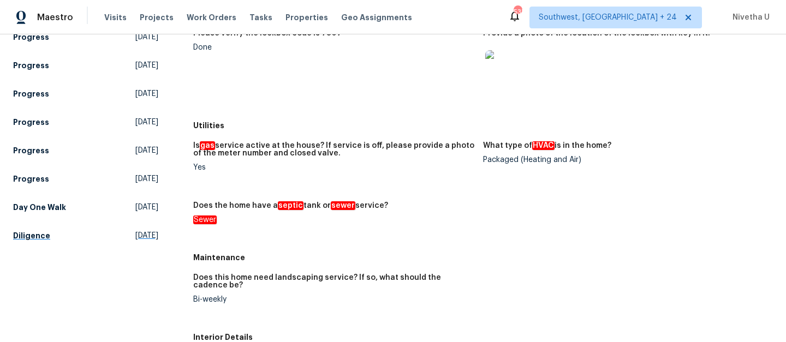
scroll to position [162, 0]
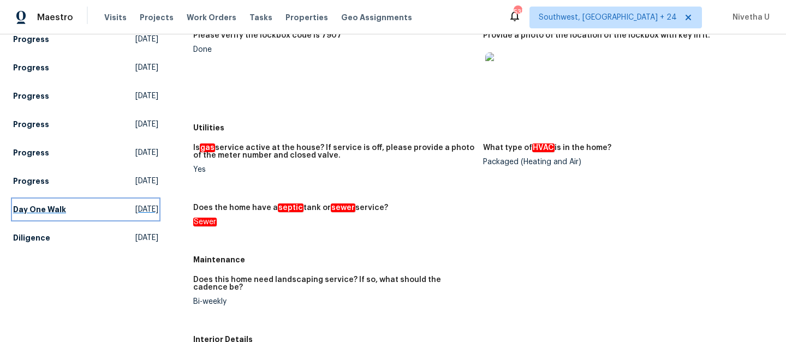
click at [40, 212] on h5 "Day One Walk" at bounding box center [39, 209] width 53 height 11
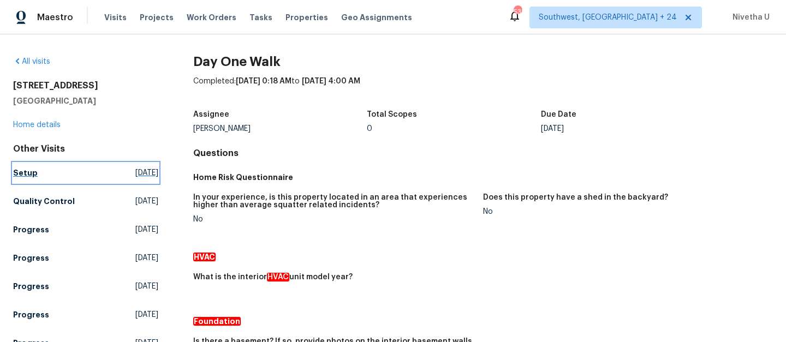
click at [135, 173] on span "[DATE]" at bounding box center [146, 172] width 23 height 11
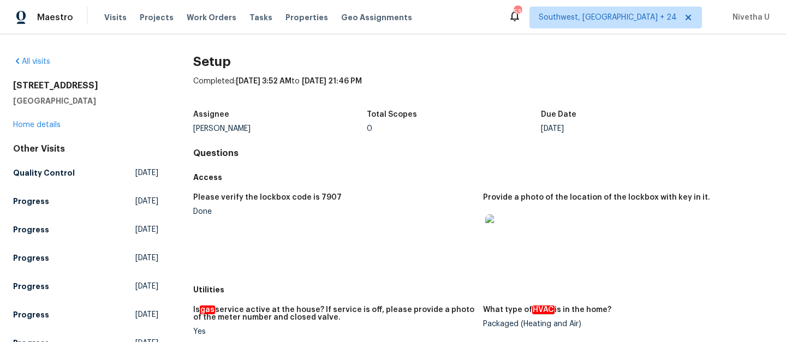
scroll to position [899, 0]
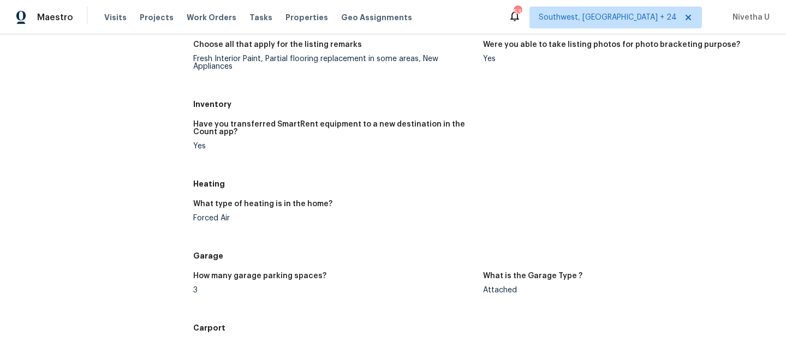
click at [230, 223] on figure "What type of heating is in the home? Forced Air" at bounding box center [338, 219] width 290 height 39
click at [221, 217] on div "Forced Air" at bounding box center [333, 218] width 281 height 8
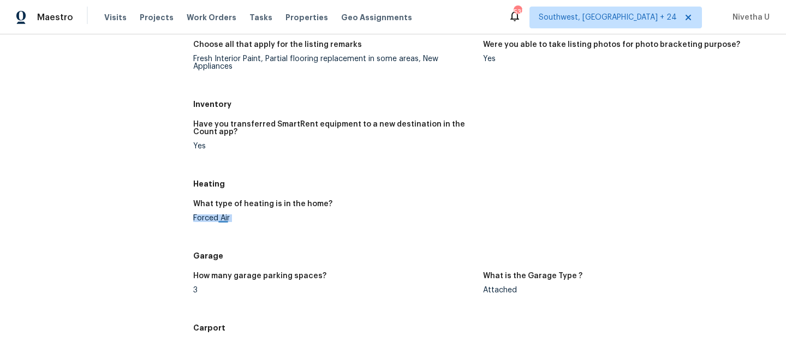
copy div "Forced Air"
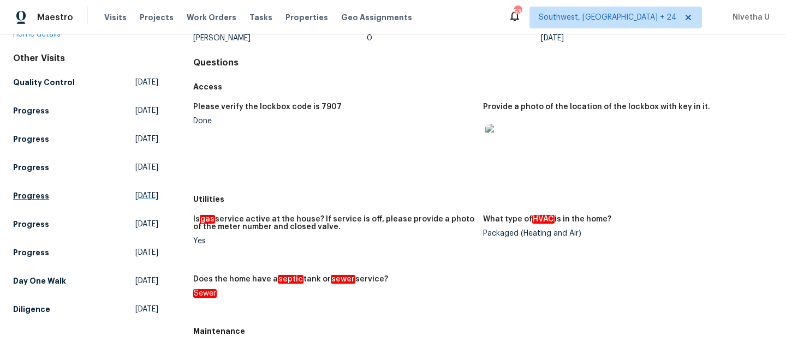
scroll to position [86, 0]
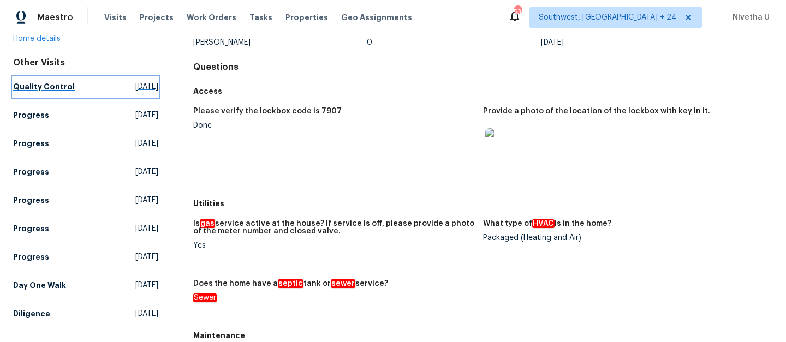
click at [58, 91] on h5 "Quality Control" at bounding box center [44, 86] width 62 height 11
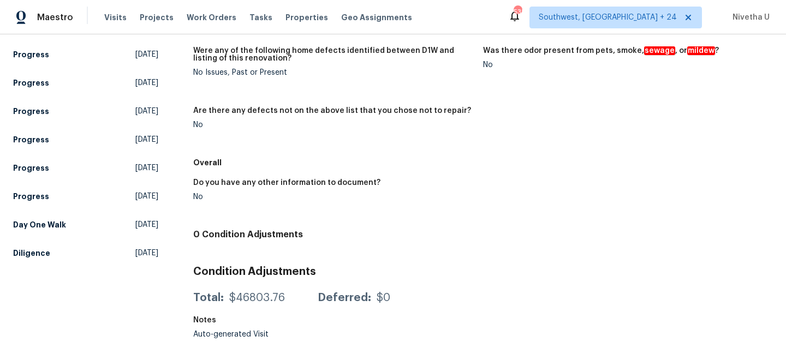
scroll to position [146, 0]
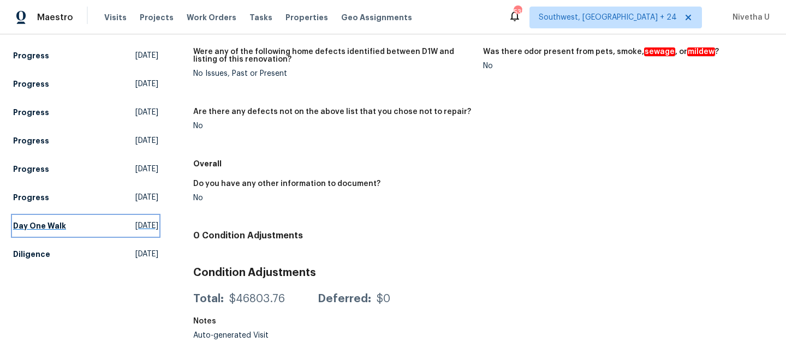
click at [59, 226] on h5 "Day One Walk" at bounding box center [39, 225] width 53 height 11
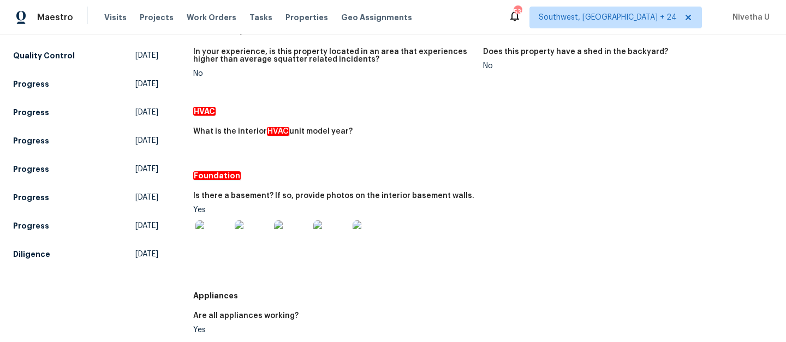
scroll to position [349, 0]
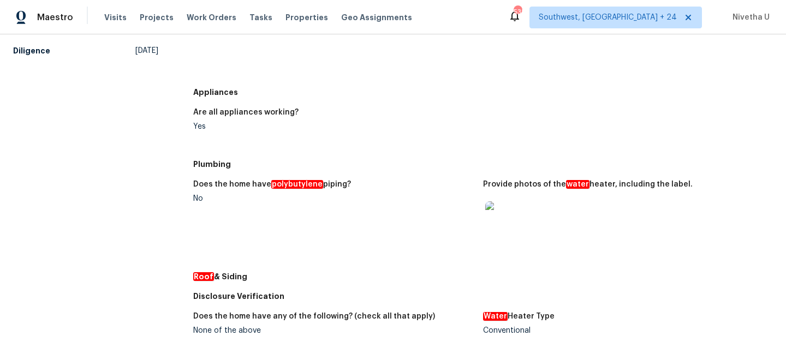
click at [490, 228] on img at bounding box center [502, 218] width 35 height 35
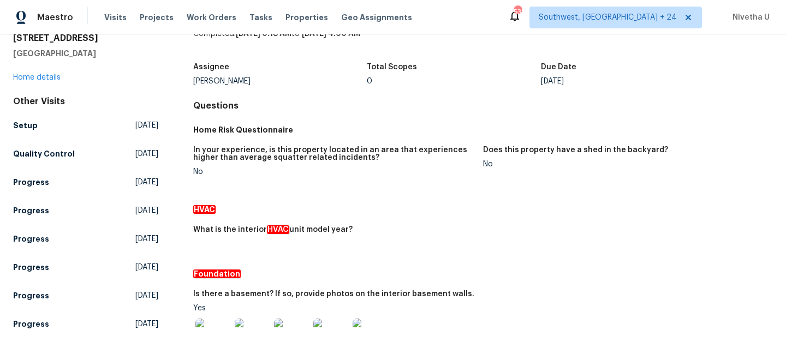
scroll to position [46, 0]
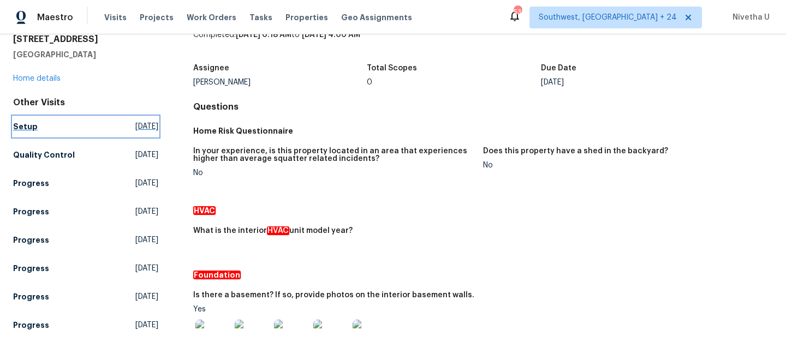
click at [31, 131] on h5 "Setup" at bounding box center [25, 126] width 25 height 11
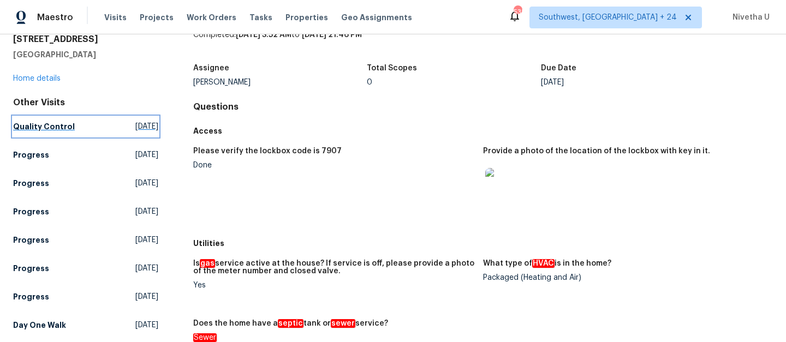
click at [52, 122] on h5 "Quality Control" at bounding box center [44, 126] width 62 height 11
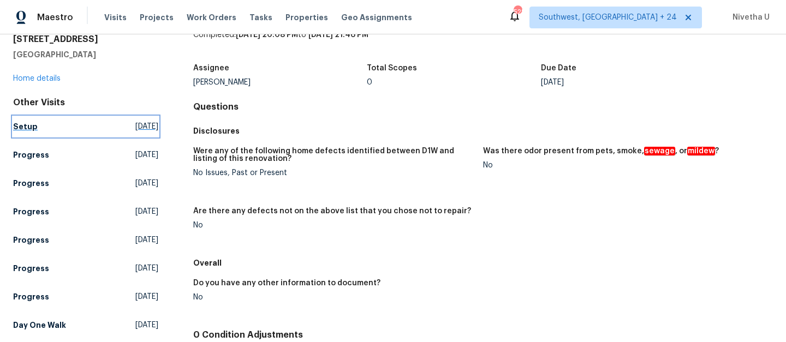
click at [135, 127] on span "[DATE]" at bounding box center [146, 126] width 23 height 11
click at [44, 120] on link "Setup [DATE]" at bounding box center [85, 127] width 145 height 20
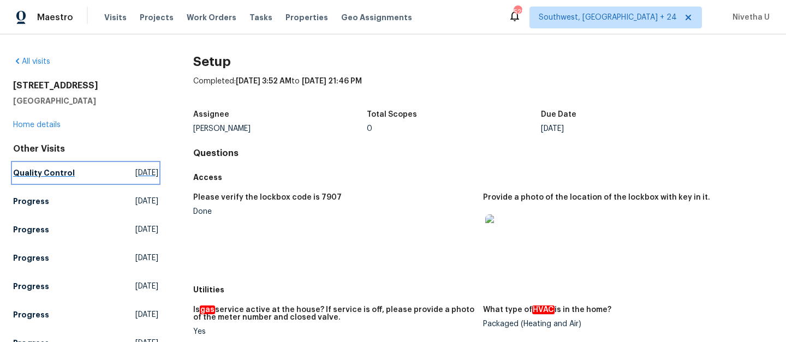
click at [68, 179] on link "Quality Control [DATE]" at bounding box center [85, 173] width 145 height 20
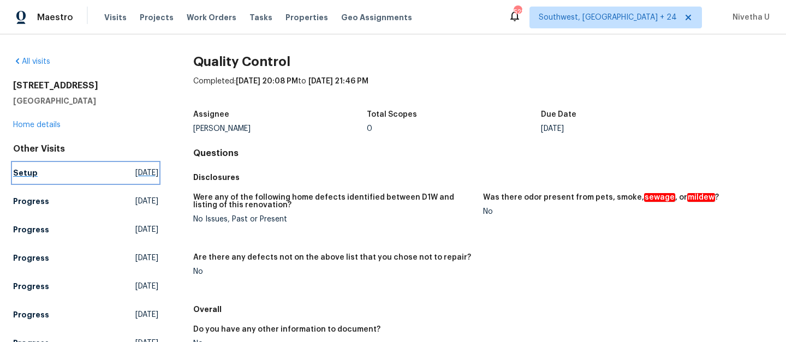
click at [35, 173] on link "Setup [DATE]" at bounding box center [85, 173] width 145 height 20
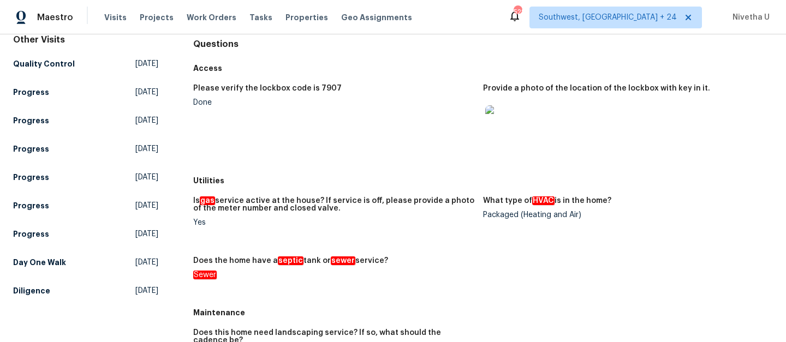
scroll to position [108, 0]
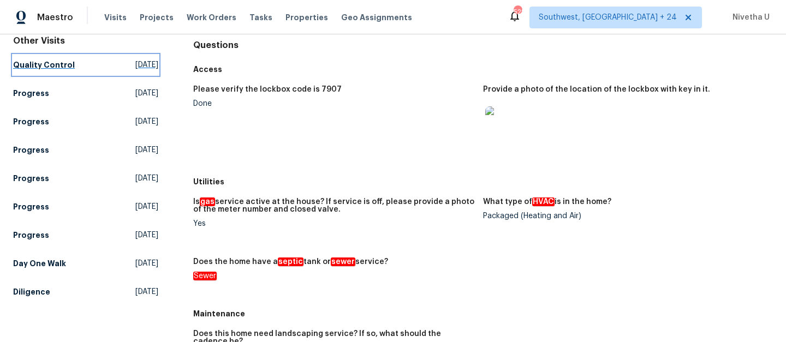
click at [76, 70] on link "Quality Control [DATE]" at bounding box center [85, 65] width 145 height 20
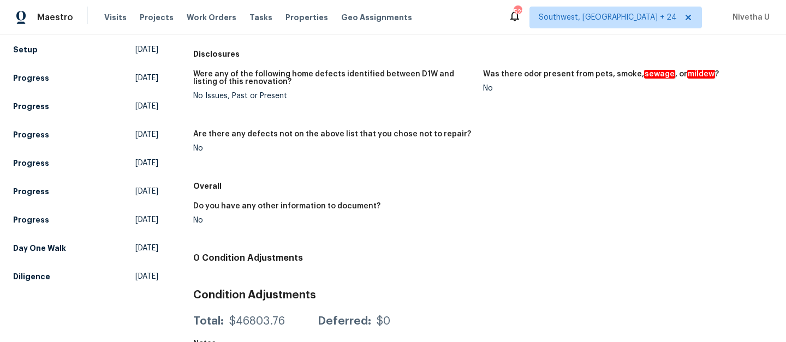
scroll to position [122, 0]
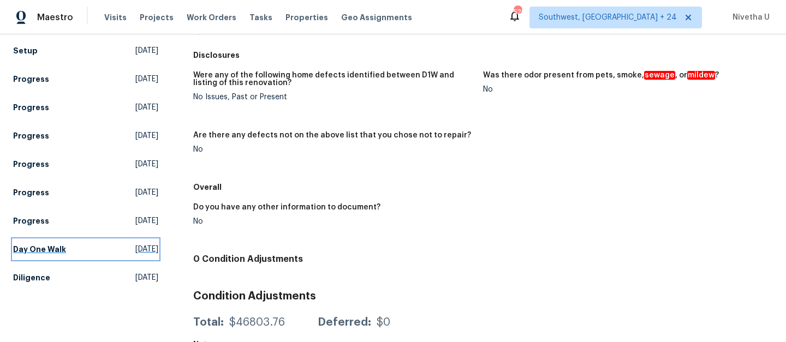
click at [69, 249] on link "Day One Walk [DATE]" at bounding box center [85, 250] width 145 height 20
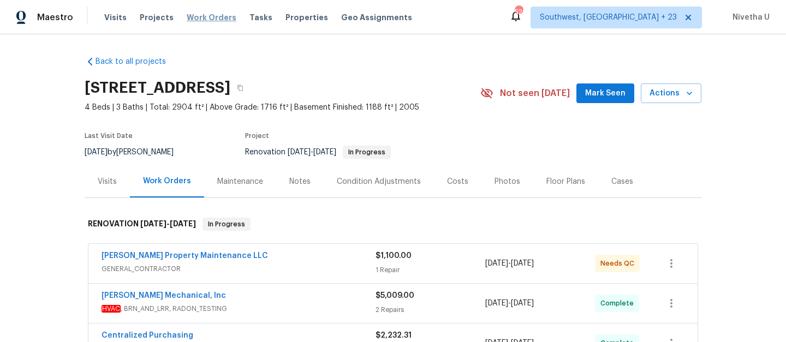
click at [213, 19] on span "Work Orders" at bounding box center [212, 17] width 50 height 11
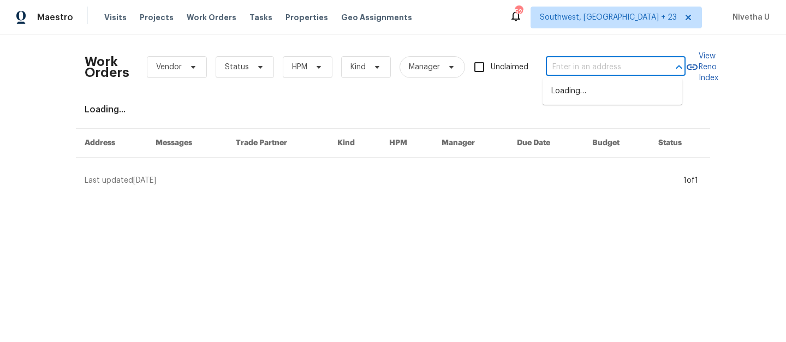
click at [586, 65] on input "text" at bounding box center [600, 67] width 109 height 17
paste input "[STREET_ADDRESS][PERSON_NAME]"
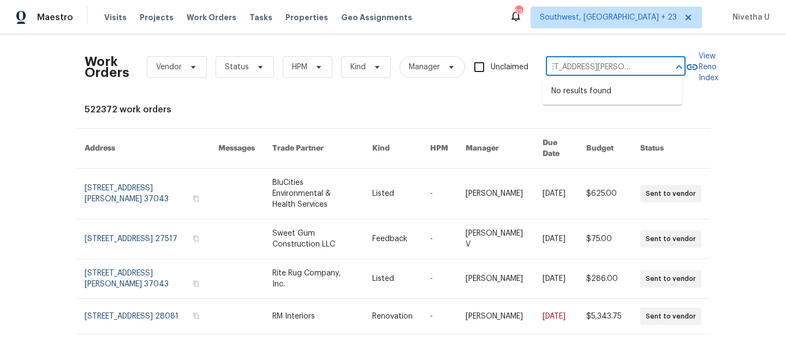
type input "[STREET_ADDRESS][PERSON_NAME]"
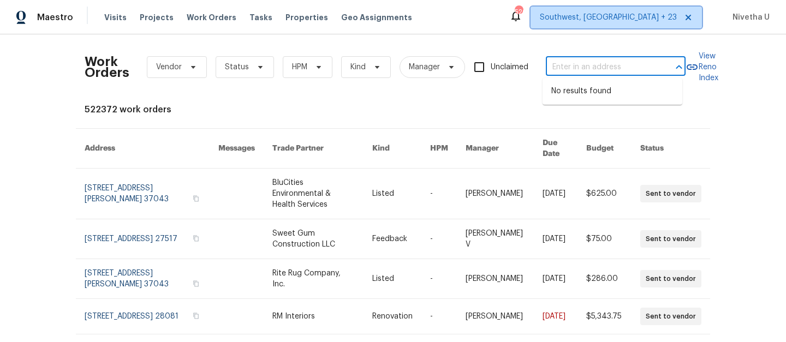
click at [661, 20] on span "Southwest, [GEOGRAPHIC_DATA] + 23" at bounding box center [608, 17] width 137 height 11
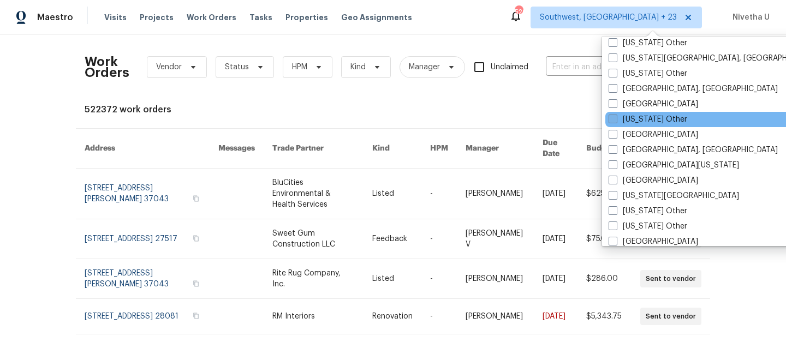
scroll to position [554, 0]
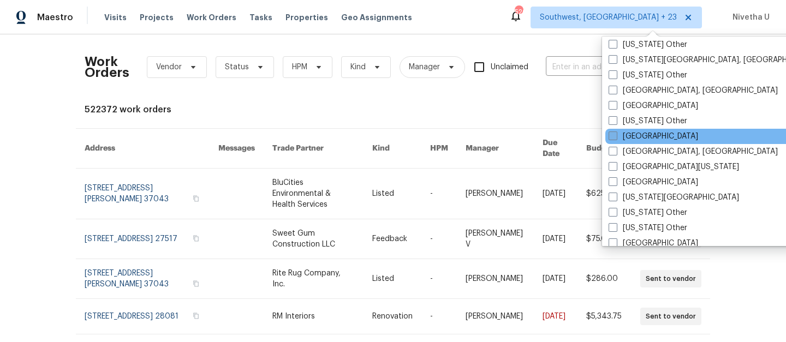
click at [641, 136] on label "[GEOGRAPHIC_DATA]" at bounding box center [652, 136] width 89 height 11
click at [615, 136] on input "[GEOGRAPHIC_DATA]" at bounding box center [611, 134] width 7 height 7
checkbox input "true"
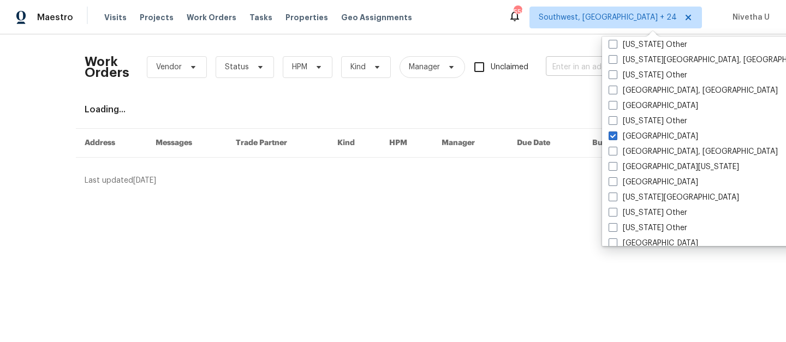
click at [569, 70] on input "text" at bounding box center [600, 67] width 109 height 17
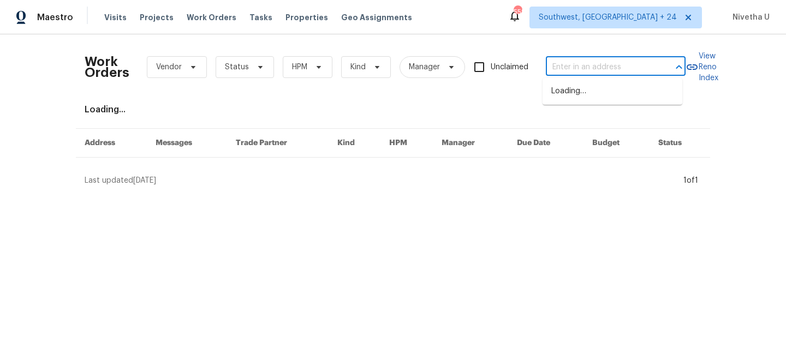
paste input "[STREET_ADDRESS][PERSON_NAME]"
type input "[STREET_ADDRESS][PERSON_NAME]"
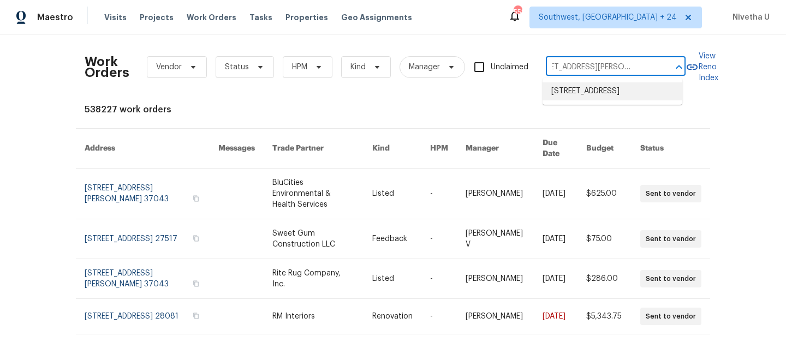
click at [578, 93] on li "[STREET_ADDRESS]" at bounding box center [612, 91] width 140 height 18
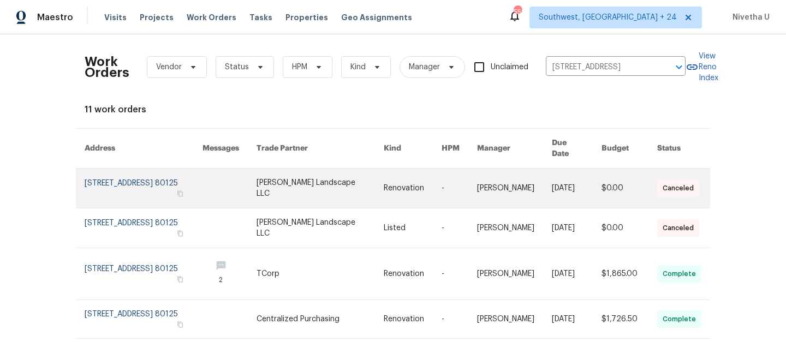
click at [99, 173] on link at bounding box center [144, 188] width 118 height 39
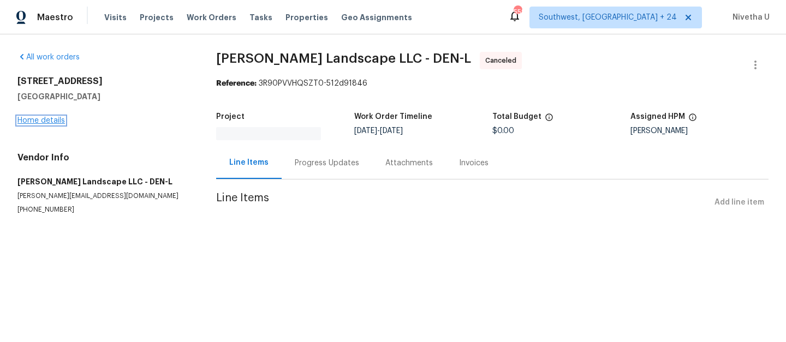
click at [40, 119] on link "Home details" at bounding box center [40, 121] width 47 height 8
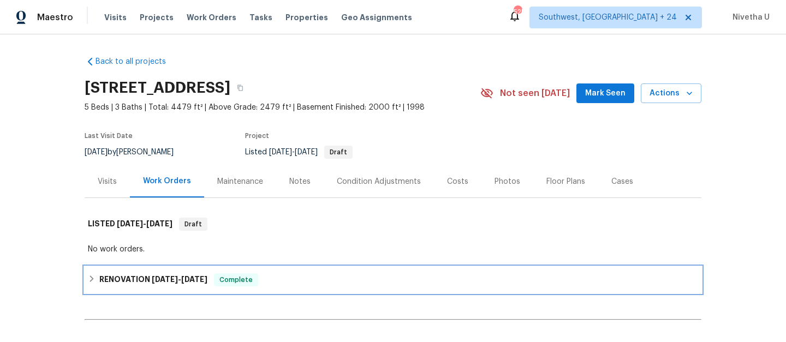
click at [259, 280] on div "RENOVATION 8/25/25 - 10/1/25 Complete" at bounding box center [393, 279] width 610 height 13
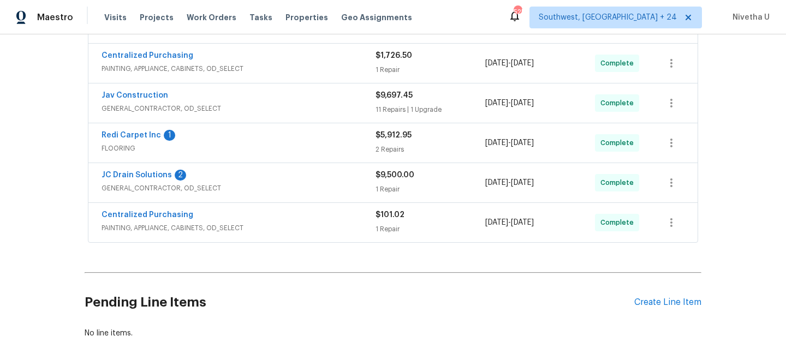
scroll to position [499, 0]
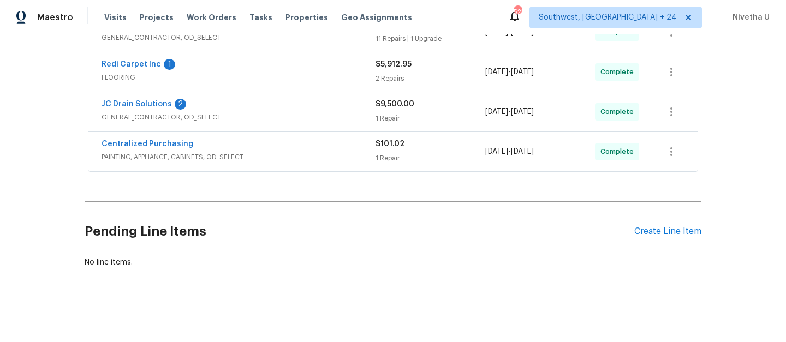
click at [312, 152] on span "PAINTING, APPLIANCE, CABINETS, OD_SELECT" at bounding box center [238, 157] width 274 height 11
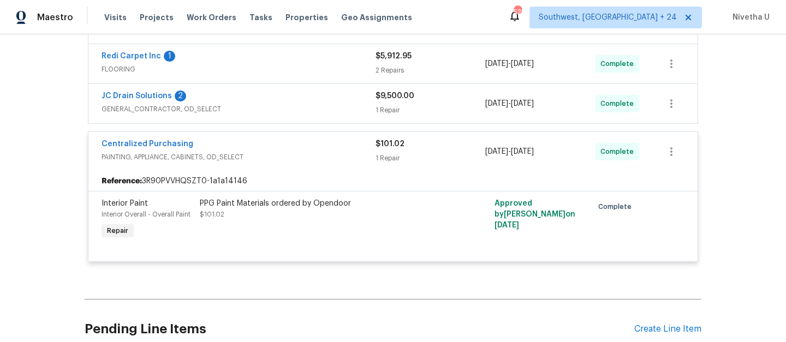
click at [303, 154] on span "PAINTING, APPLIANCE, CABINETS, OD_SELECT" at bounding box center [238, 157] width 274 height 11
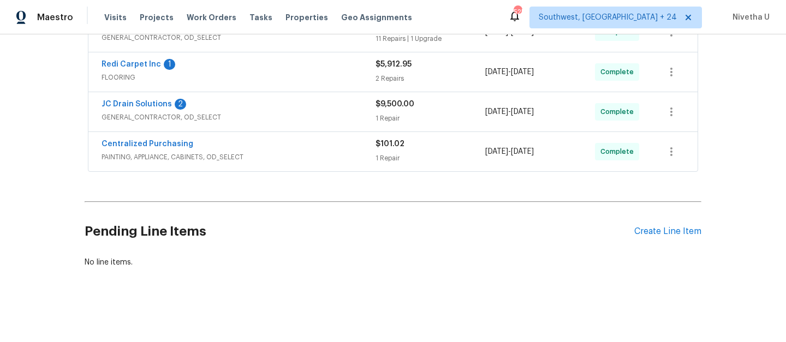
click at [297, 103] on div "JC Drain Solutions 2" at bounding box center [238, 105] width 274 height 13
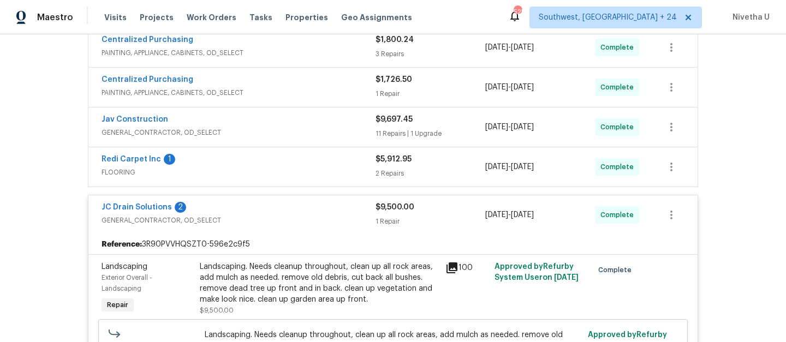
scroll to position [394, 0]
click at [307, 211] on div "JC Drain Solutions 2" at bounding box center [238, 209] width 274 height 13
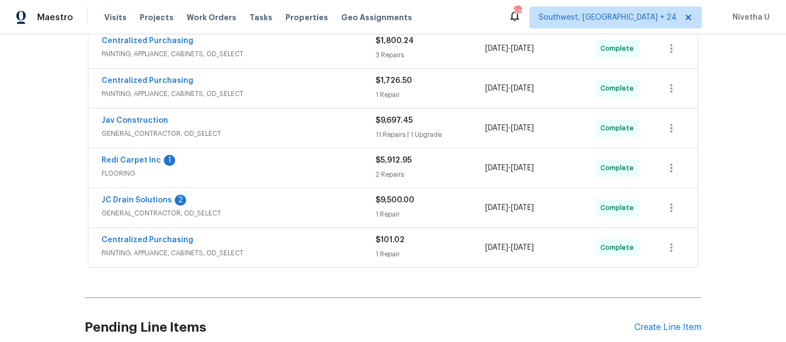
click at [291, 164] on div "Redi Carpet Inc 1" at bounding box center [238, 161] width 274 height 13
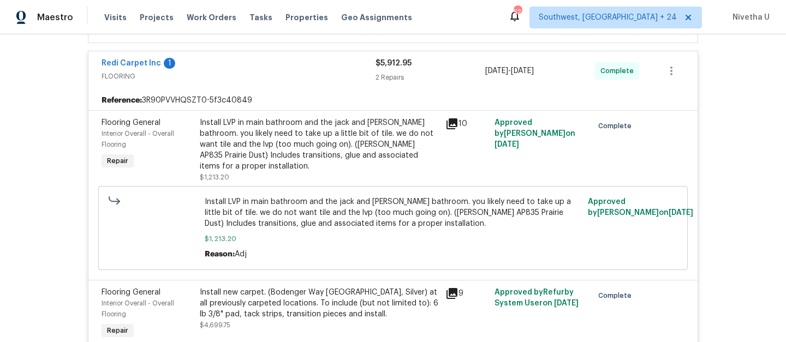
scroll to position [428, 0]
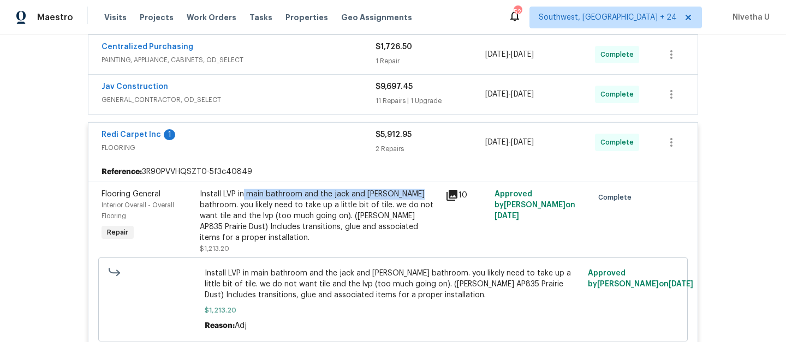
drag, startPoint x: 241, startPoint y: 195, endPoint x: 404, endPoint y: 198, distance: 163.1
click at [404, 198] on div "Install LVP in main bathroom and the jack and jill bathroom. you likely need to…" at bounding box center [319, 216] width 239 height 55
copy div "main bathroom and the jack and jill bathroom"
click at [308, 144] on span "FLOORING" at bounding box center [238, 147] width 274 height 11
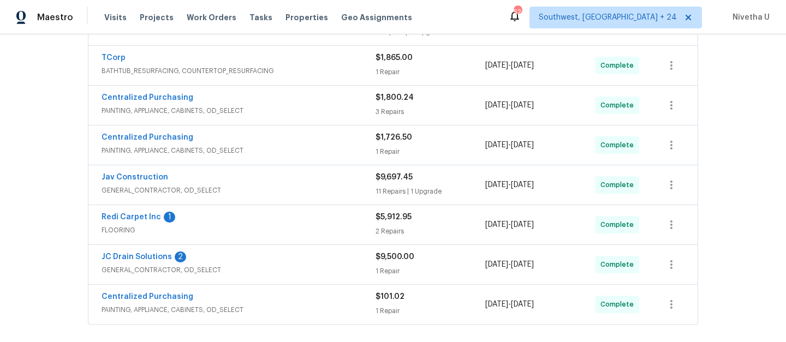
scroll to position [337, 0]
click at [311, 189] on span "GENERAL_CONTRACTOR, OD_SELECT" at bounding box center [238, 191] width 274 height 11
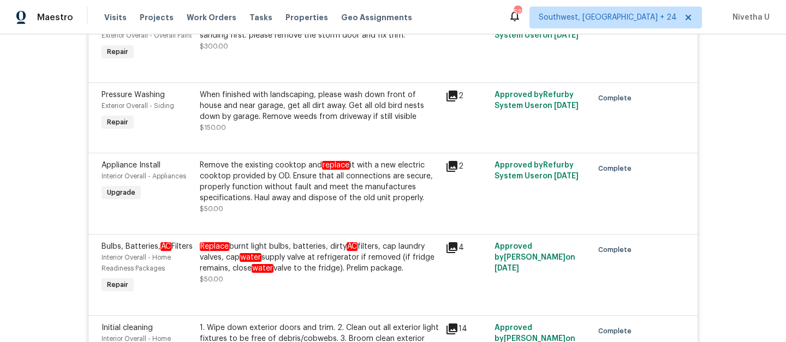
scroll to position [482, 0]
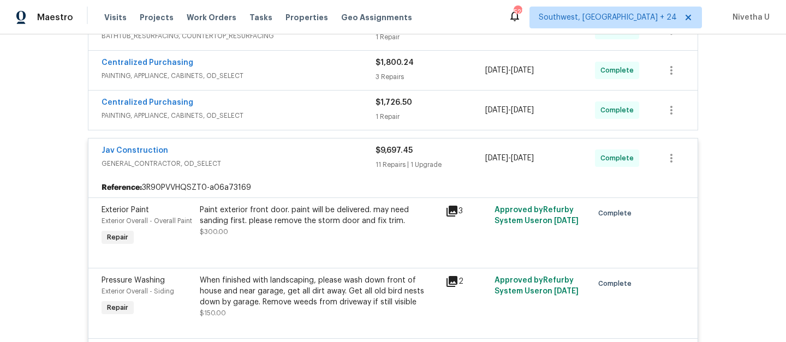
click at [308, 162] on span "GENERAL_CONTRACTOR, OD_SELECT" at bounding box center [238, 163] width 274 height 11
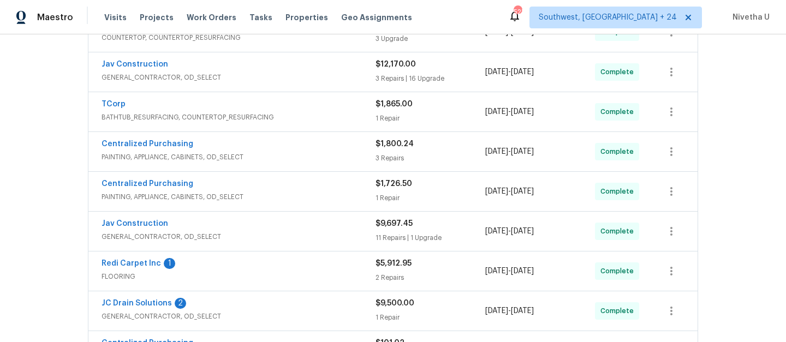
click at [301, 197] on span "PAINTING, APPLIANCE, CABINETS, OD_SELECT" at bounding box center [238, 196] width 274 height 11
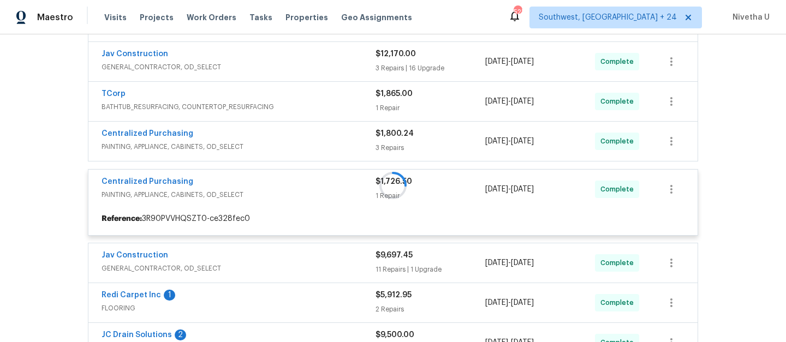
scroll to position [301, 0]
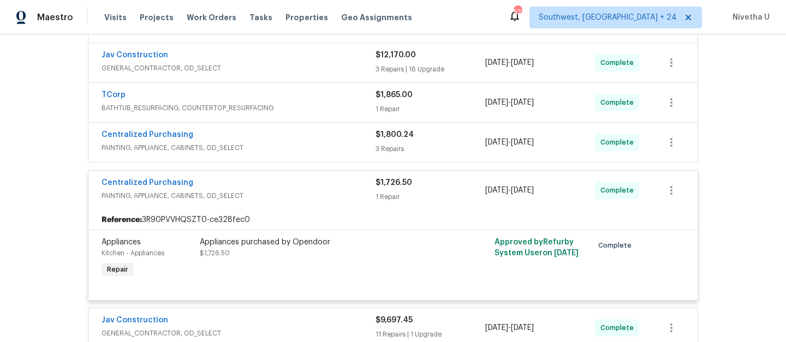
click at [300, 179] on div "Centralized Purchasing" at bounding box center [238, 183] width 274 height 13
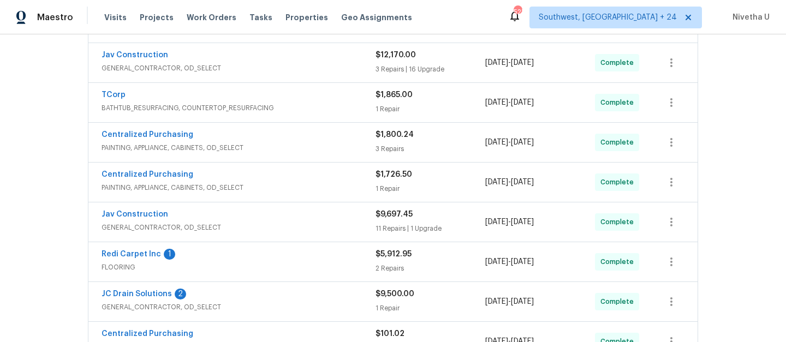
click at [291, 145] on span "PAINTING, APPLIANCE, CABINETS, OD_SELECT" at bounding box center [238, 147] width 274 height 11
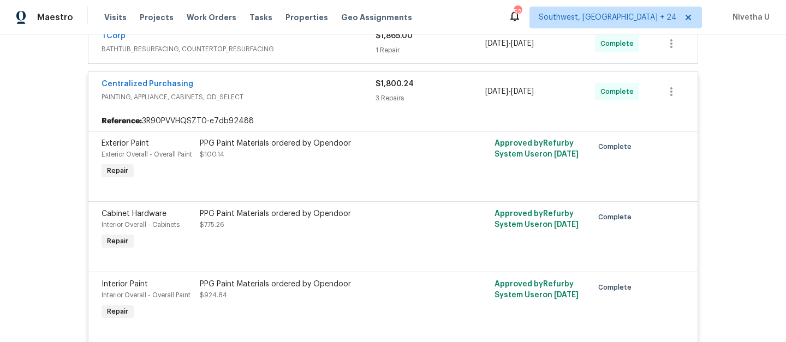
scroll to position [302, 0]
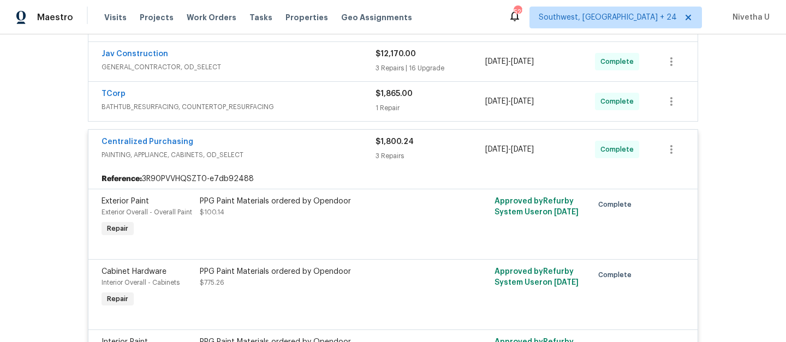
click at [295, 156] on span "PAINTING, APPLIANCE, CABINETS, OD_SELECT" at bounding box center [238, 154] width 274 height 11
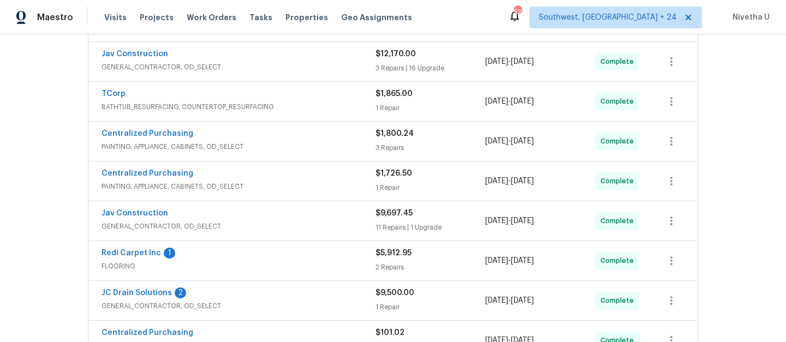
click at [291, 113] on div "TCorp BATHTUB_RESURFACING, COUNTERTOP_RESURFACING" at bounding box center [238, 101] width 274 height 26
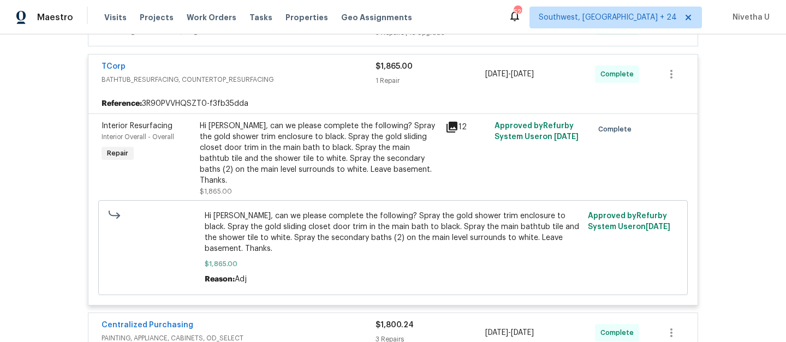
scroll to position [233, 0]
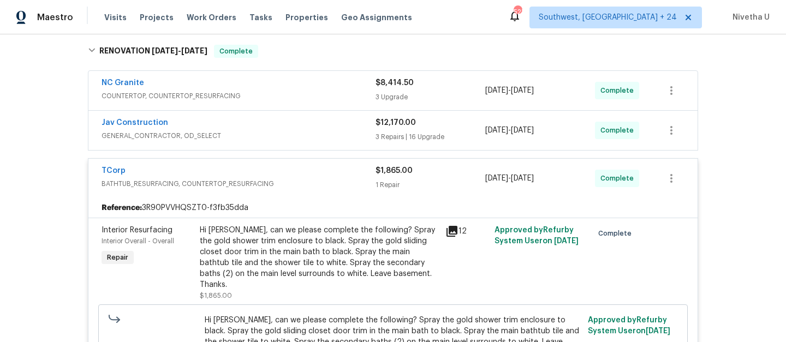
click at [309, 182] on span "BATHTUB_RESURFACING, COUNTERTOP_RESURFACING" at bounding box center [238, 183] width 274 height 11
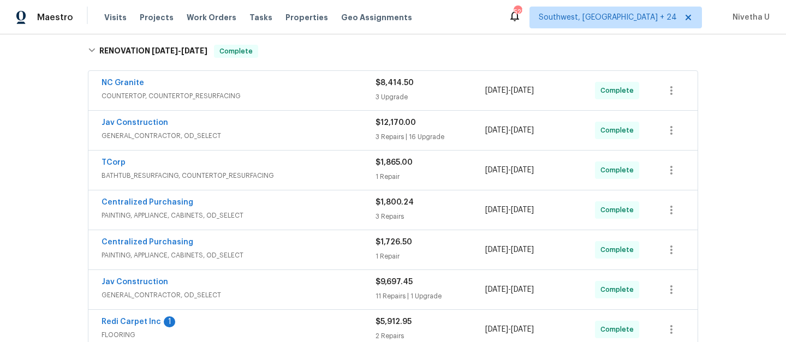
click at [299, 142] on div "Jav Construction GENERAL_CONTRACTOR, OD_SELECT" at bounding box center [238, 130] width 274 height 26
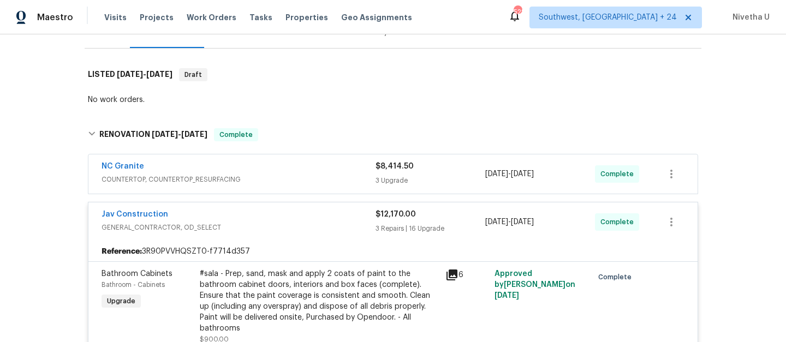
scroll to position [149, 0]
click at [285, 226] on span "GENERAL_CONTRACTOR, OD_SELECT" at bounding box center [238, 228] width 274 height 11
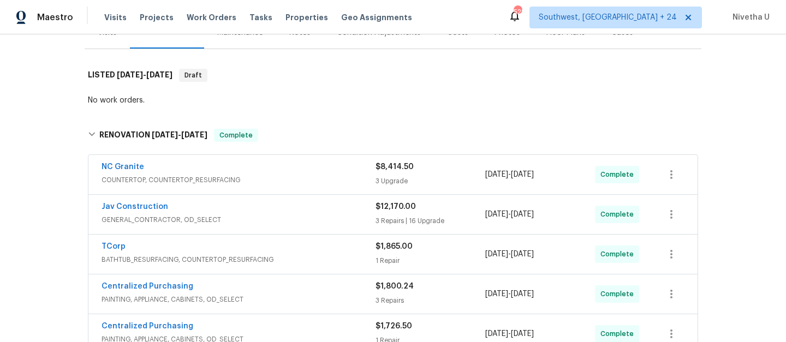
click at [279, 180] on span "COUNTERTOP, COUNTERTOP_RESURFACING" at bounding box center [238, 180] width 274 height 11
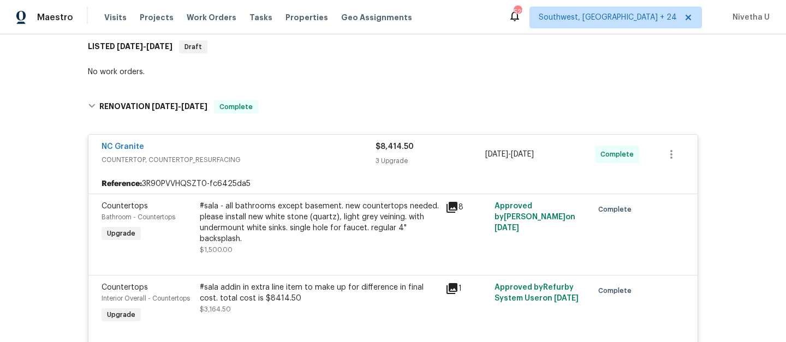
scroll to position [160, 0]
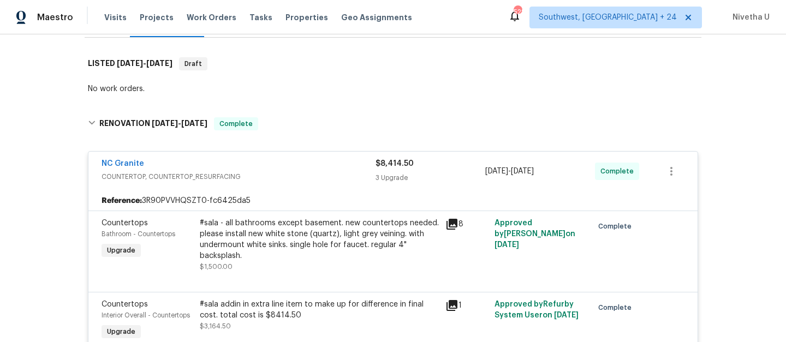
click at [270, 159] on div "NC Granite" at bounding box center [238, 164] width 274 height 13
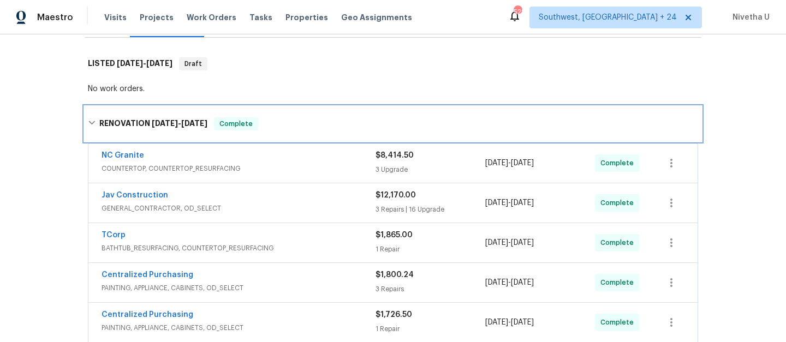
click at [269, 109] on div "RENOVATION 8/25/25 - 10/1/25 Complete" at bounding box center [393, 123] width 617 height 35
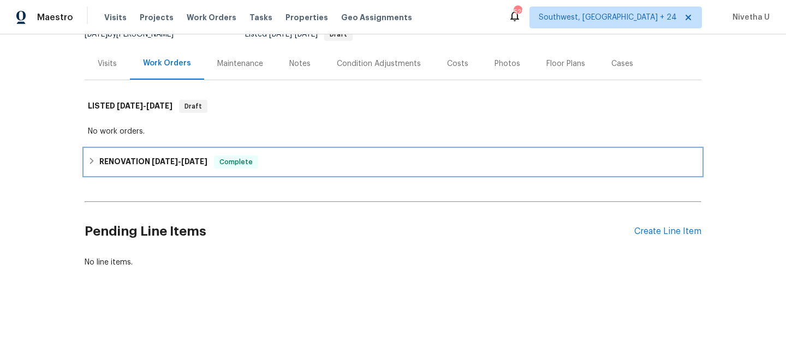
scroll to position [126, 0]
